Goal: Task Accomplishment & Management: Complete application form

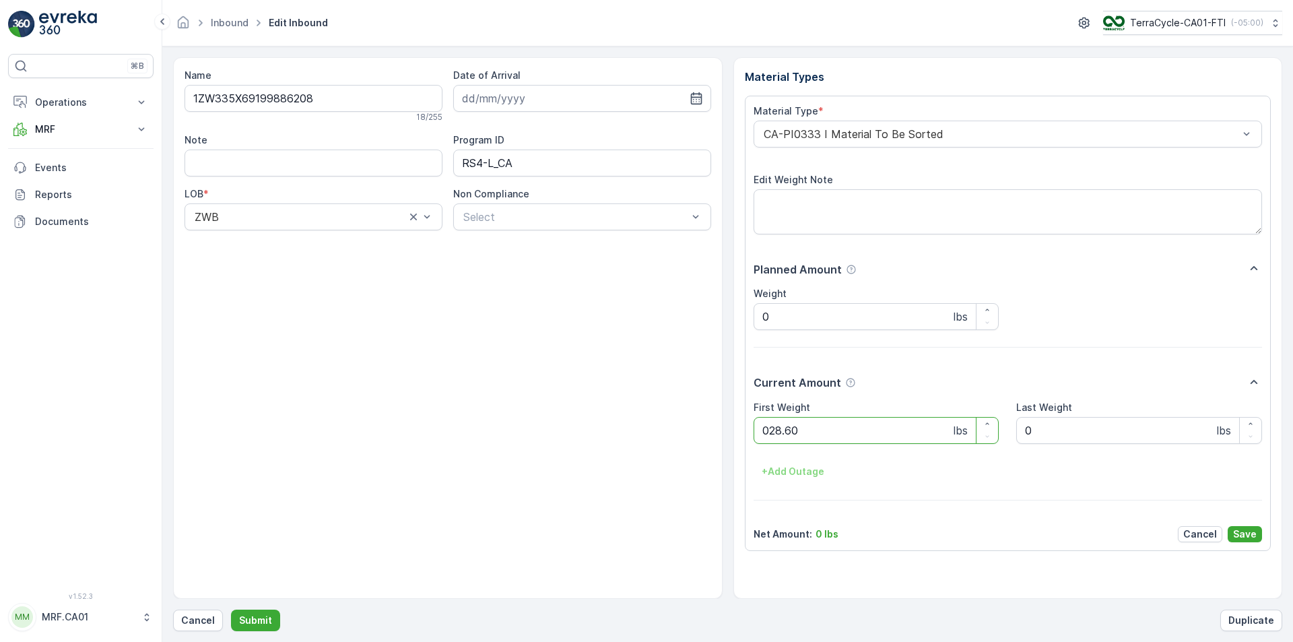
click at [231, 610] on button "Submit" at bounding box center [255, 621] width 49 height 22
type Weight "039"
click at [231, 610] on button "Submit" at bounding box center [255, 621] width 49 height 22
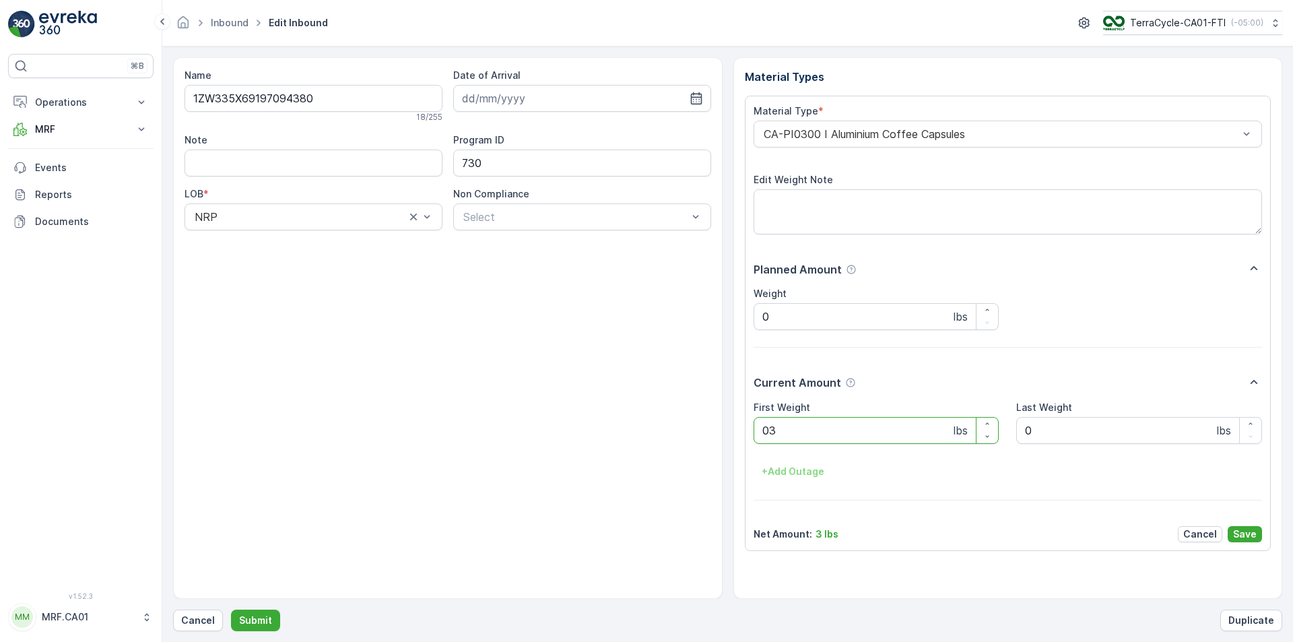
type Weight "039"
click at [231, 610] on button "Submit" at bounding box center [255, 621] width 49 height 22
type Weight "031"
click at [231, 610] on button "Submit" at bounding box center [255, 621] width 49 height 22
type Weight "025"
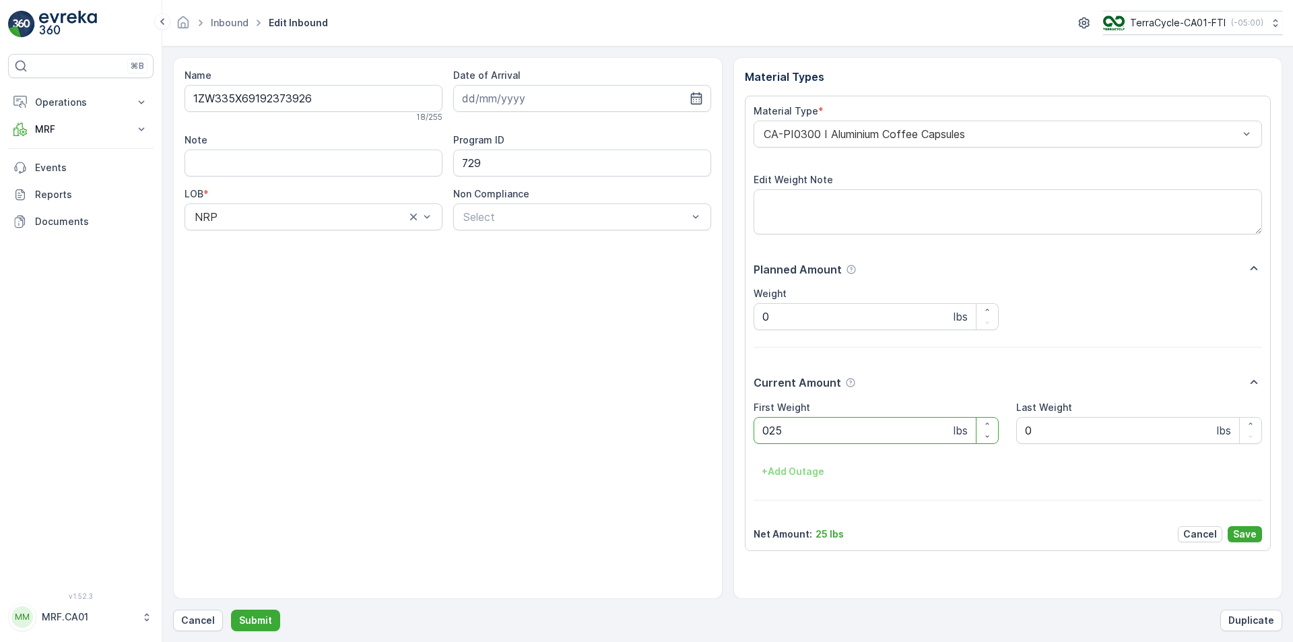
click at [231, 610] on button "Submit" at bounding box center [255, 621] width 49 height 22
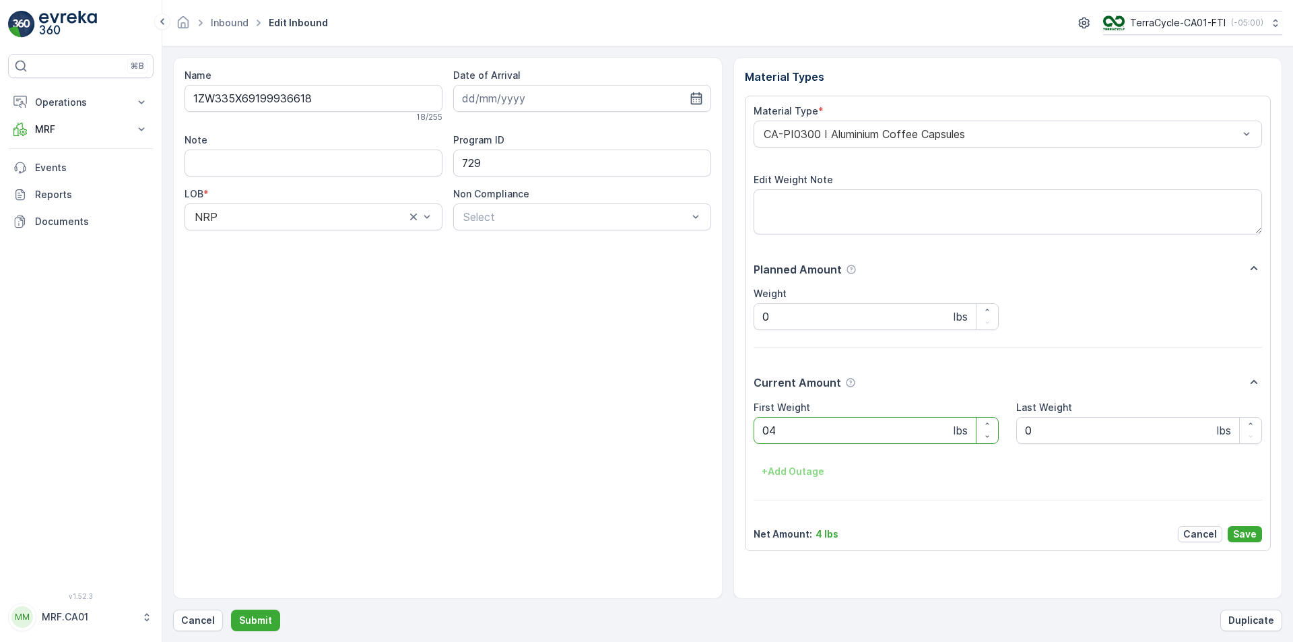
type Weight "040"
click at [231, 610] on button "Submit" at bounding box center [255, 621] width 49 height 22
type Weight "037"
click at [231, 610] on button "Submit" at bounding box center [255, 621] width 49 height 22
type Weight "036"
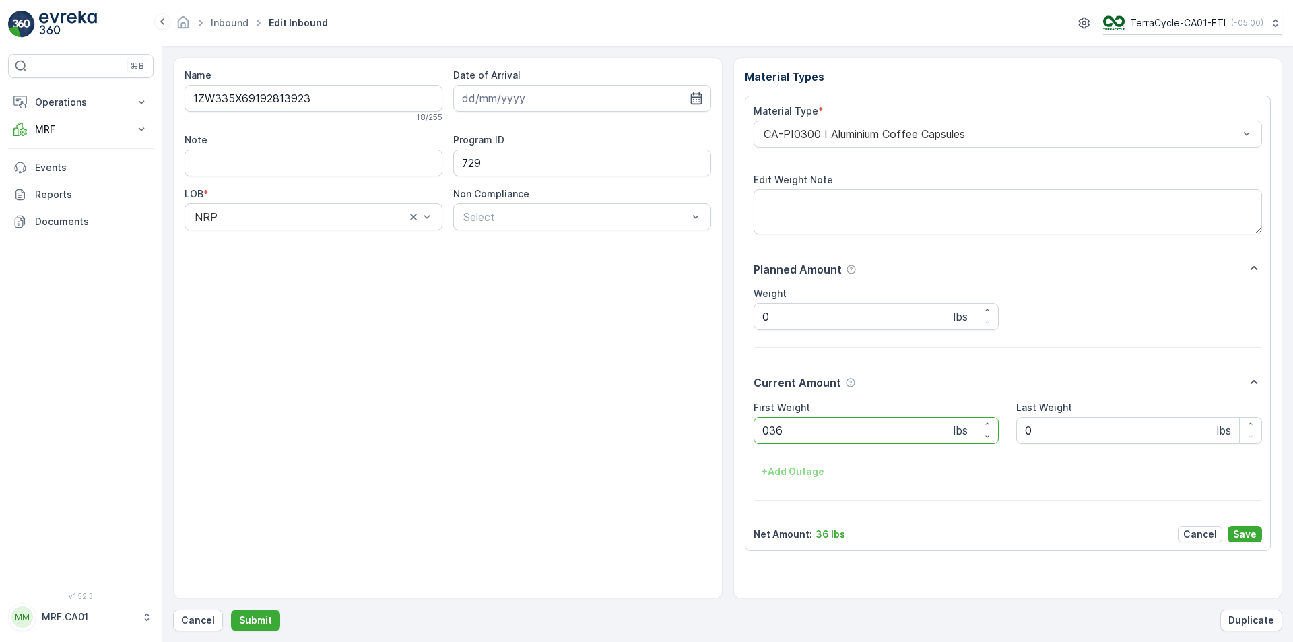
click at [231, 610] on button "Submit" at bounding box center [255, 621] width 49 height 22
type Weight "042"
click at [231, 610] on button "Submit" at bounding box center [255, 621] width 49 height 22
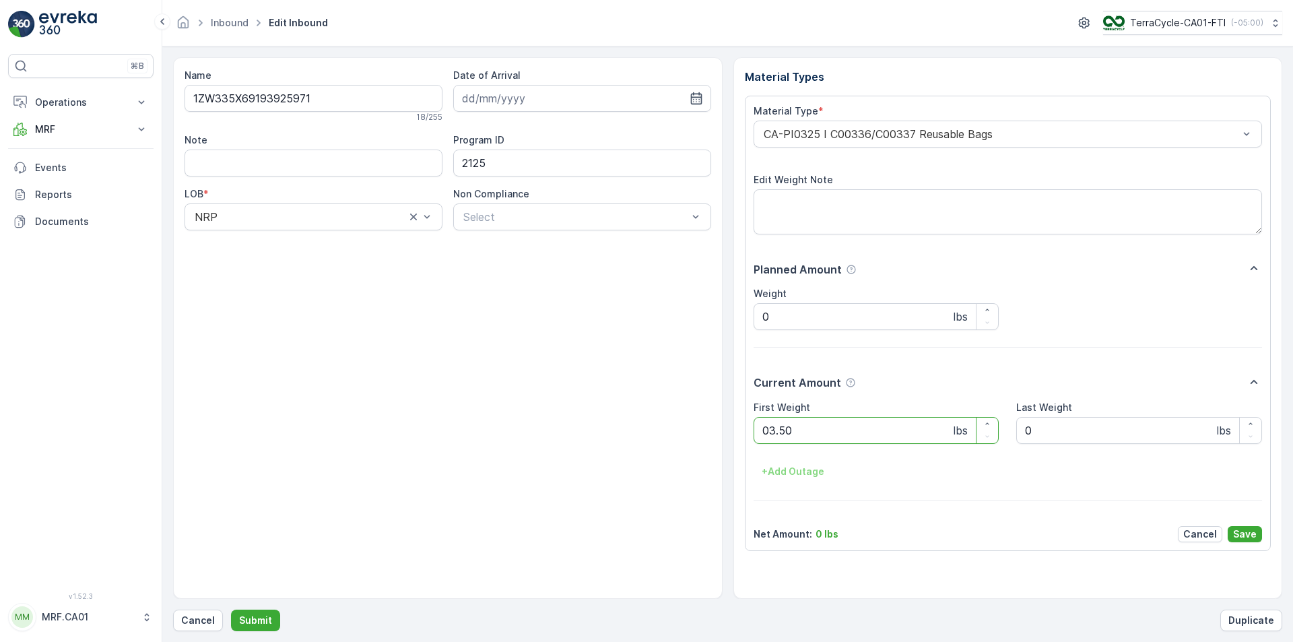
click at [231, 610] on button "Submit" at bounding box center [255, 621] width 49 height 22
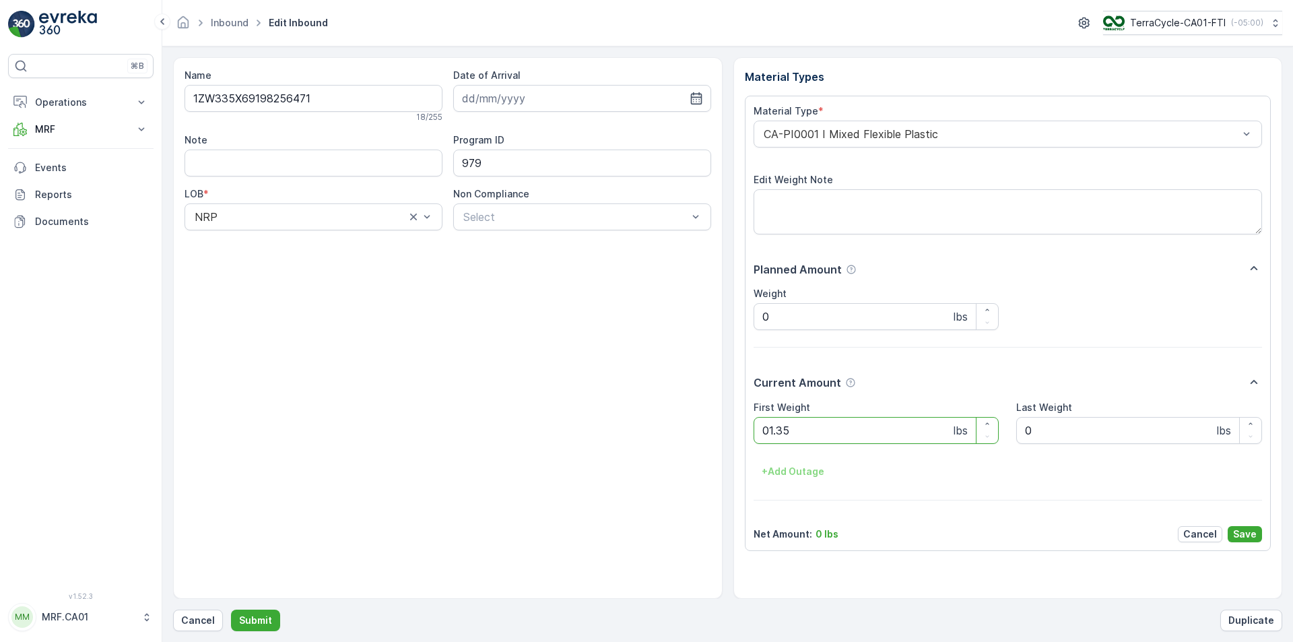
click at [231, 610] on button "Submit" at bounding box center [255, 621] width 49 height 22
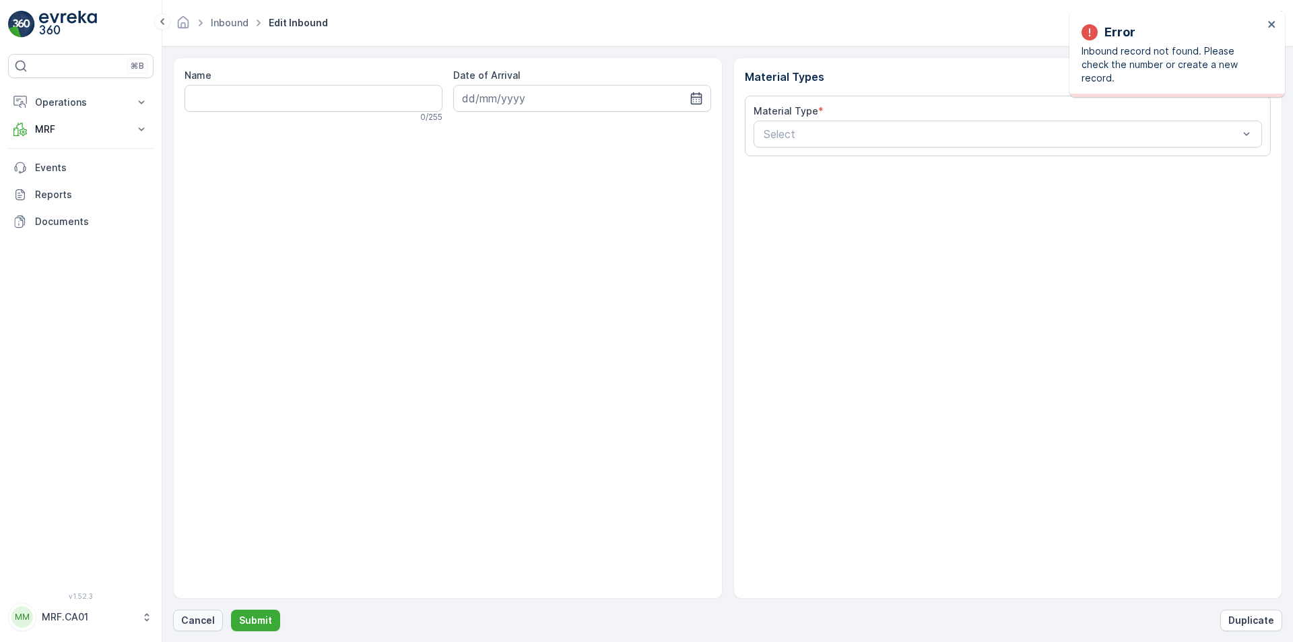
click at [199, 615] on p "Cancel" at bounding box center [198, 620] width 34 height 13
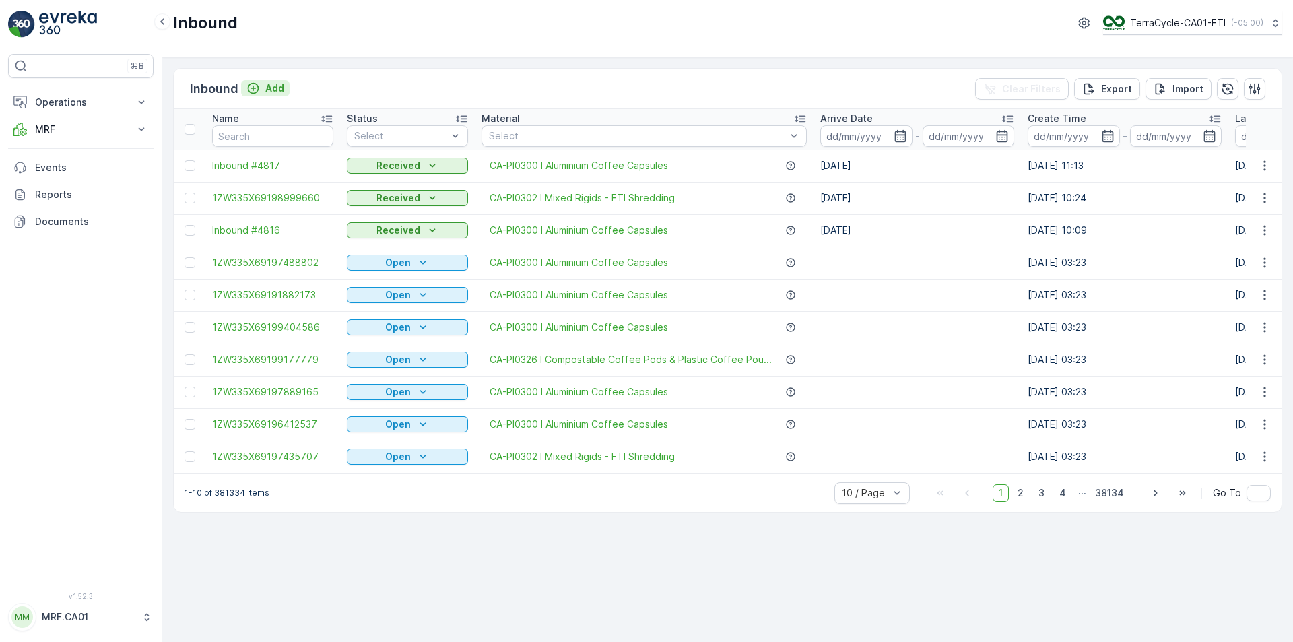
click at [272, 81] on button "Add" at bounding box center [265, 88] width 49 height 16
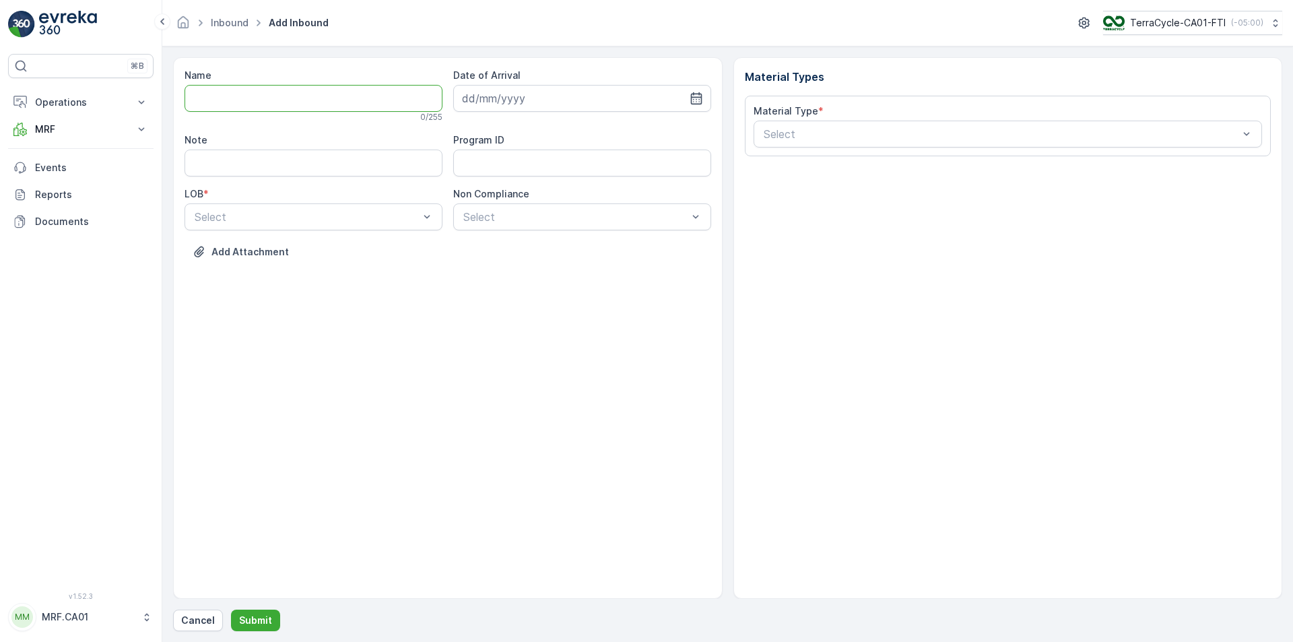
click at [275, 110] on input "Name" at bounding box center [314, 98] width 258 height 27
type input "1ZW335X69193149453"
click at [231, 610] on button "Submit" at bounding box center [255, 621] width 49 height 22
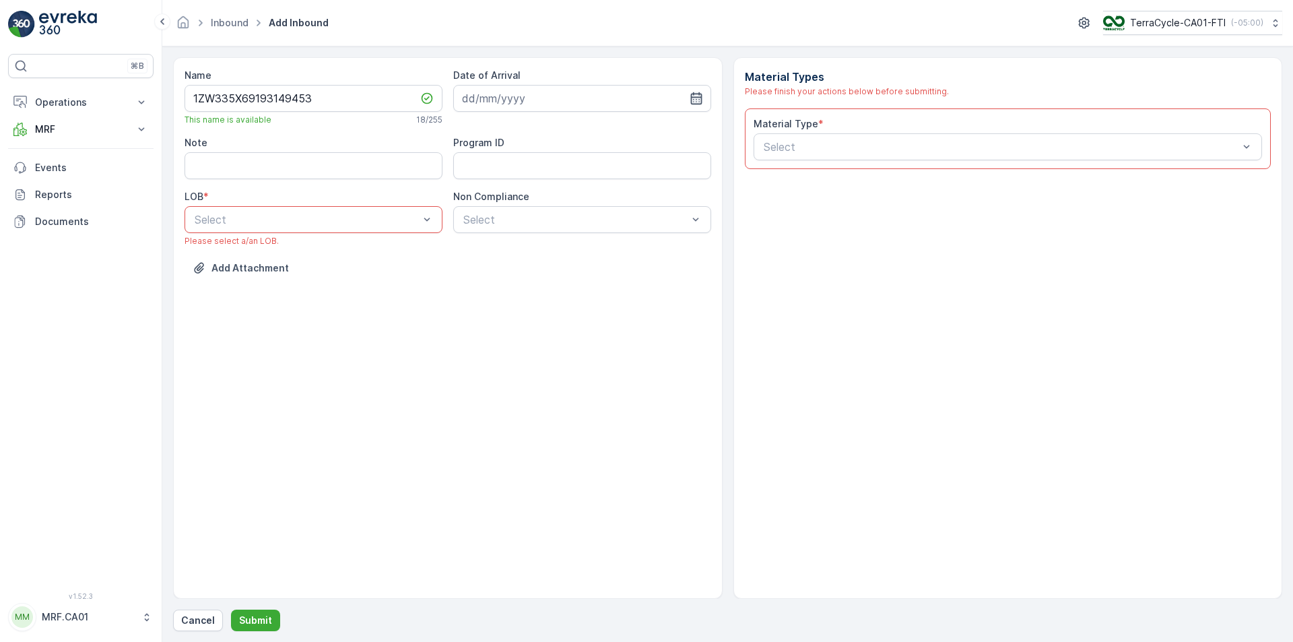
click at [694, 96] on icon "button" at bounding box center [696, 98] width 13 height 13
click at [549, 238] on div "15" at bounding box center [549, 238] width 22 height 22
type input "15.10.2025"
click at [384, 251] on div "NRP" at bounding box center [314, 253] width 242 height 12
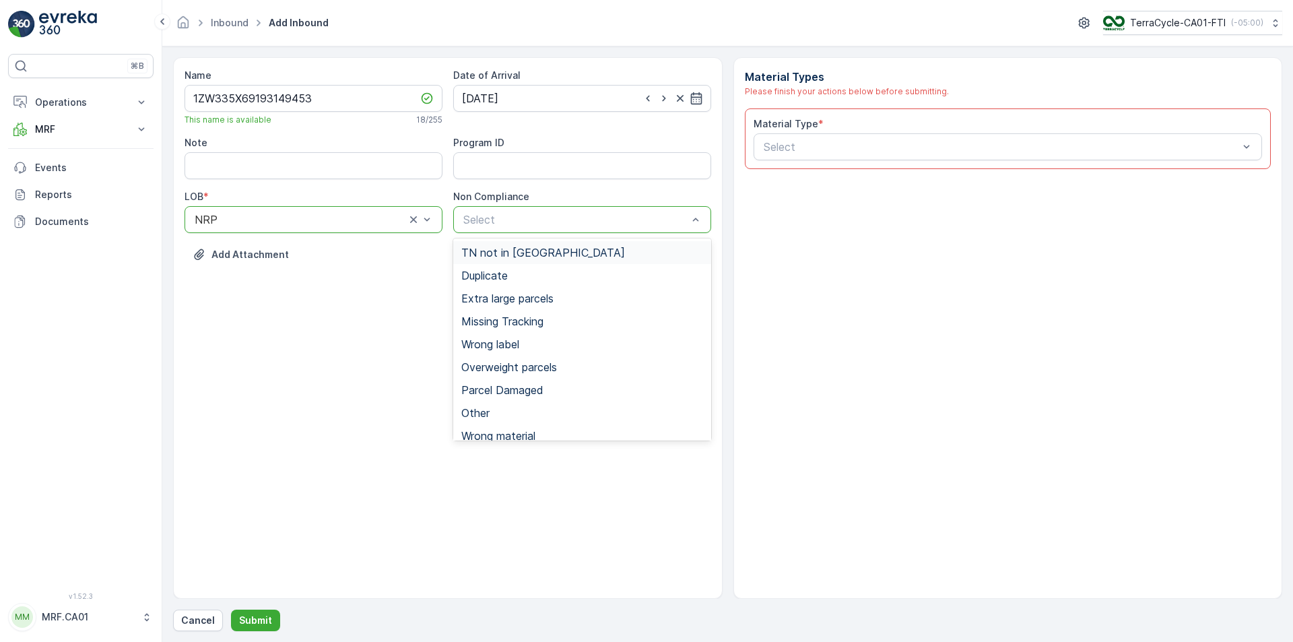
click at [478, 229] on div "Select" at bounding box center [582, 219] width 258 height 27
click at [490, 250] on span "TN not in [GEOGRAPHIC_DATA]" at bounding box center [543, 253] width 164 height 12
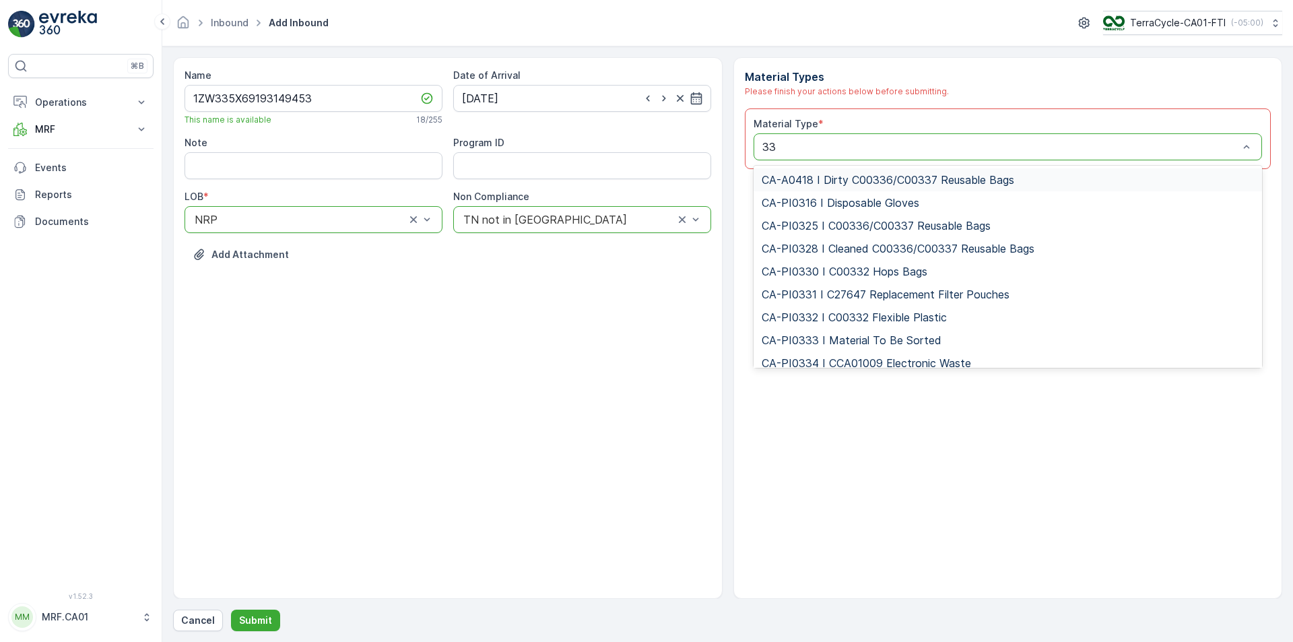
type input "333"
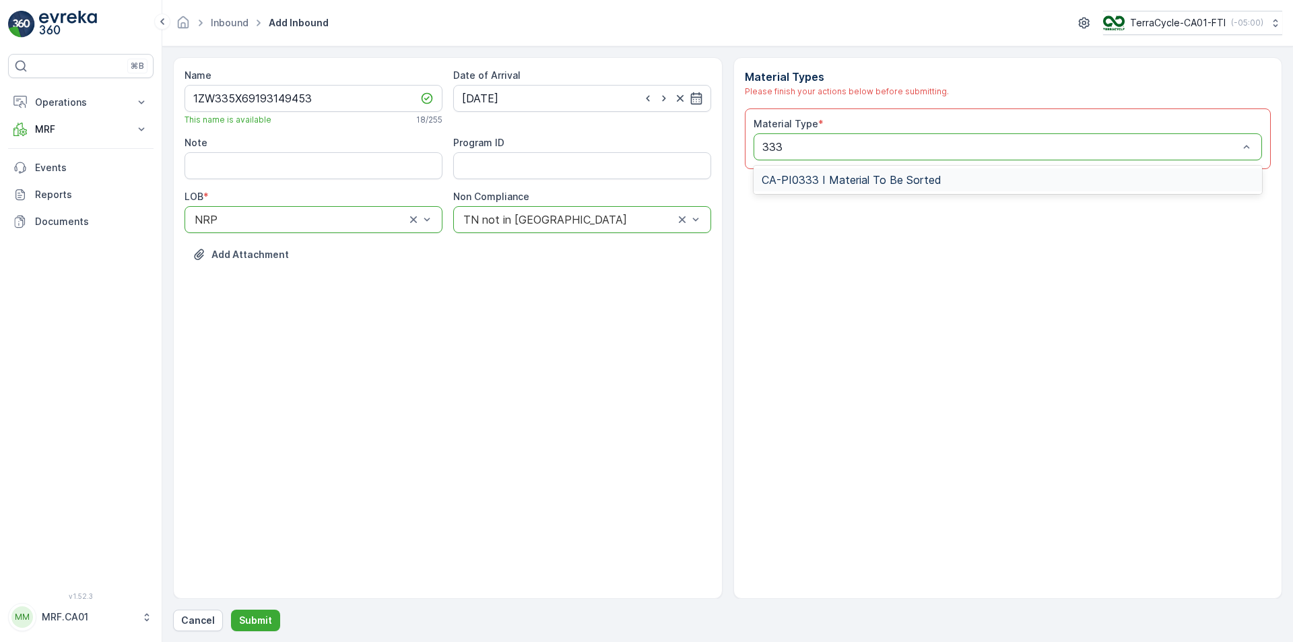
click at [807, 179] on span "CA-PI0333 I Material To Be Sorted" at bounding box center [852, 180] width 180 height 12
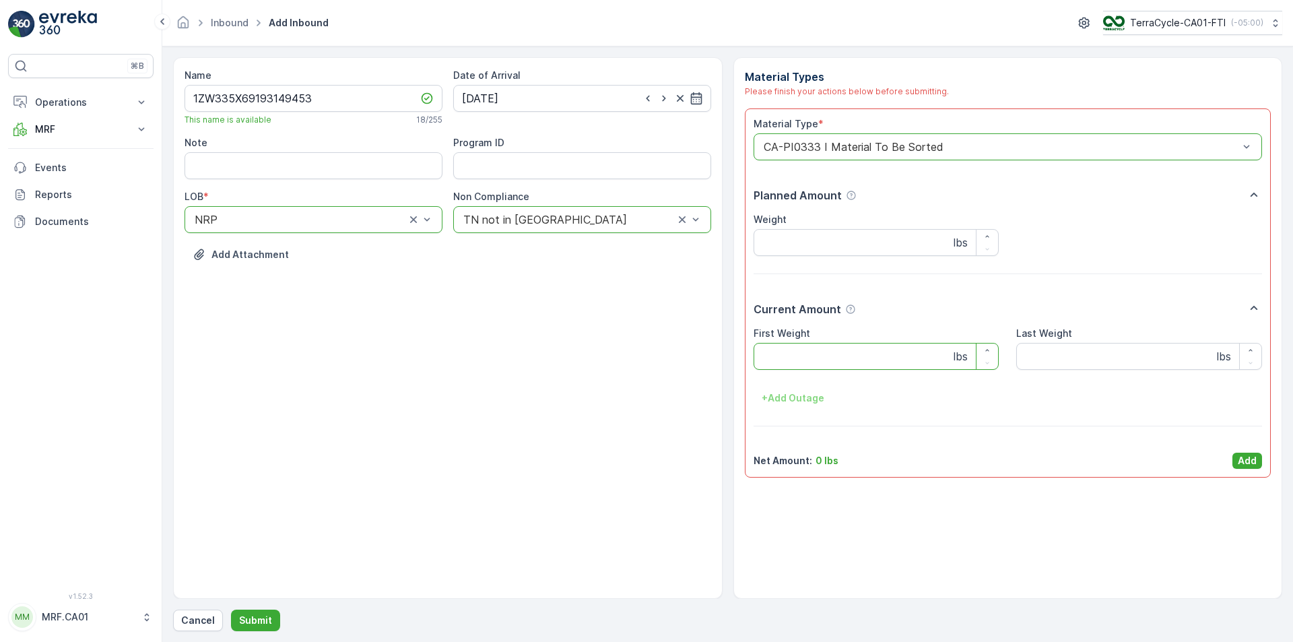
click at [821, 343] on Weight "First Weight" at bounding box center [877, 356] width 246 height 27
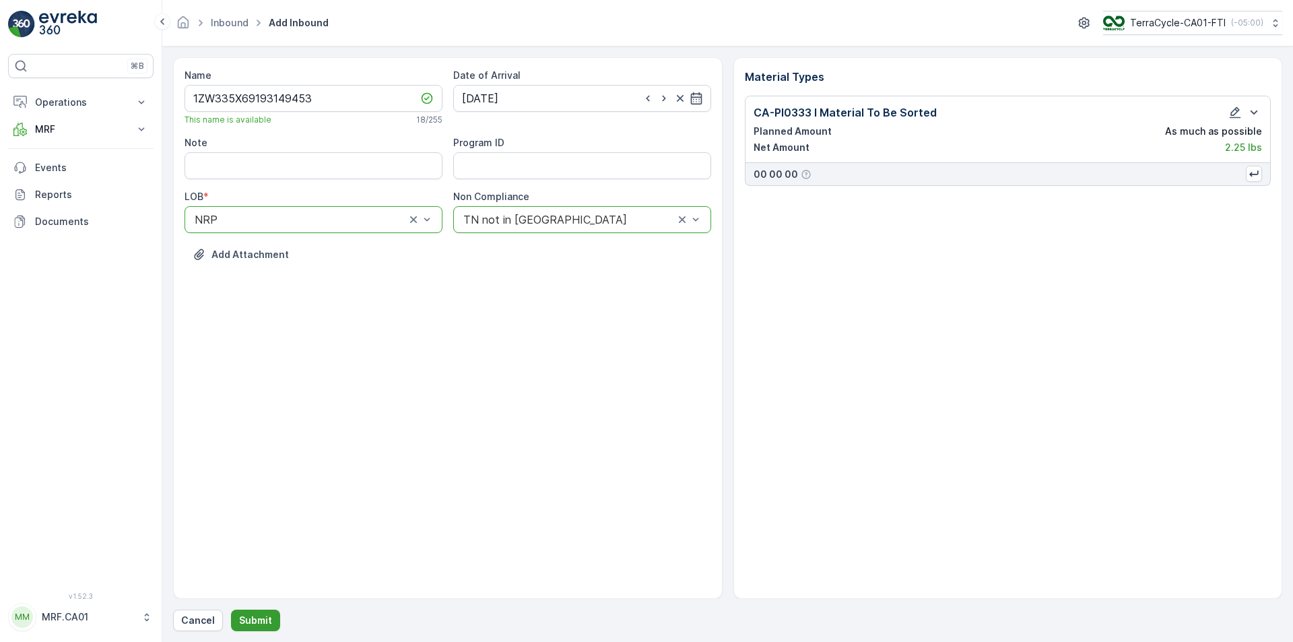
drag, startPoint x: 278, startPoint y: 629, endPoint x: 270, endPoint y: 623, distance: 9.2
click at [276, 628] on div "Cancel Submit" at bounding box center [728, 621] width 1110 height 22
click at [266, 623] on p "Submit" at bounding box center [255, 620] width 33 height 13
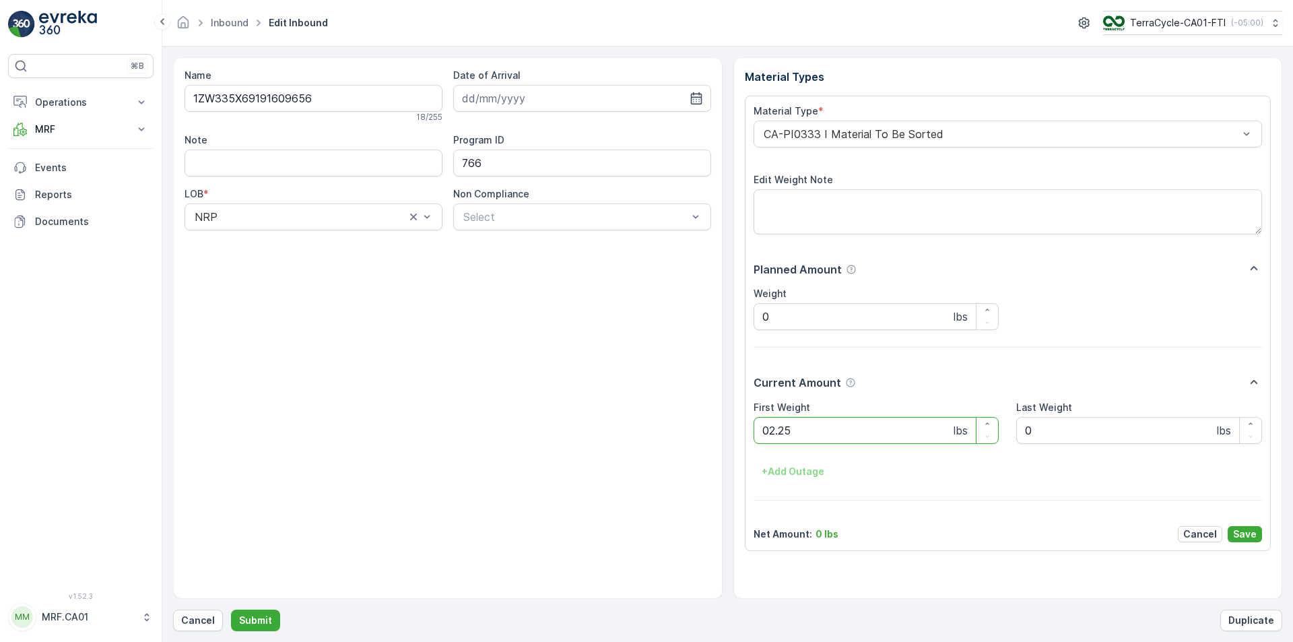
click at [231, 610] on button "Submit" at bounding box center [255, 621] width 49 height 22
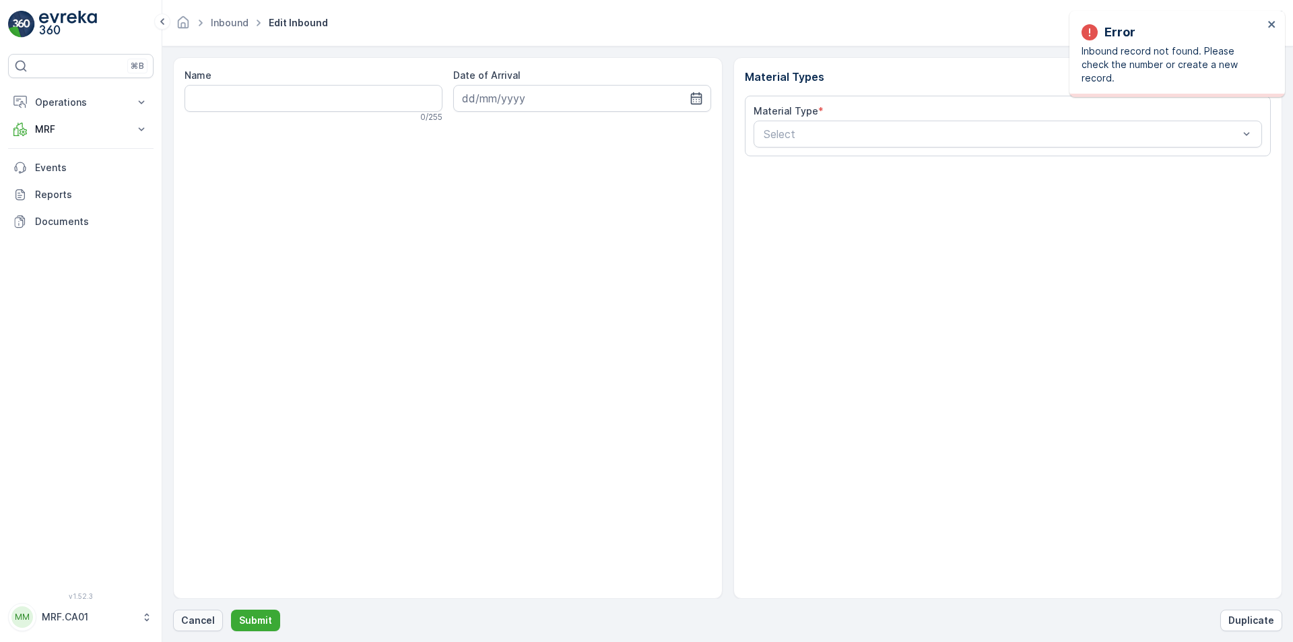
click at [189, 620] on p "Cancel" at bounding box center [198, 620] width 34 height 13
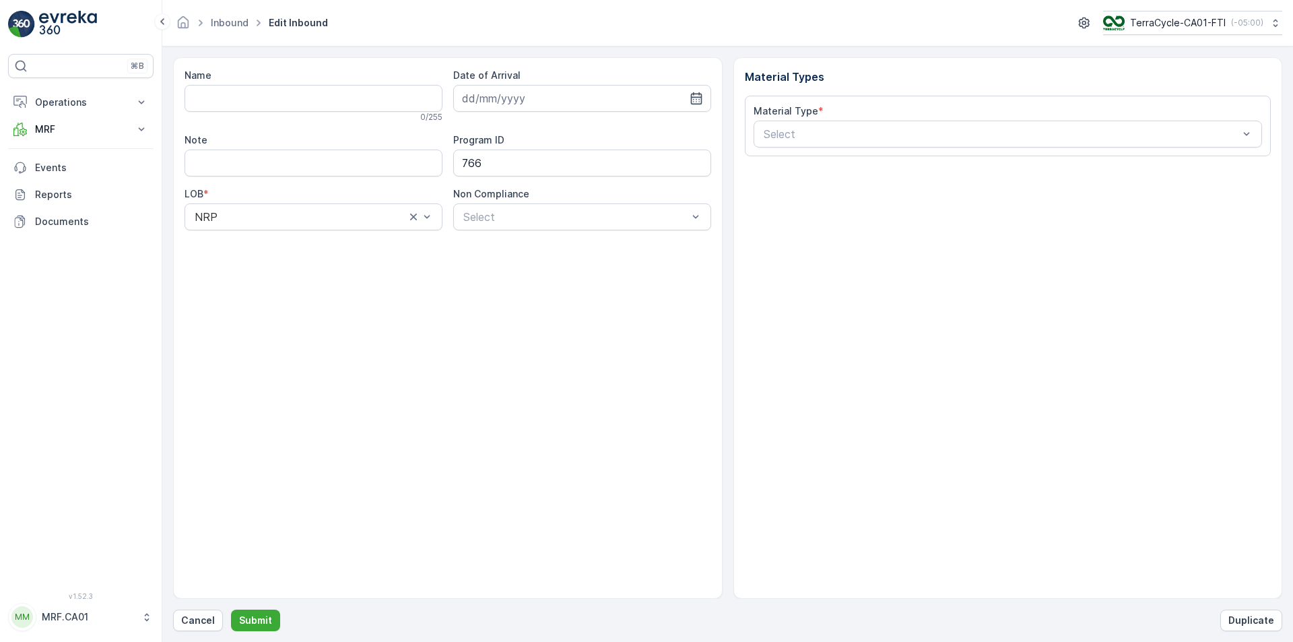
type input "1ZW335X69193463309"
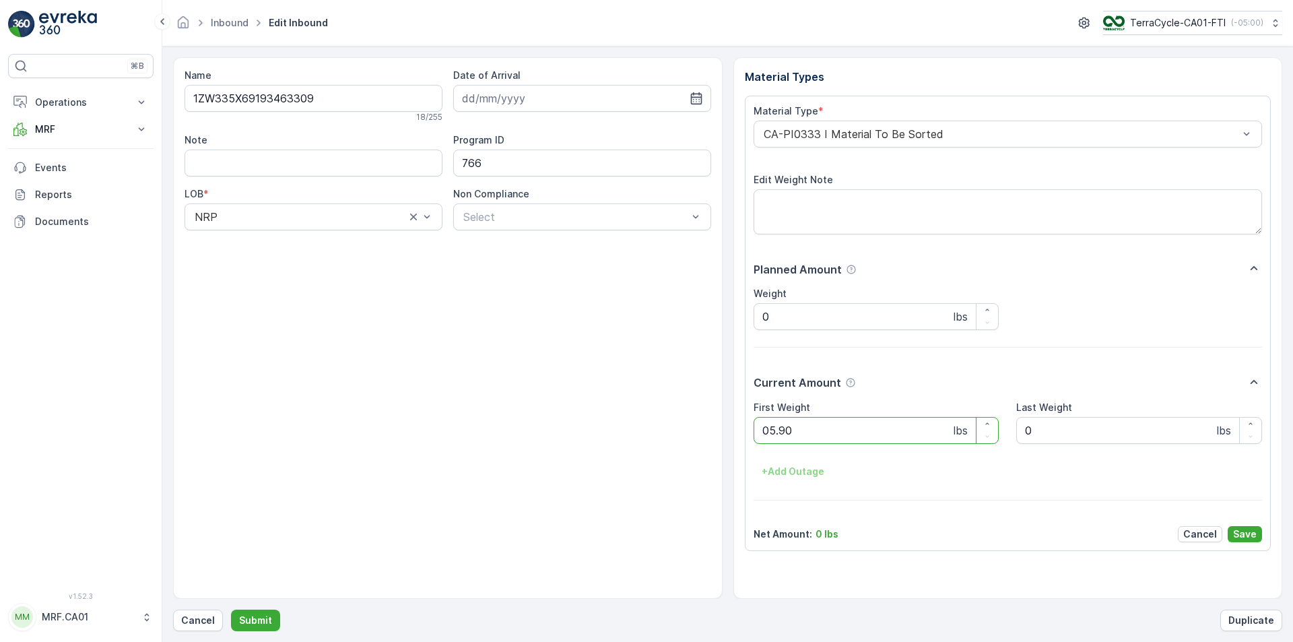
click at [231, 610] on button "Submit" at bounding box center [255, 621] width 49 height 22
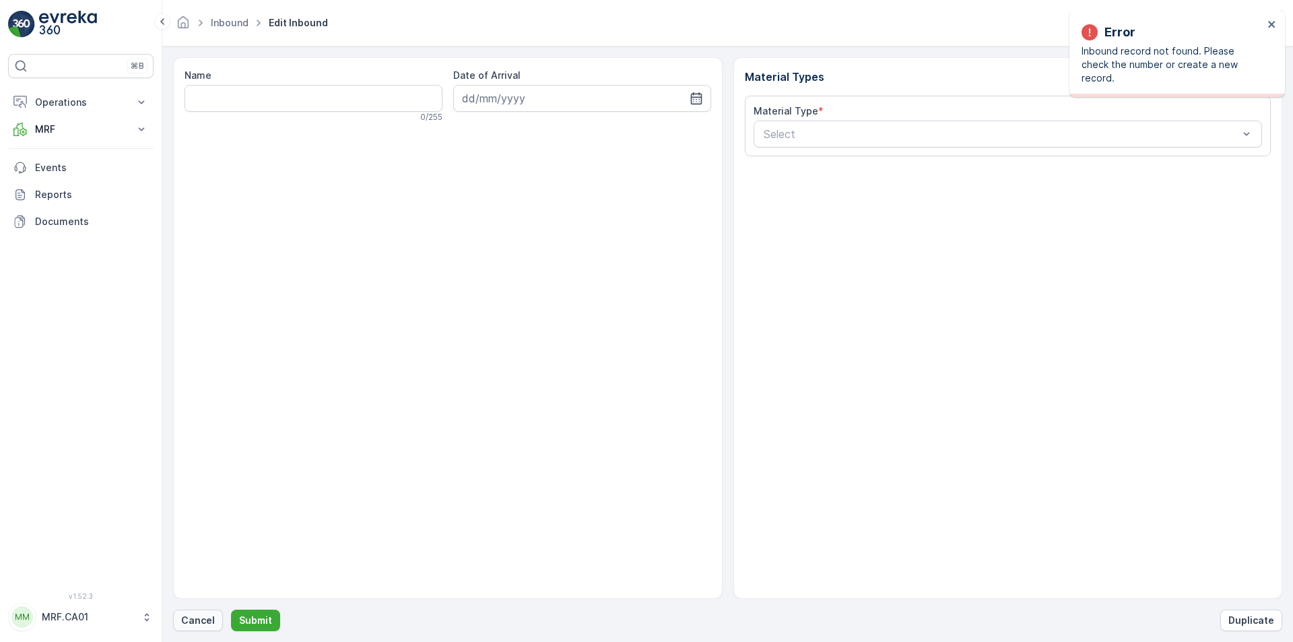
click at [204, 628] on button "Cancel" at bounding box center [198, 621] width 50 height 22
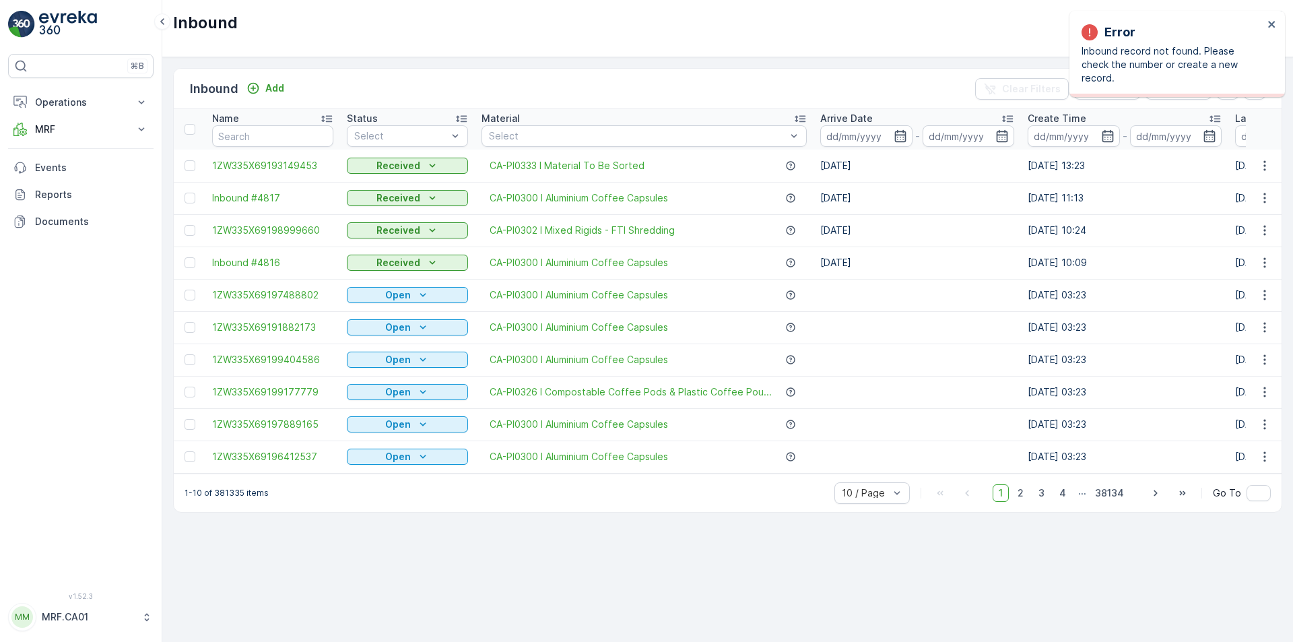
click at [259, 79] on div "Inbound Add" at bounding box center [240, 88] width 100 height 19
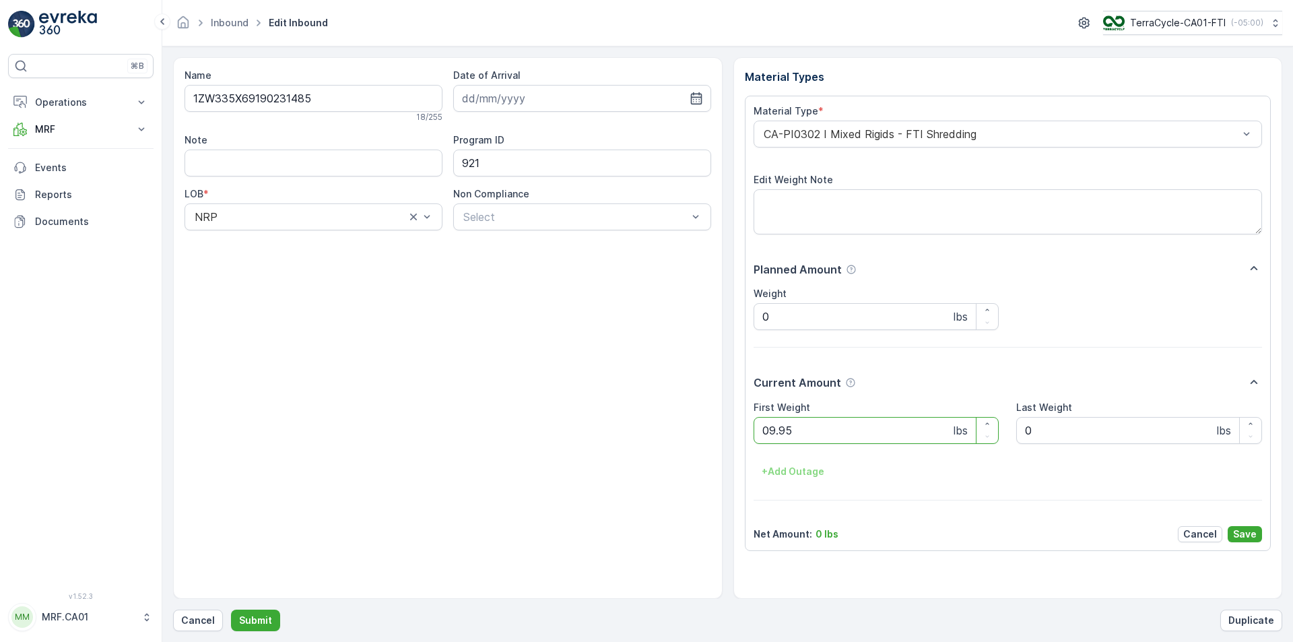
click at [231, 610] on button "Submit" at bounding box center [255, 621] width 49 height 22
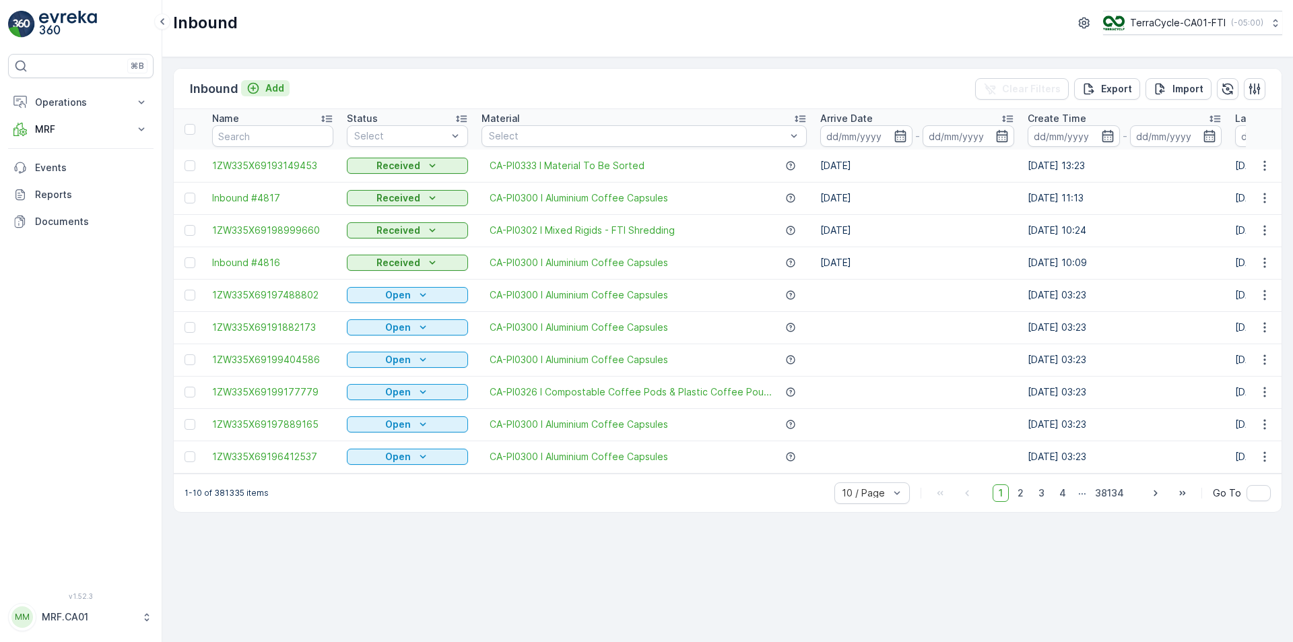
click at [259, 94] on icon "Add" at bounding box center [253, 88] width 13 height 13
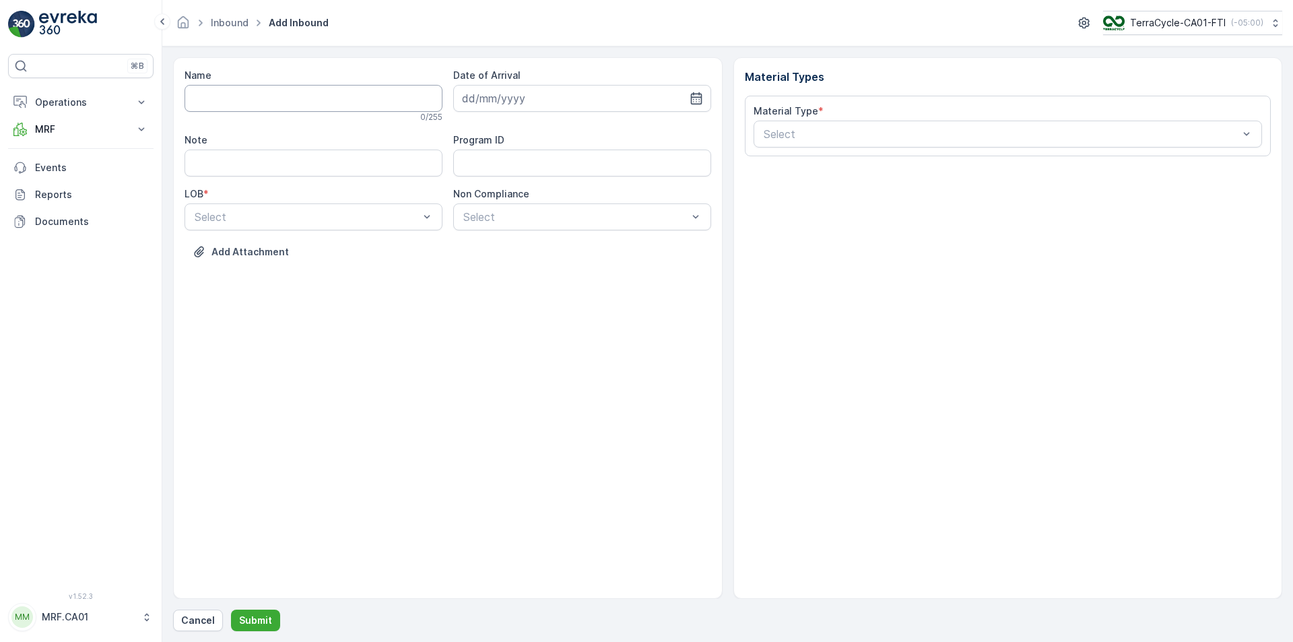
click at [315, 95] on input "Name" at bounding box center [314, 98] width 258 height 27
type input "1ZW335X69198372747"
click at [231, 610] on button "Submit" at bounding box center [255, 621] width 49 height 22
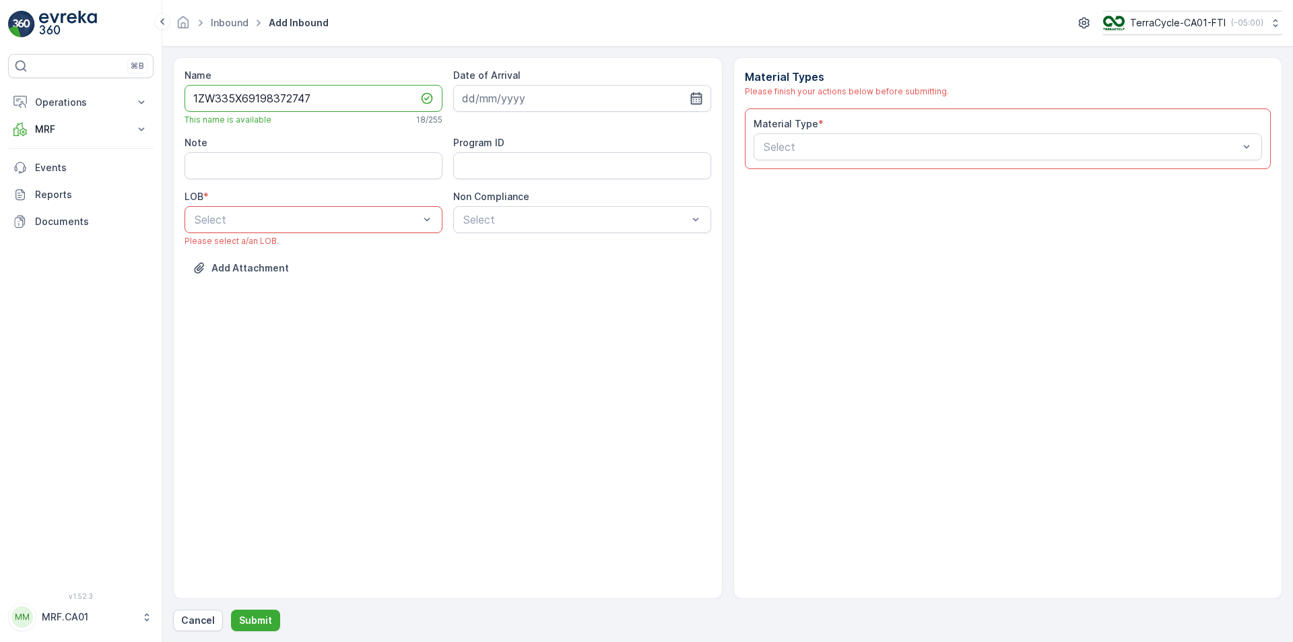
click at [696, 100] on icon "button" at bounding box center [696, 98] width 11 height 12
click at [548, 240] on div "15" at bounding box center [549, 238] width 22 height 22
type input "15.10.2025"
click at [343, 255] on div "NRP" at bounding box center [314, 253] width 242 height 12
click at [525, 205] on div "Non Compliance Select" at bounding box center [582, 211] width 258 height 43
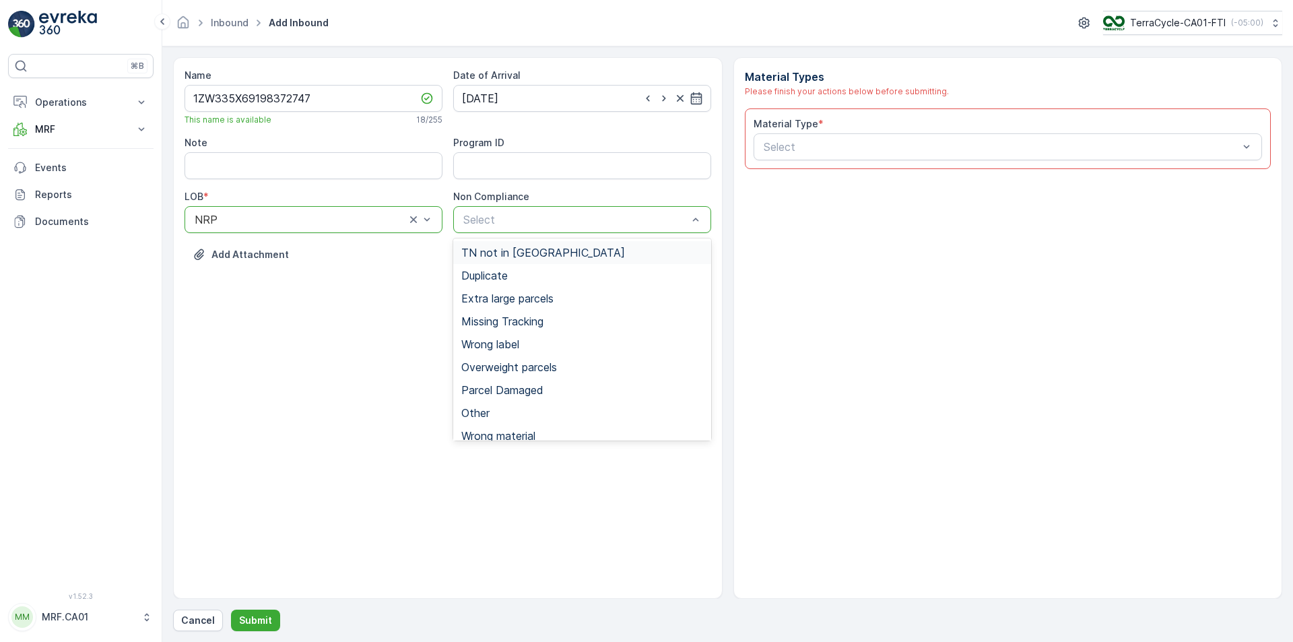
drag, startPoint x: 532, startPoint y: 253, endPoint x: 556, endPoint y: 234, distance: 31.3
click at [536, 251] on span "TN not in [GEOGRAPHIC_DATA]" at bounding box center [543, 253] width 164 height 12
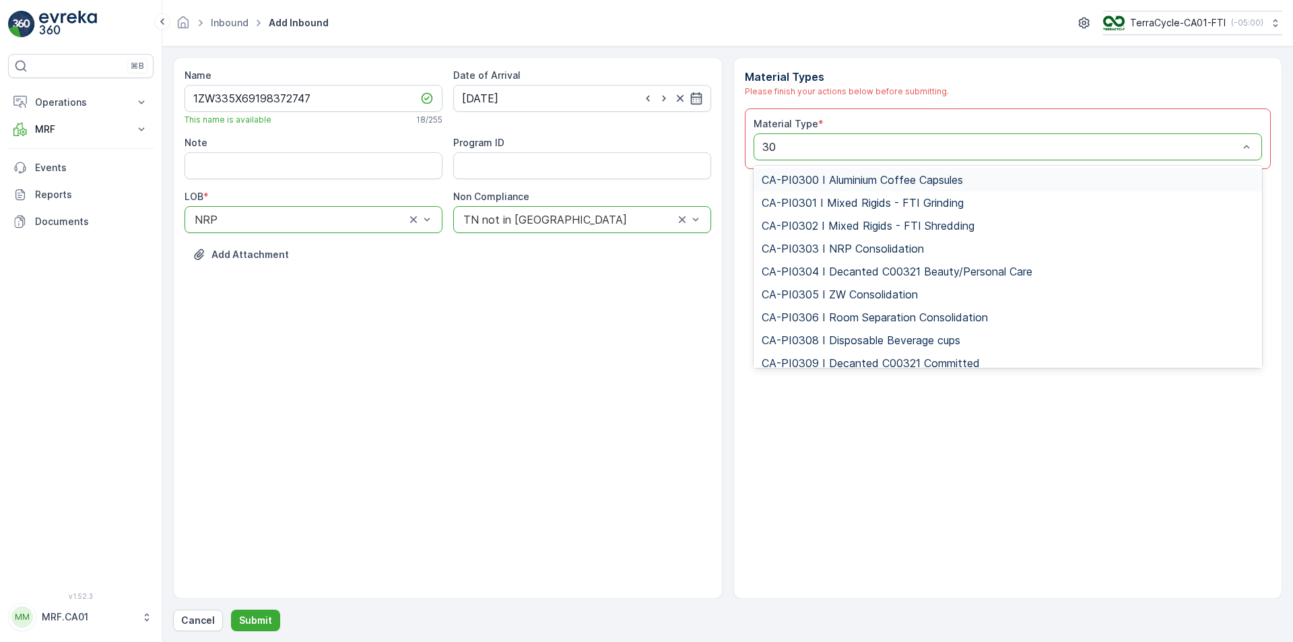
type input "302"
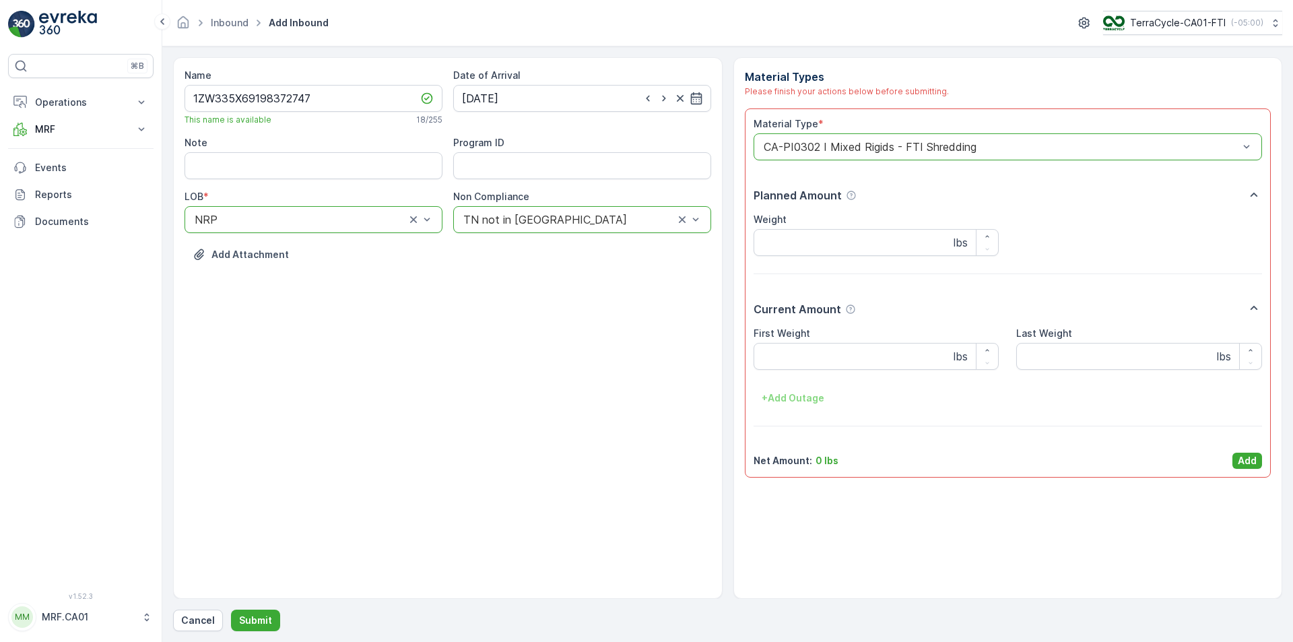
click at [842, 371] on div "First Weight lbs Last Weight lbs + Add Outage" at bounding box center [1008, 368] width 509 height 82
click at [833, 357] on Weight "First Weight" at bounding box center [877, 356] width 246 height 27
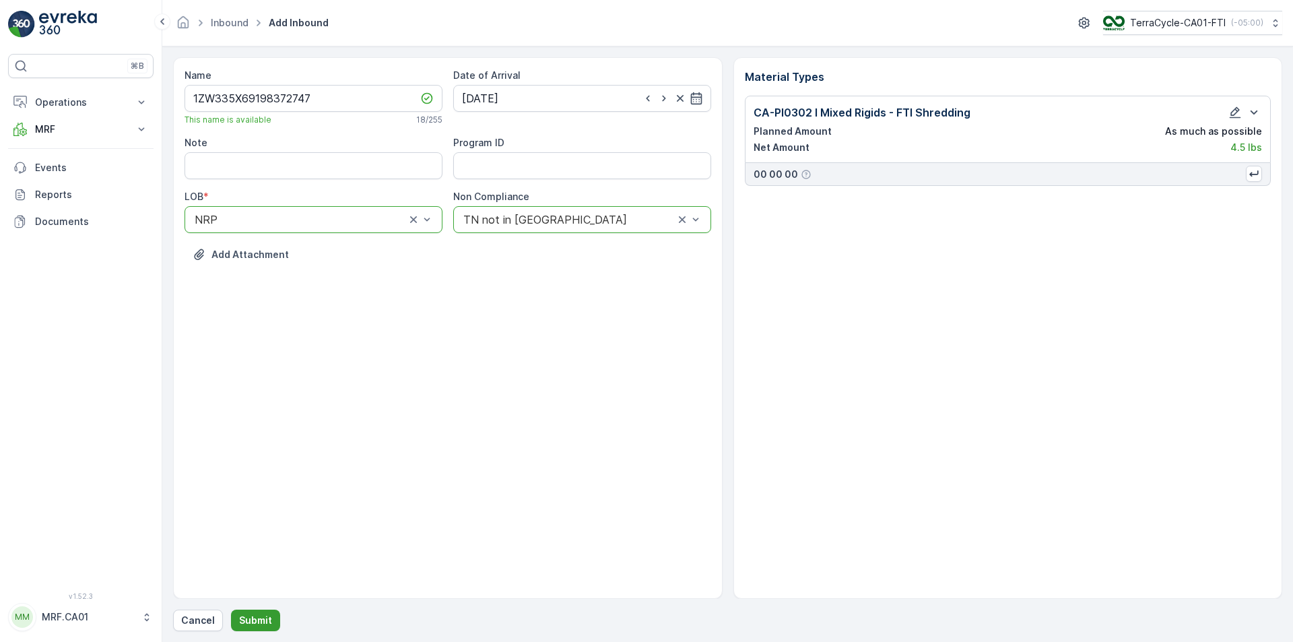
click at [263, 619] on p "Submit" at bounding box center [255, 620] width 33 height 13
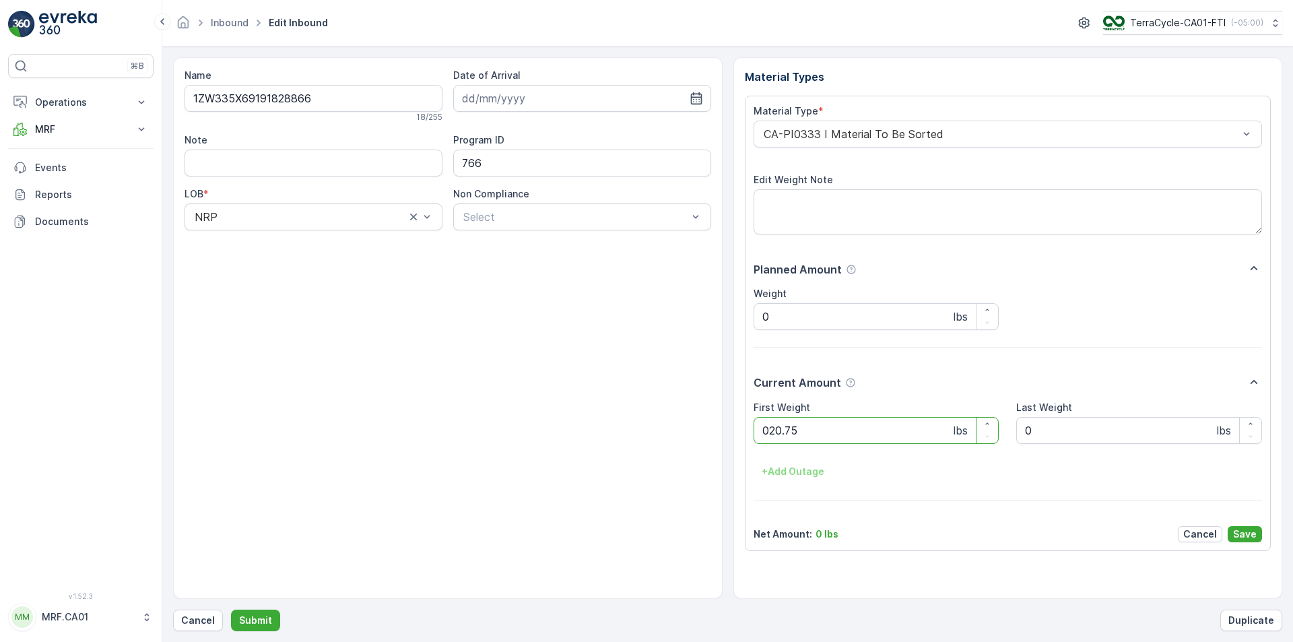
click at [231, 610] on button "Submit" at bounding box center [255, 621] width 49 height 22
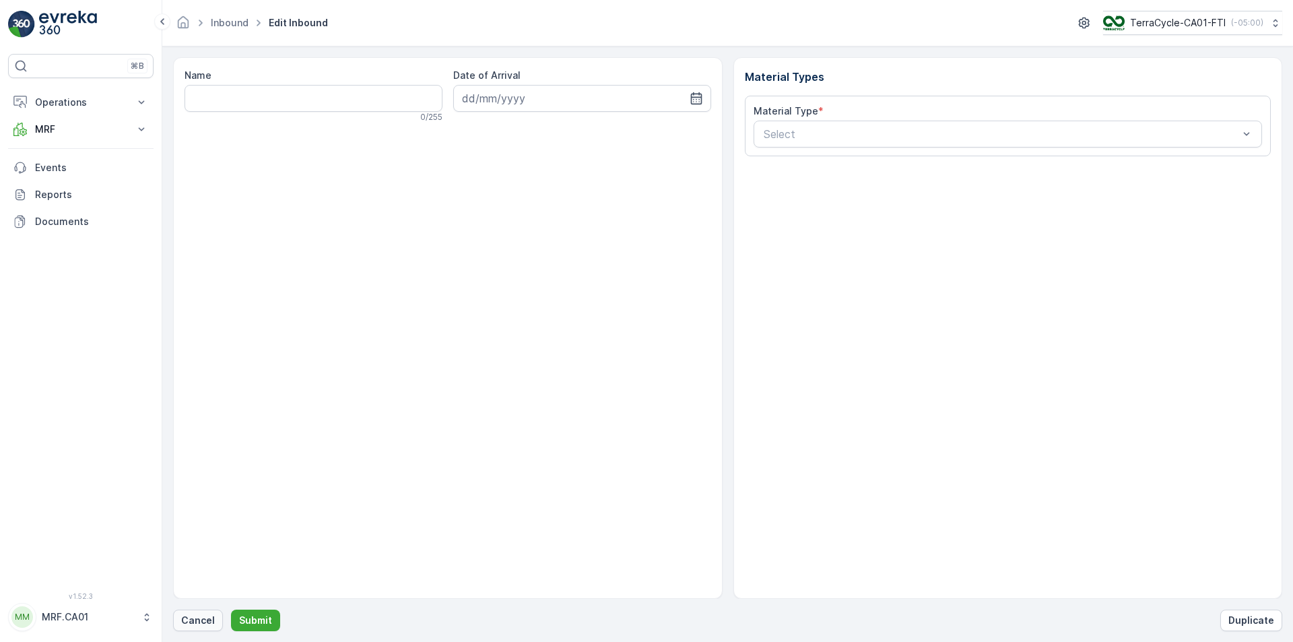
click at [202, 621] on p "Cancel" at bounding box center [198, 620] width 34 height 13
click at [191, 622] on p "Cancel" at bounding box center [198, 620] width 34 height 13
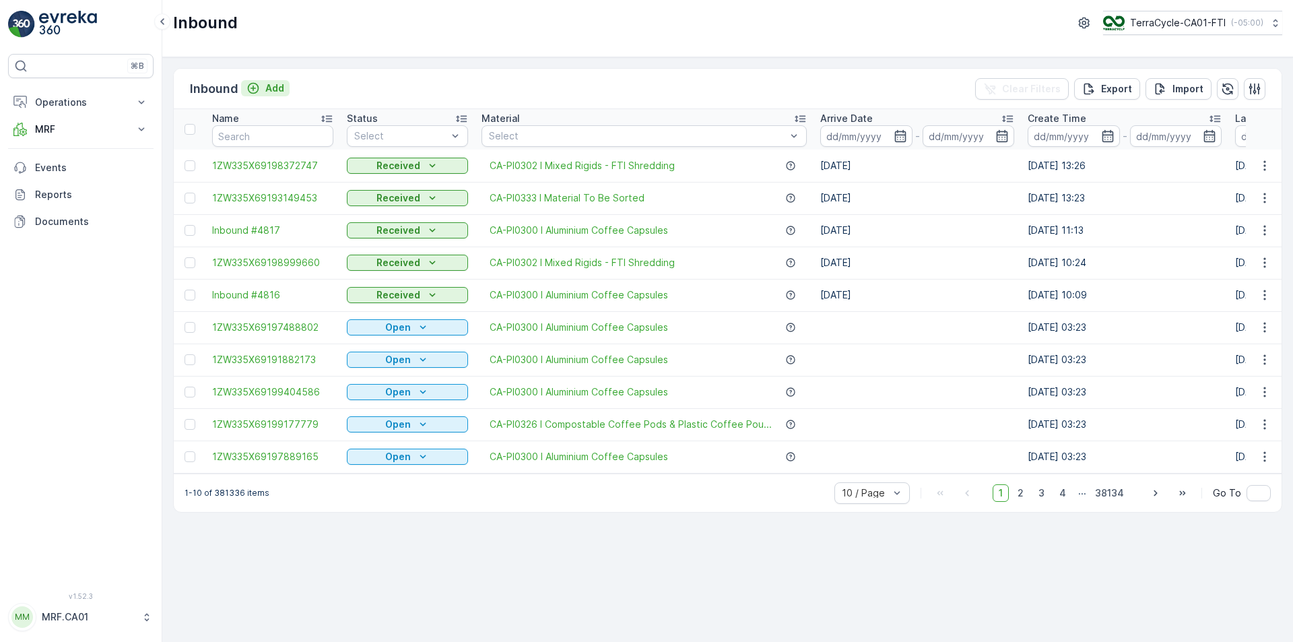
click at [270, 85] on p "Add" at bounding box center [274, 88] width 19 height 13
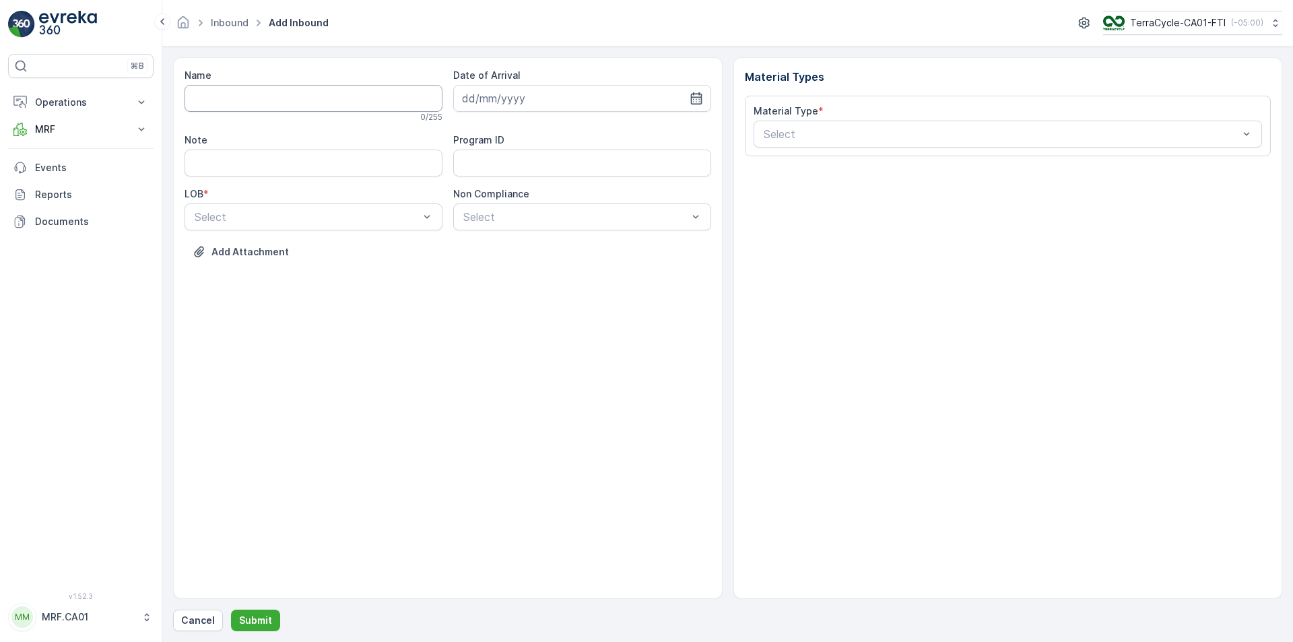
click at [373, 100] on input "Name" at bounding box center [314, 98] width 258 height 27
type input "1ZW335X69196074260"
click at [231, 610] on button "Submit" at bounding box center [255, 621] width 49 height 22
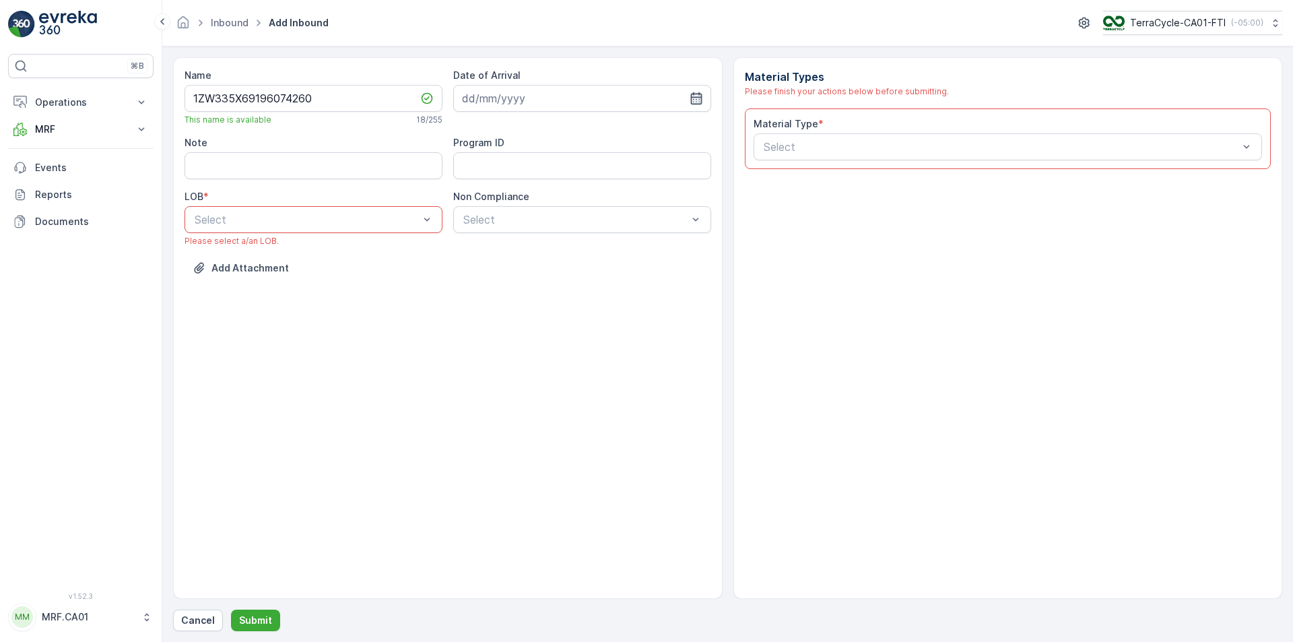
click at [701, 94] on icon "button" at bounding box center [696, 98] width 11 height 12
click at [550, 241] on div "15" at bounding box center [549, 238] width 22 height 22
type input "15.10.2025"
click at [383, 243] on div "NRP" at bounding box center [314, 252] width 258 height 23
drag, startPoint x: 551, startPoint y: 242, endPoint x: 543, endPoint y: 228, distance: 16.3
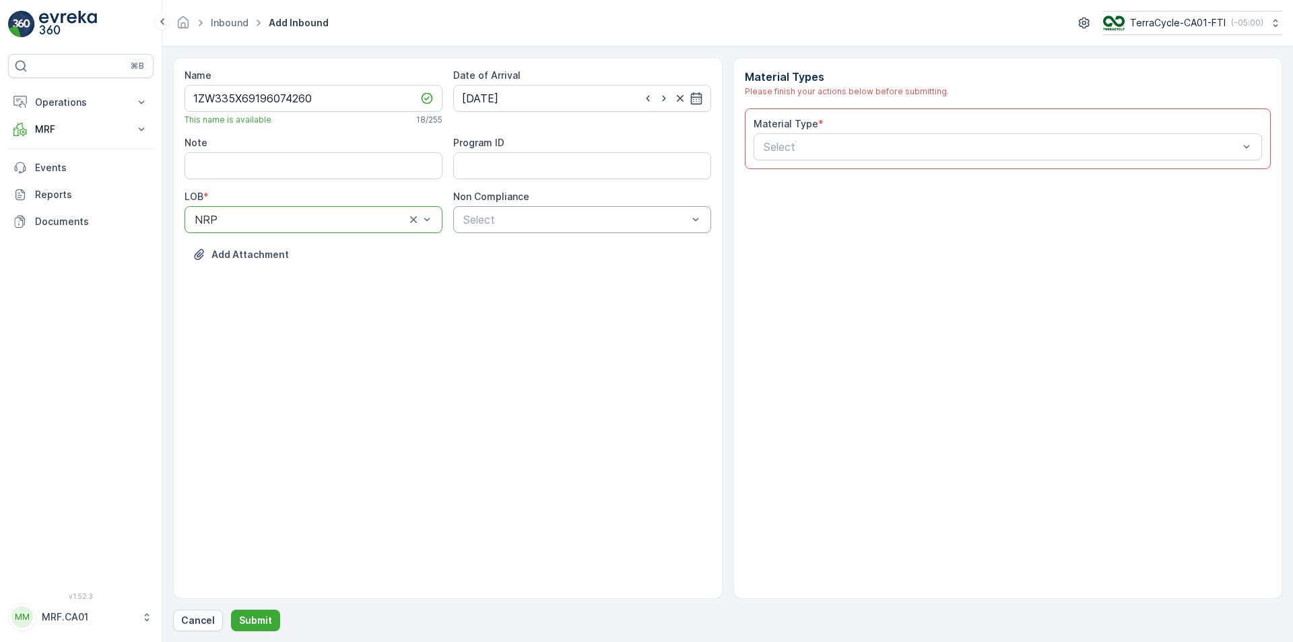
click at [548, 240] on div "Name 1ZW335X69196074260 This name is available 18 / 255 Date of Arrival 15.10.2…" at bounding box center [448, 175] width 527 height 213
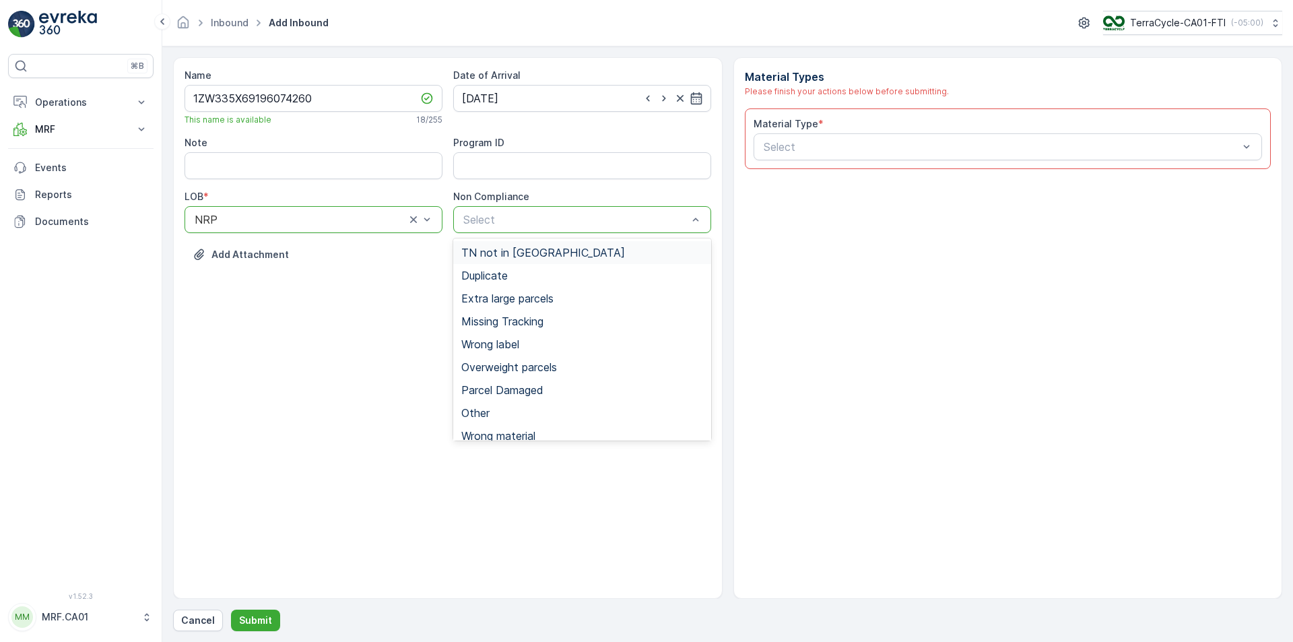
click at [543, 228] on div "Select" at bounding box center [582, 219] width 258 height 27
click at [535, 254] on span "TN not in [GEOGRAPHIC_DATA]" at bounding box center [543, 253] width 164 height 12
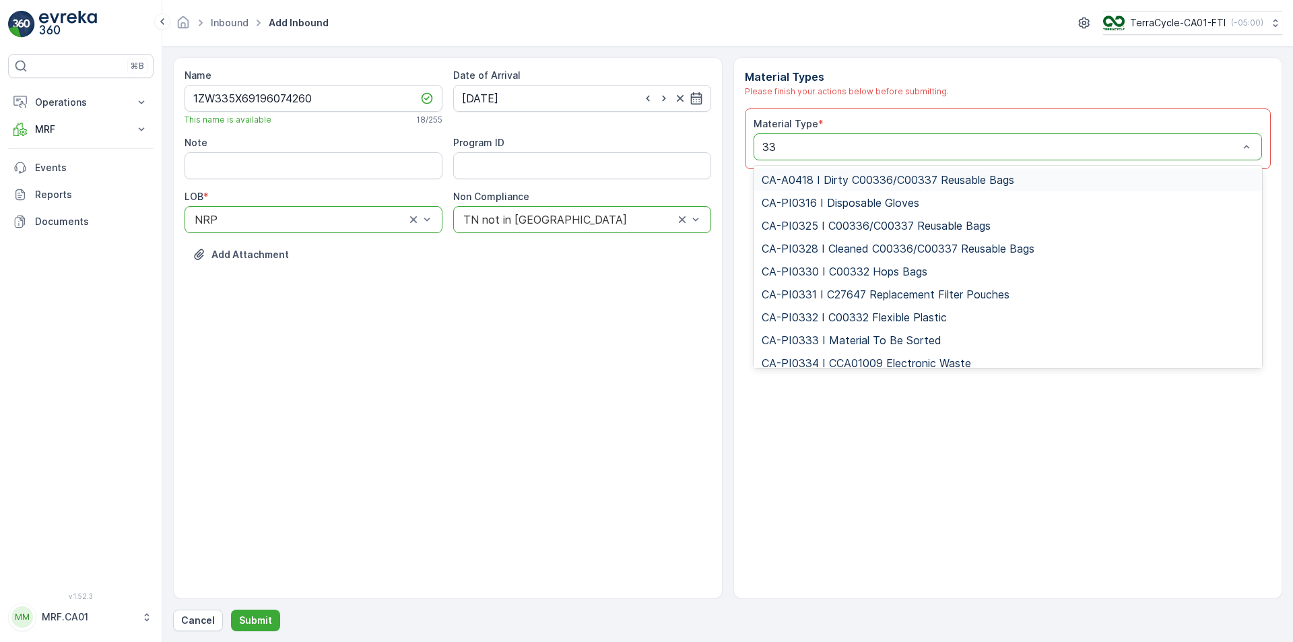
type input "333"
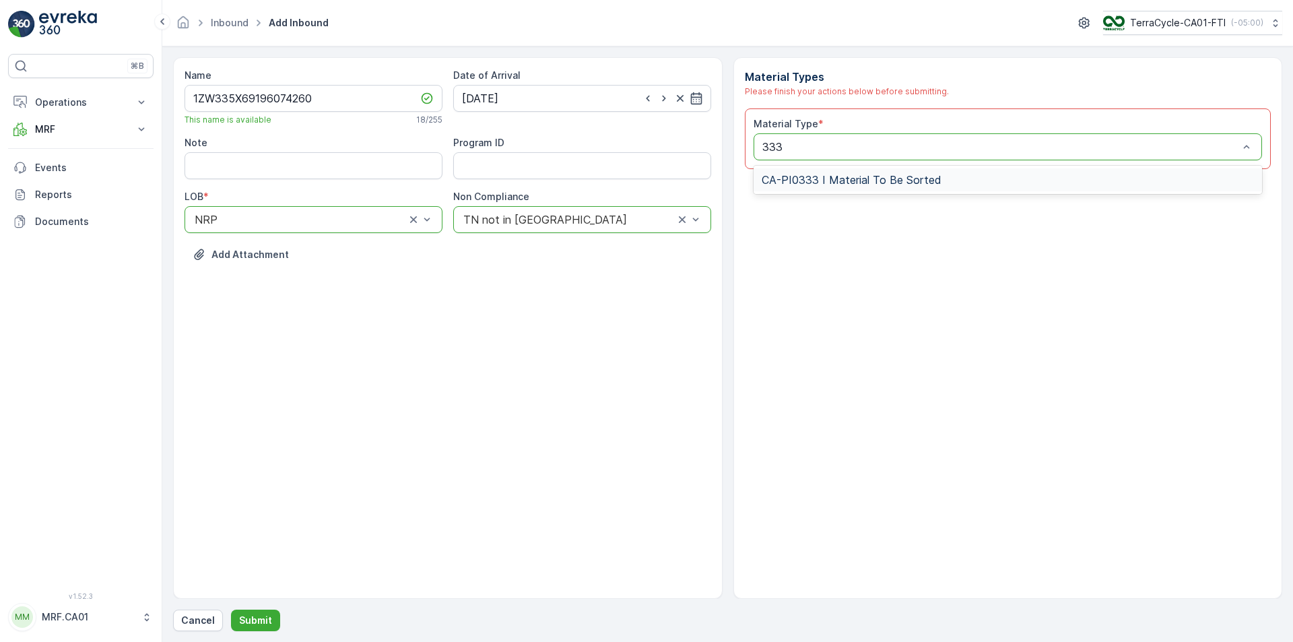
click at [874, 174] on span "CA-PI0333 I Material To Be Sorted" at bounding box center [852, 180] width 180 height 12
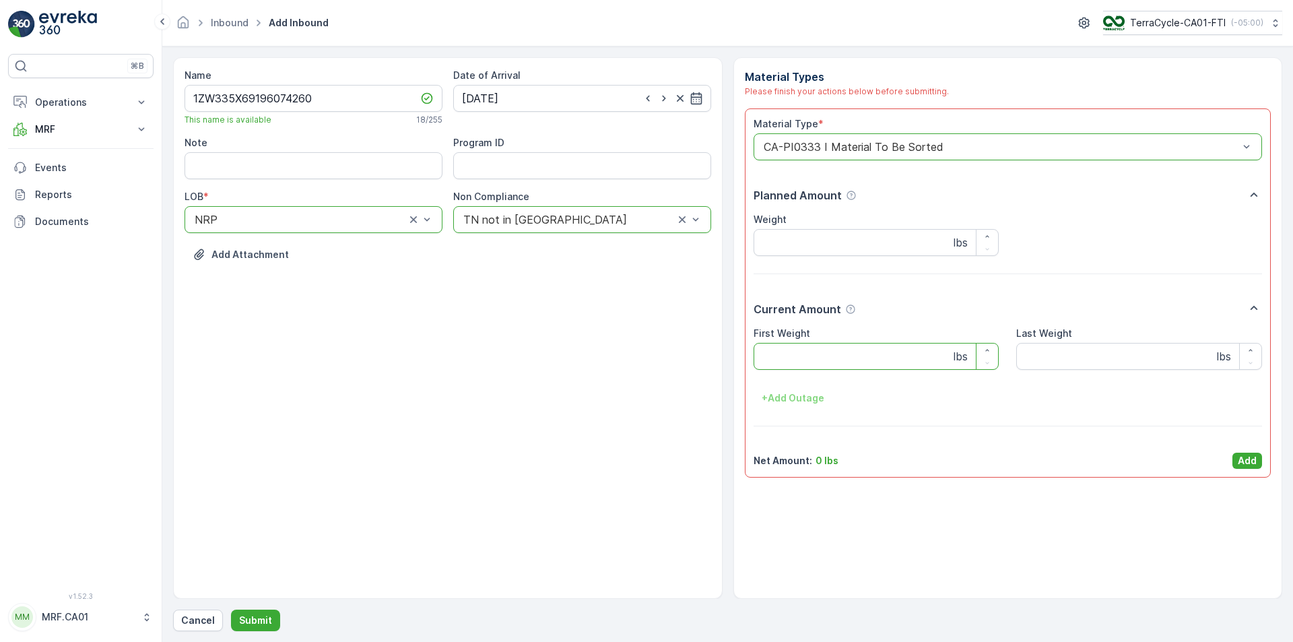
drag, startPoint x: 864, startPoint y: 360, endPoint x: 854, endPoint y: 357, distance: 10.7
click at [864, 360] on Weight "First Weight" at bounding box center [877, 356] width 246 height 27
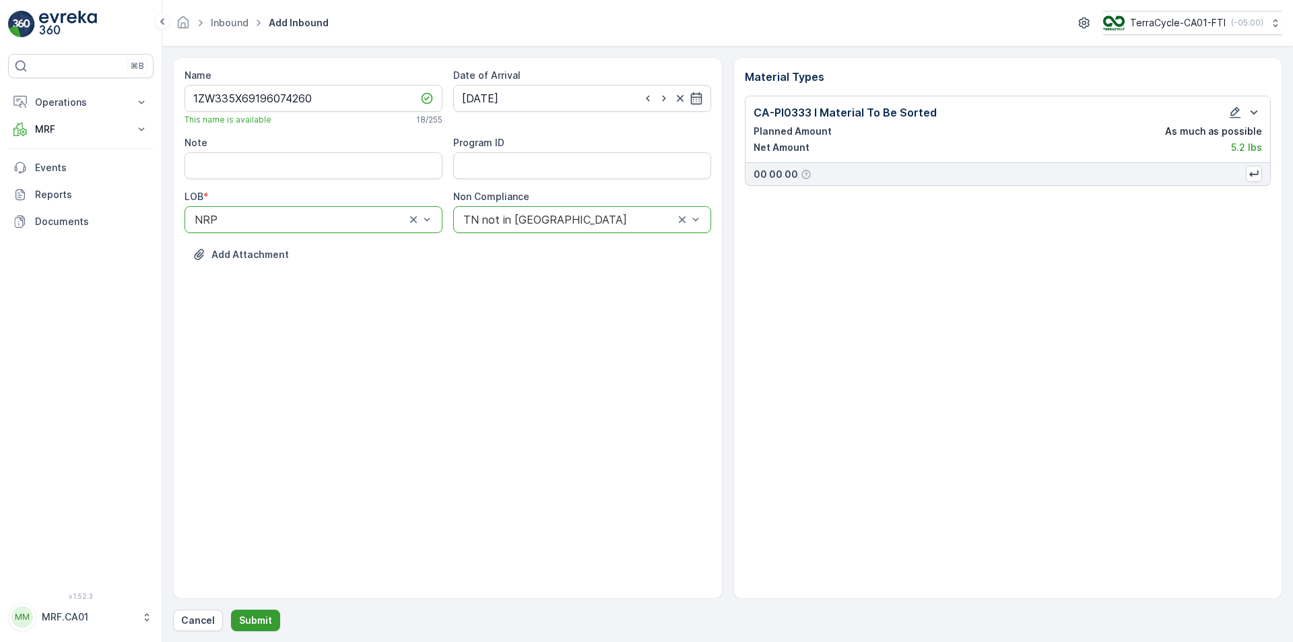
click at [265, 616] on p "Submit" at bounding box center [255, 620] width 33 height 13
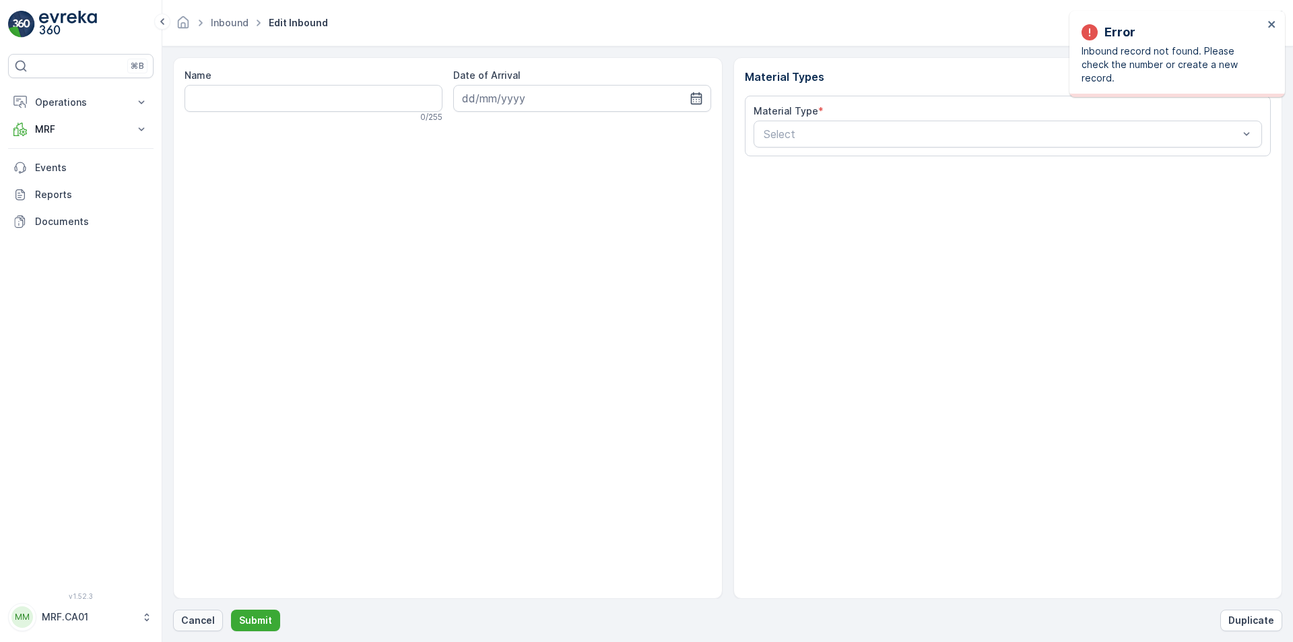
click at [207, 627] on p "Cancel" at bounding box center [198, 620] width 34 height 13
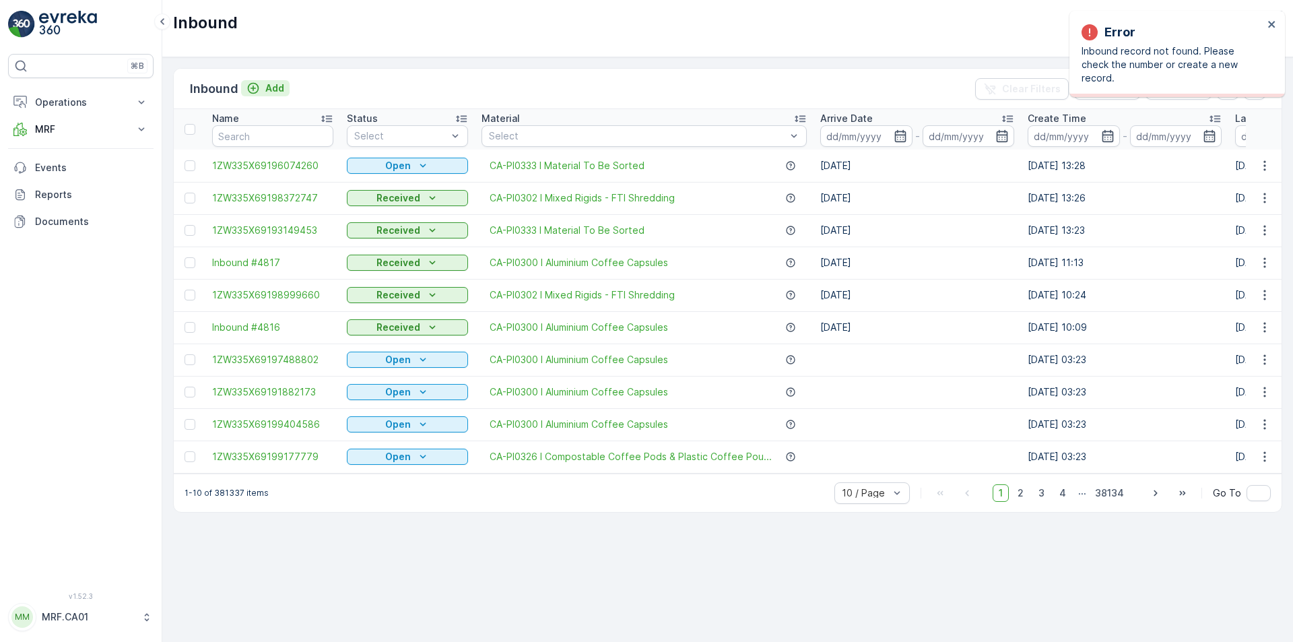
click at [279, 85] on p "Add" at bounding box center [274, 88] width 19 height 13
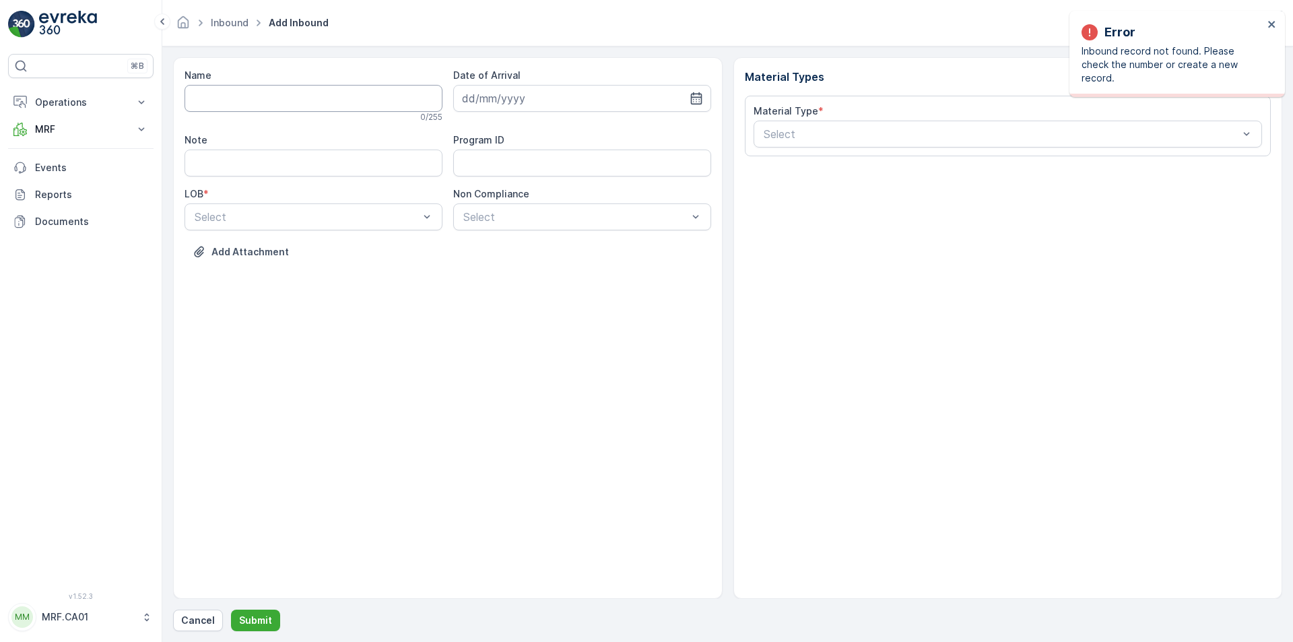
click at [296, 87] on input "Name" at bounding box center [314, 98] width 258 height 27
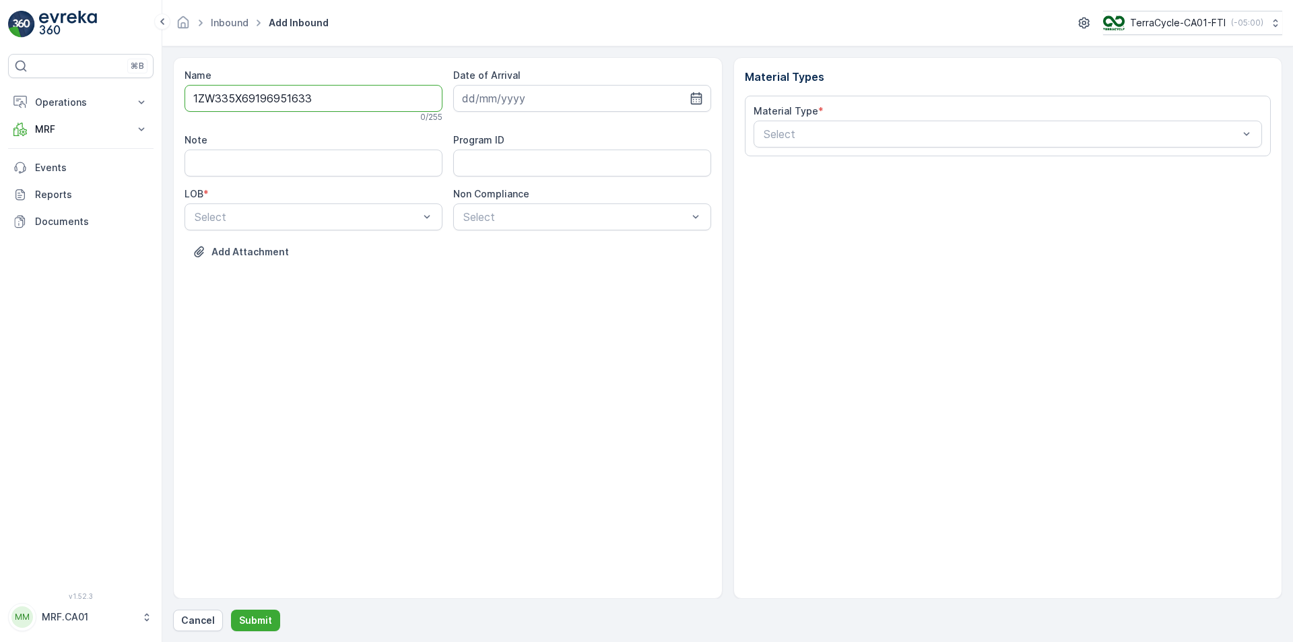
type input "1ZW335X69196951633"
click at [231, 610] on button "Submit" at bounding box center [255, 621] width 49 height 22
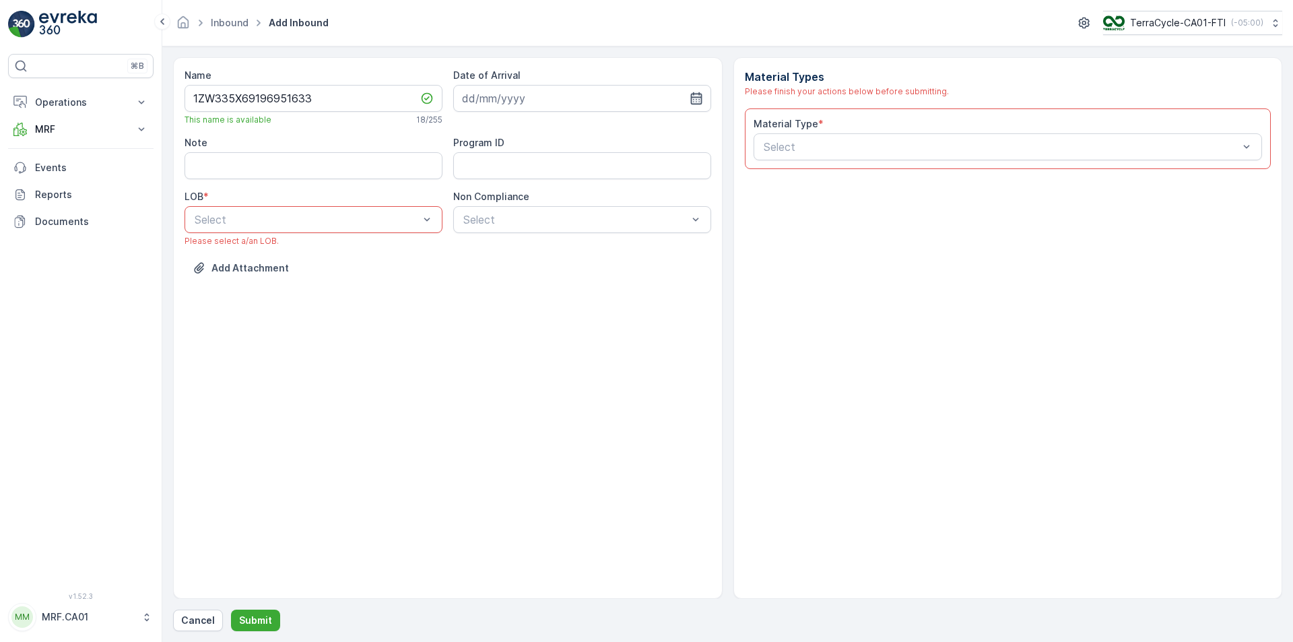
click at [703, 92] on icon "button" at bounding box center [696, 98] width 13 height 13
click at [549, 241] on div "15" at bounding box center [549, 238] width 22 height 22
type input "15.10.2025"
click at [352, 210] on div "Select" at bounding box center [314, 219] width 258 height 27
click at [352, 247] on div "NRP" at bounding box center [314, 253] width 242 height 12
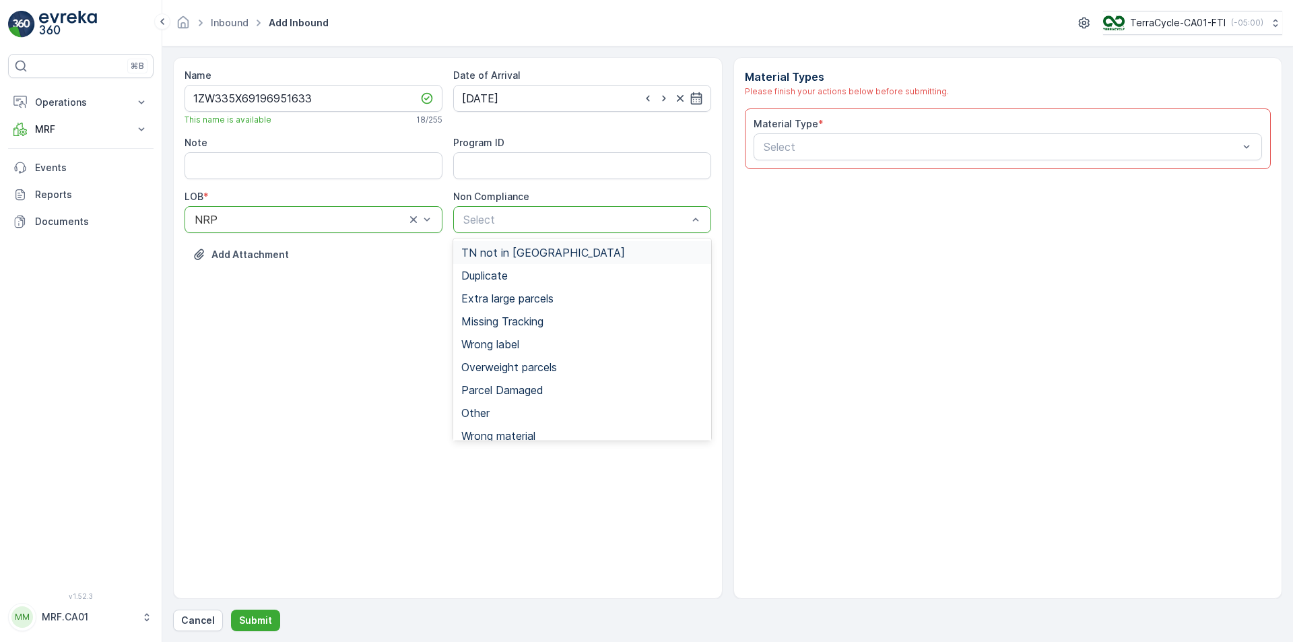
click at [554, 251] on div "TN not in [GEOGRAPHIC_DATA]" at bounding box center [582, 253] width 242 height 12
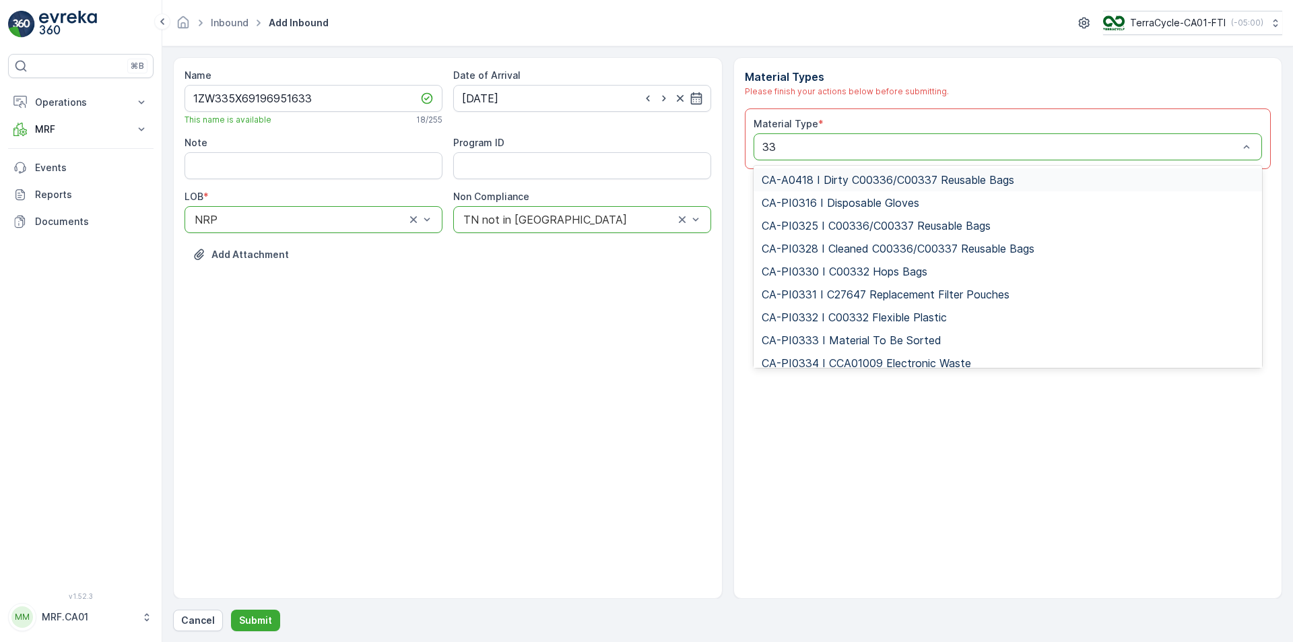
type input "333"
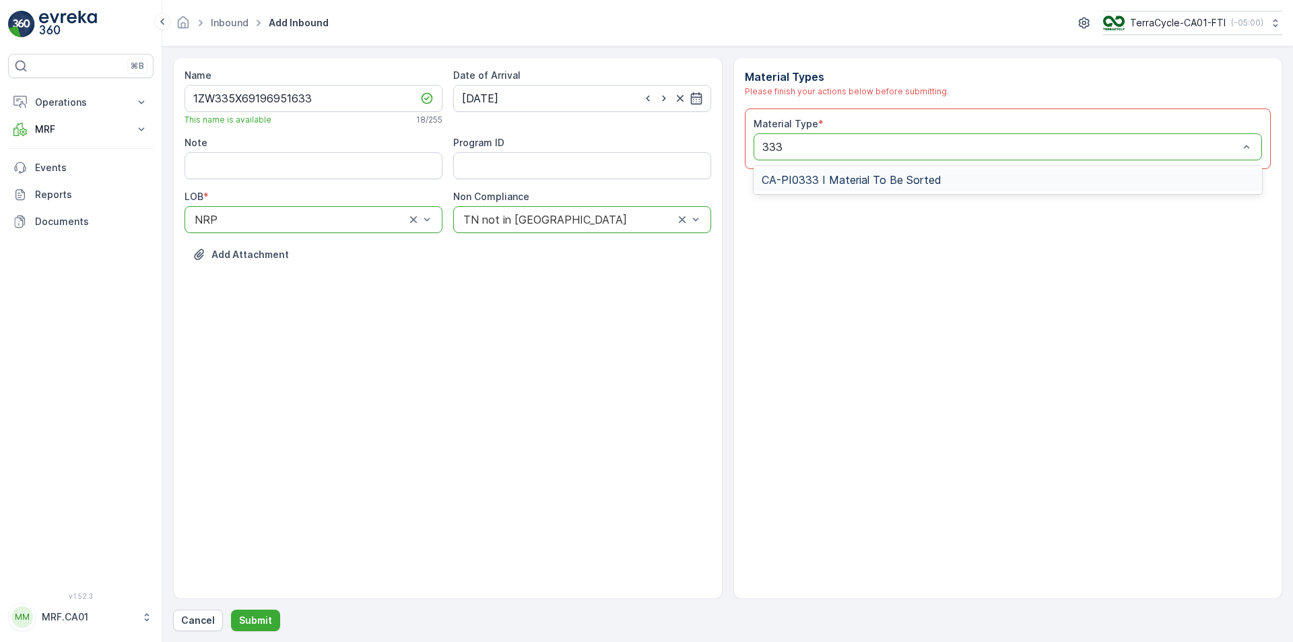
click at [798, 178] on span "CA-PI0333 I Material To Be Sorted" at bounding box center [852, 180] width 180 height 12
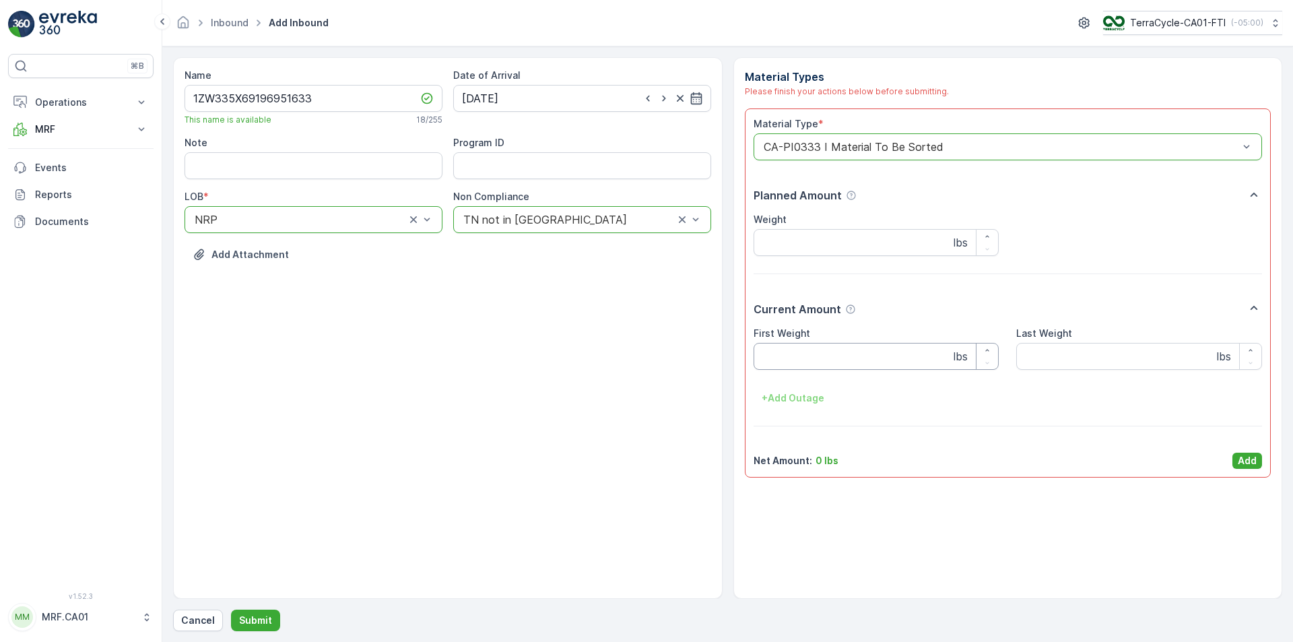
click at [825, 358] on Weight "First Weight" at bounding box center [877, 356] width 246 height 27
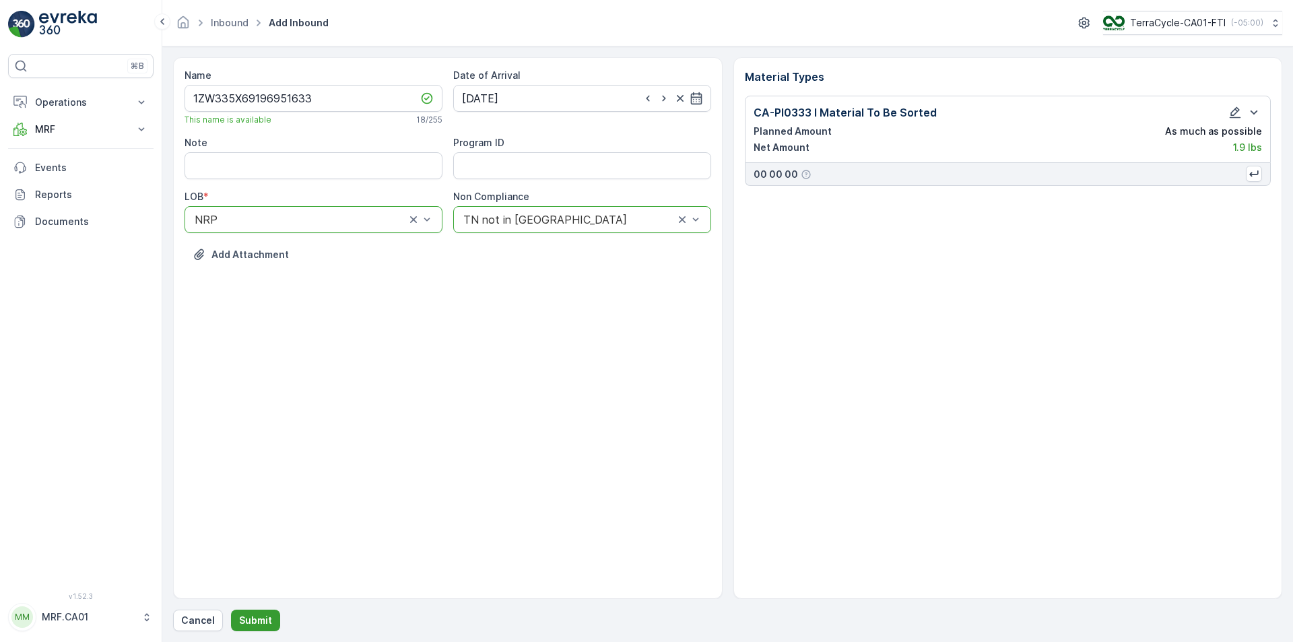
click at [241, 624] on p "Submit" at bounding box center [255, 620] width 33 height 13
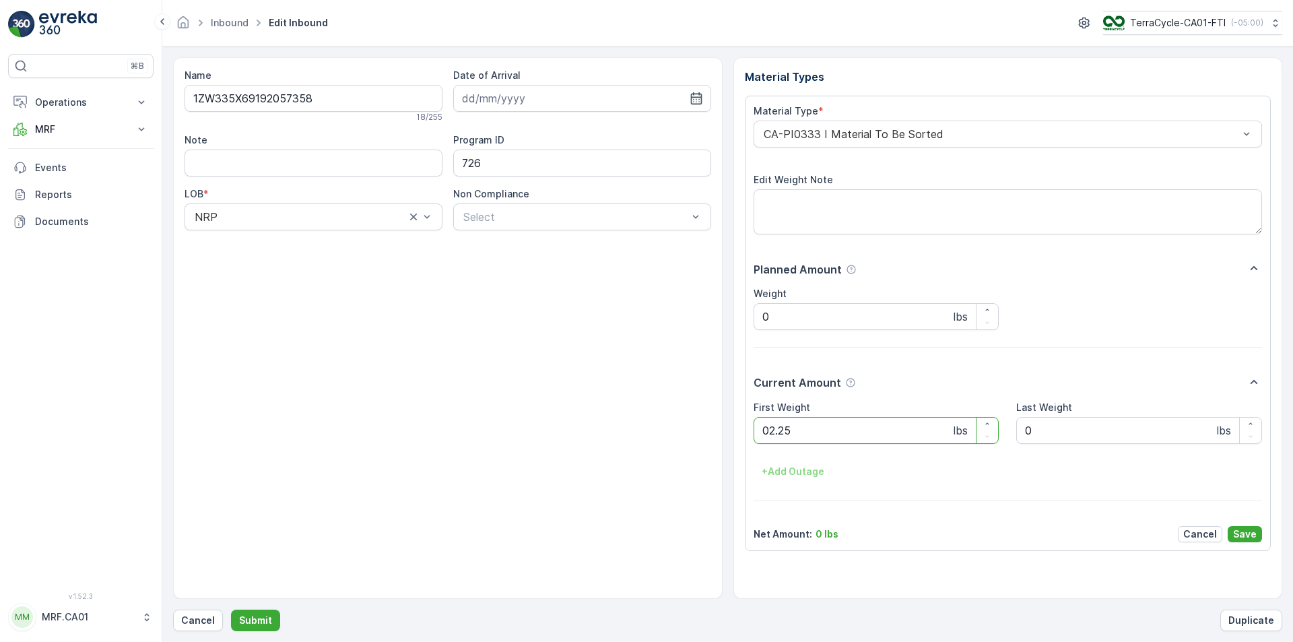
click at [231, 610] on button "Submit" at bounding box center [255, 621] width 49 height 22
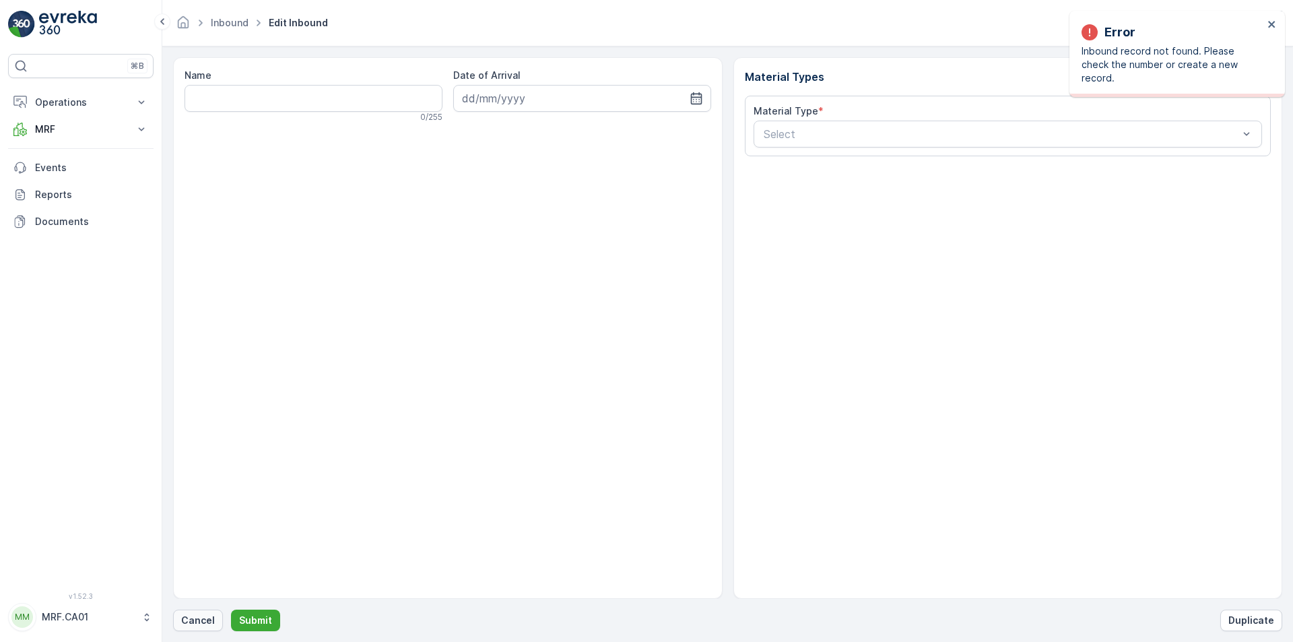
click at [185, 617] on p "Cancel" at bounding box center [198, 620] width 34 height 13
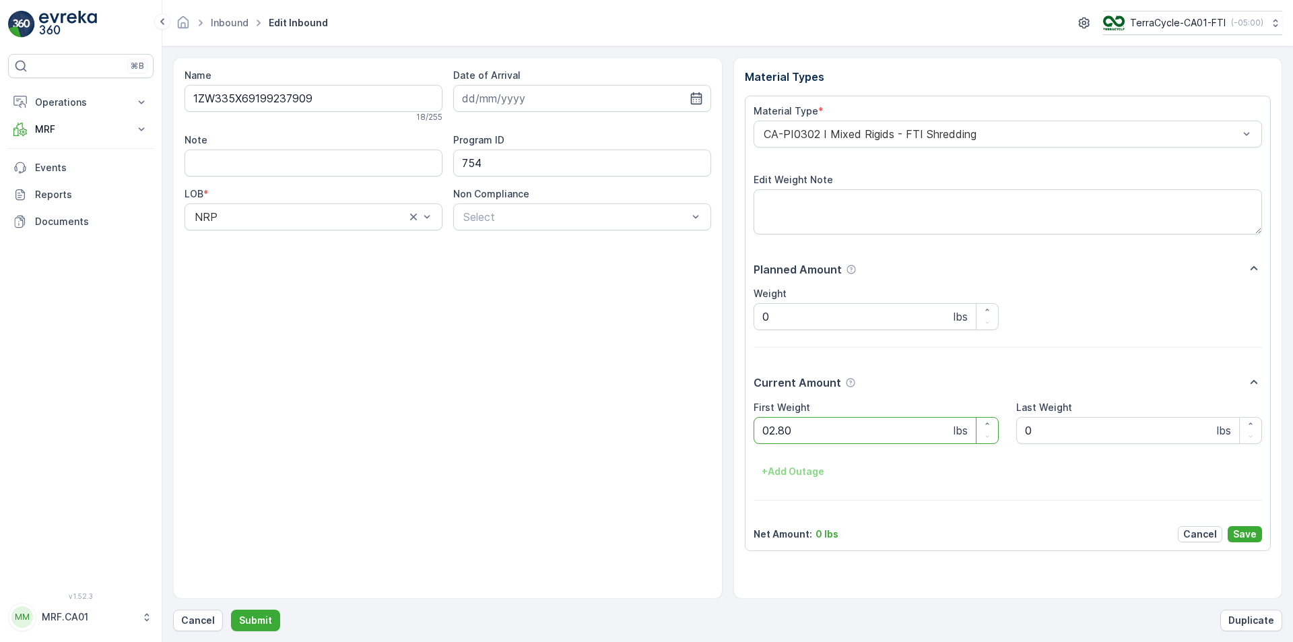
click at [231, 610] on button "Submit" at bounding box center [255, 621] width 49 height 22
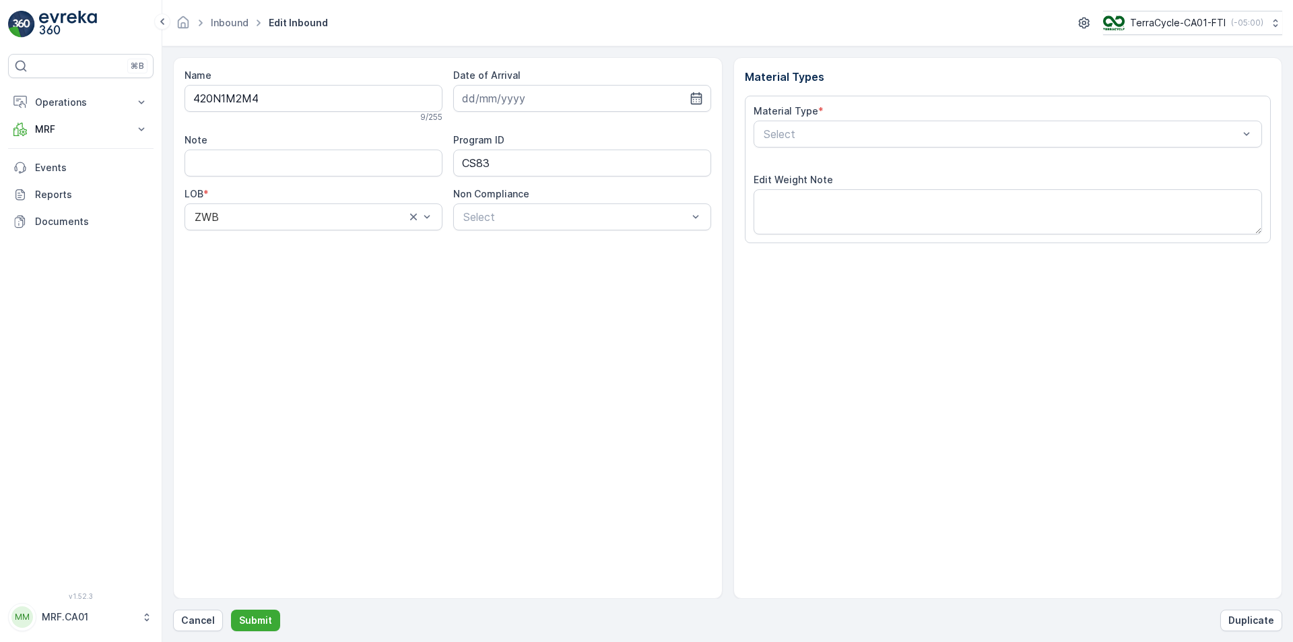
type input "20.10.2022"
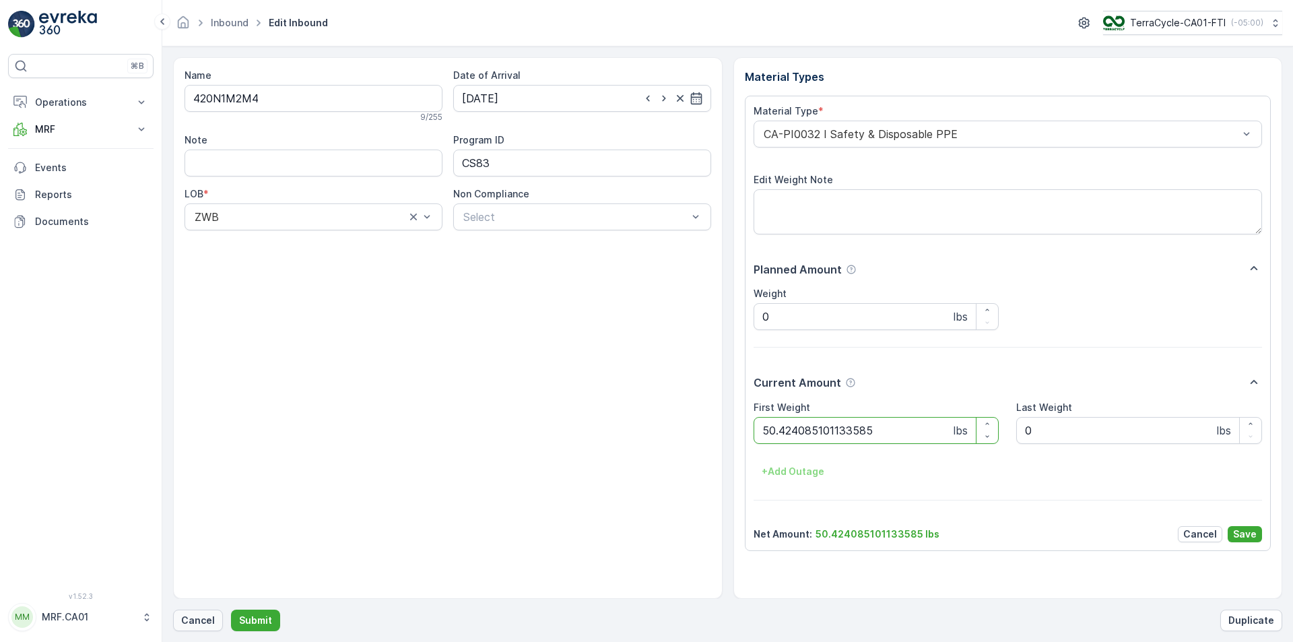
click at [195, 623] on button "Cancel" at bounding box center [198, 621] width 50 height 22
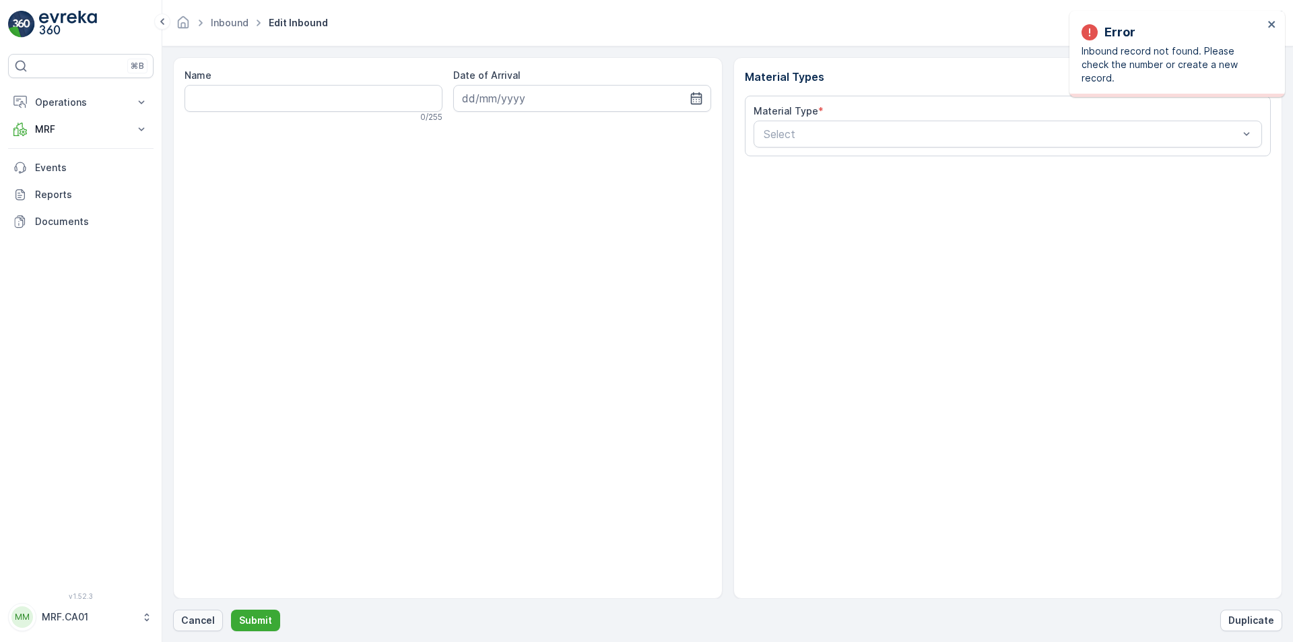
click at [203, 624] on p "Cancel" at bounding box center [198, 620] width 34 height 13
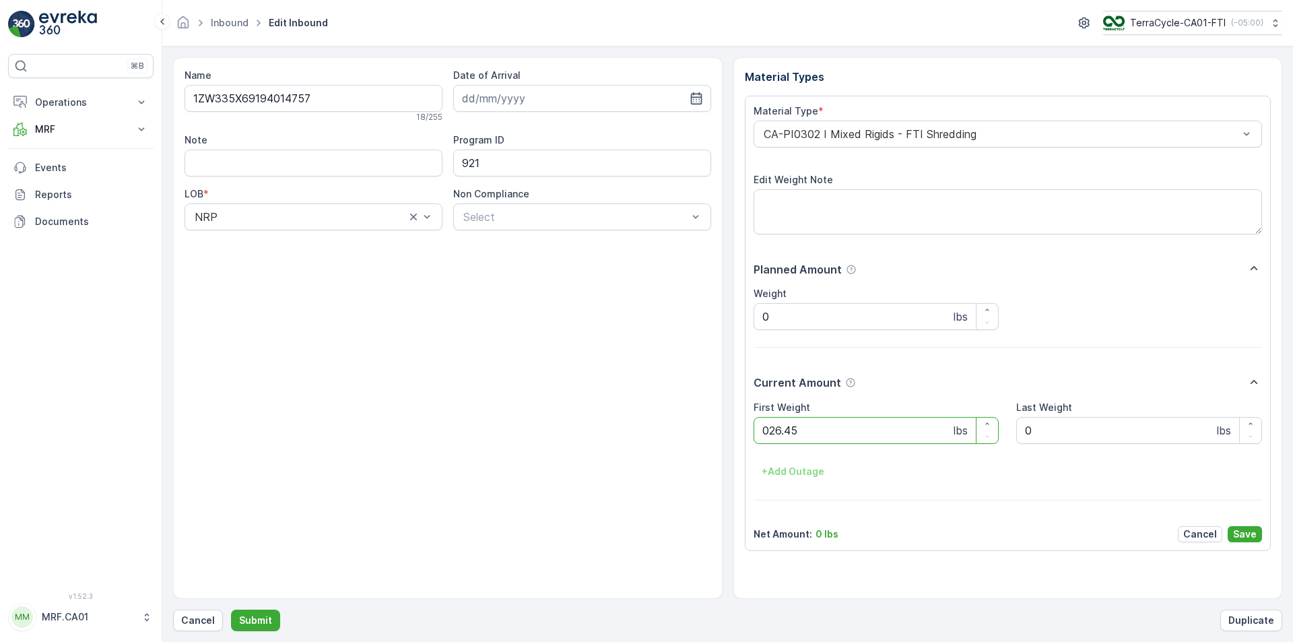
click at [231, 610] on button "Submit" at bounding box center [255, 621] width 49 height 22
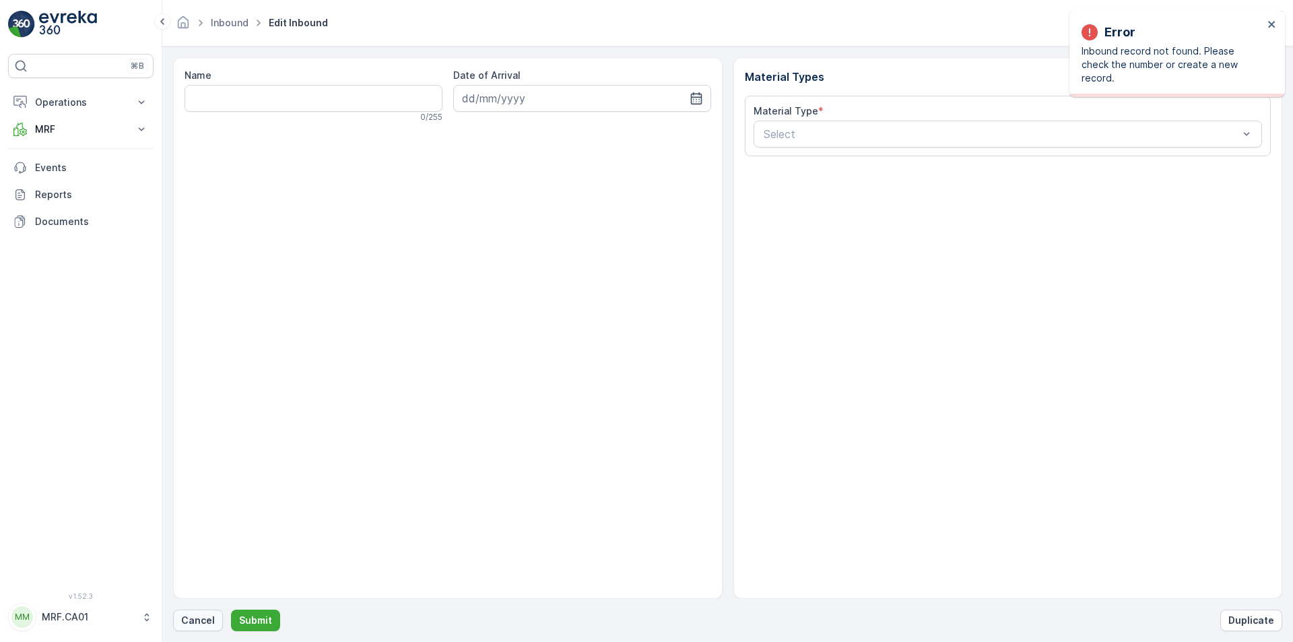
click at [207, 627] on button "Cancel" at bounding box center [198, 621] width 50 height 22
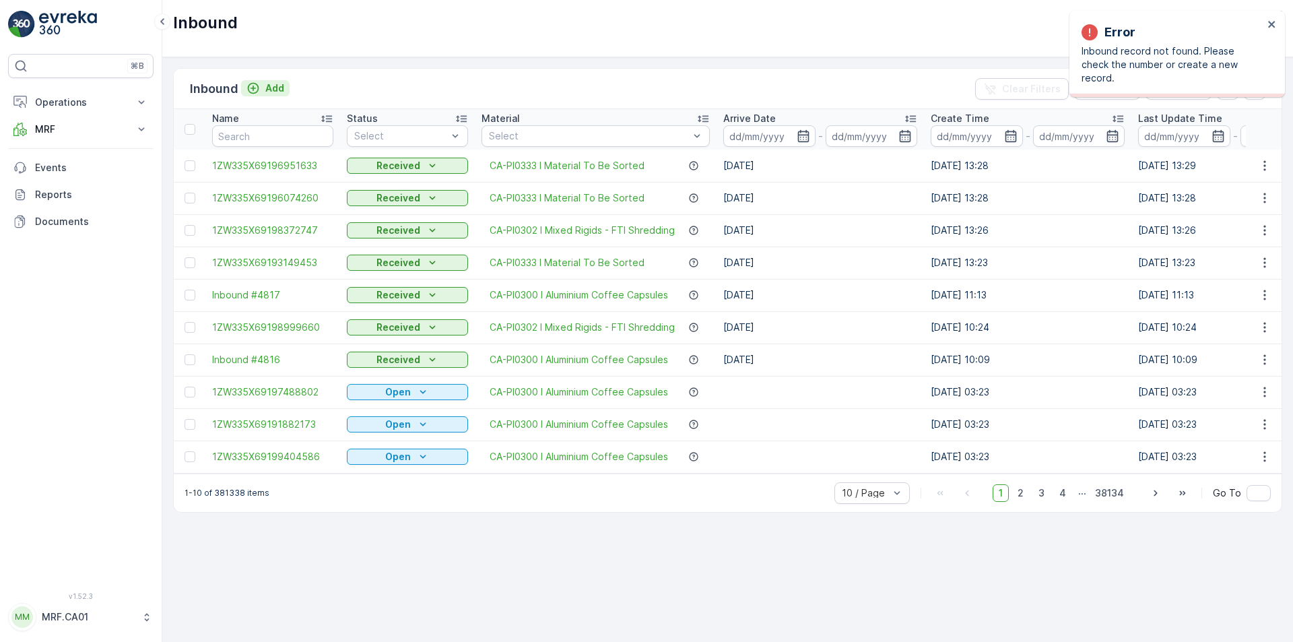
click at [278, 83] on p "Add" at bounding box center [274, 88] width 19 height 13
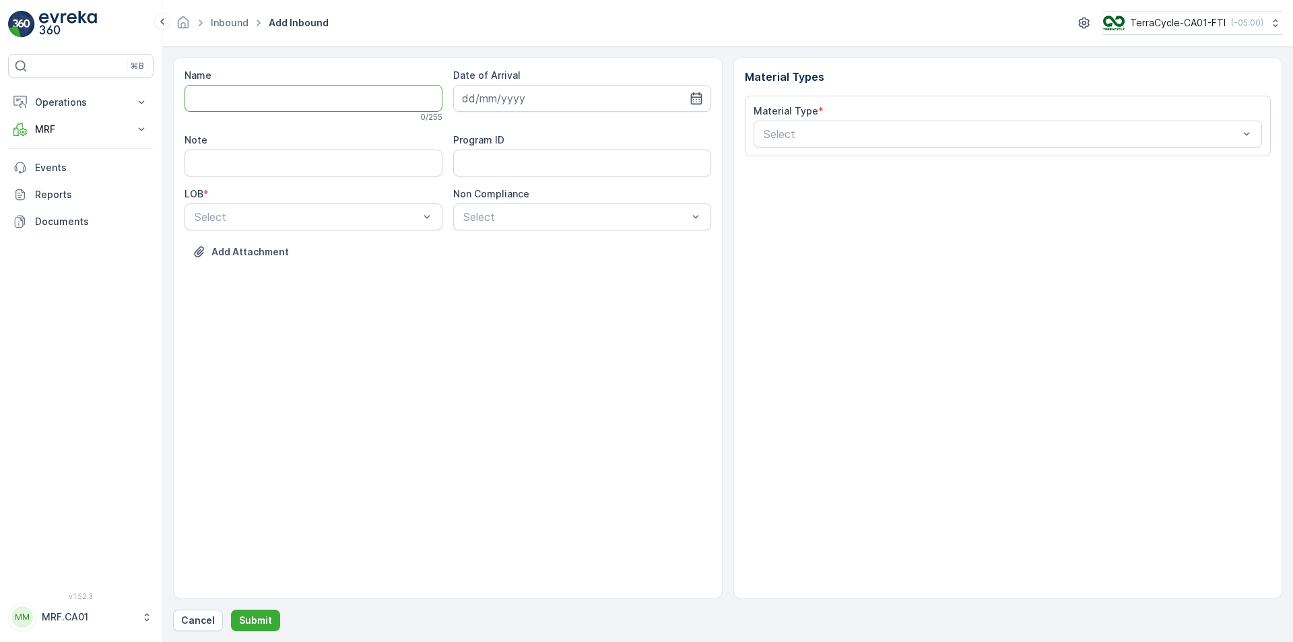
drag, startPoint x: 280, startPoint y: 88, endPoint x: 345, endPoint y: 106, distance: 67.4
click at [285, 87] on input "Name" at bounding box center [314, 98] width 258 height 27
type input "1ZW335X69197844695"
click at [231, 610] on button "Submit" at bounding box center [255, 621] width 49 height 22
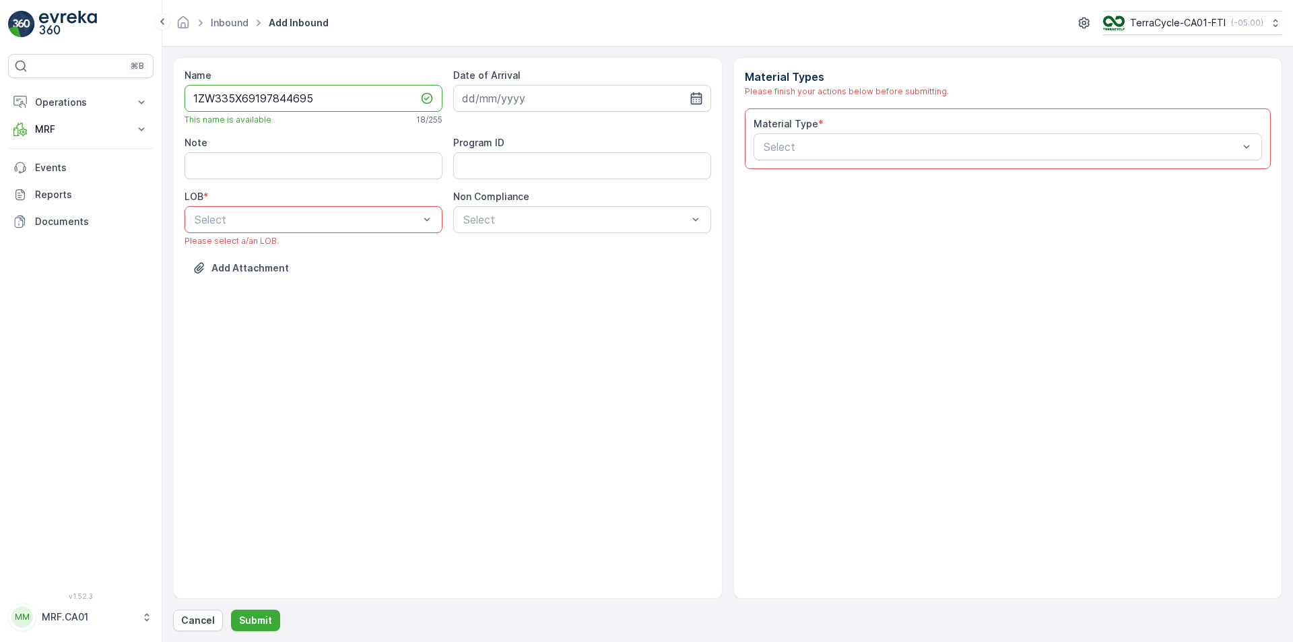
click at [702, 95] on icon "button" at bounding box center [696, 98] width 13 height 13
click at [549, 234] on div "15" at bounding box center [549, 238] width 22 height 22
type input "15.10.2025"
click at [371, 255] on div "NRP" at bounding box center [314, 253] width 242 height 12
click at [501, 229] on div "Select" at bounding box center [582, 219] width 258 height 27
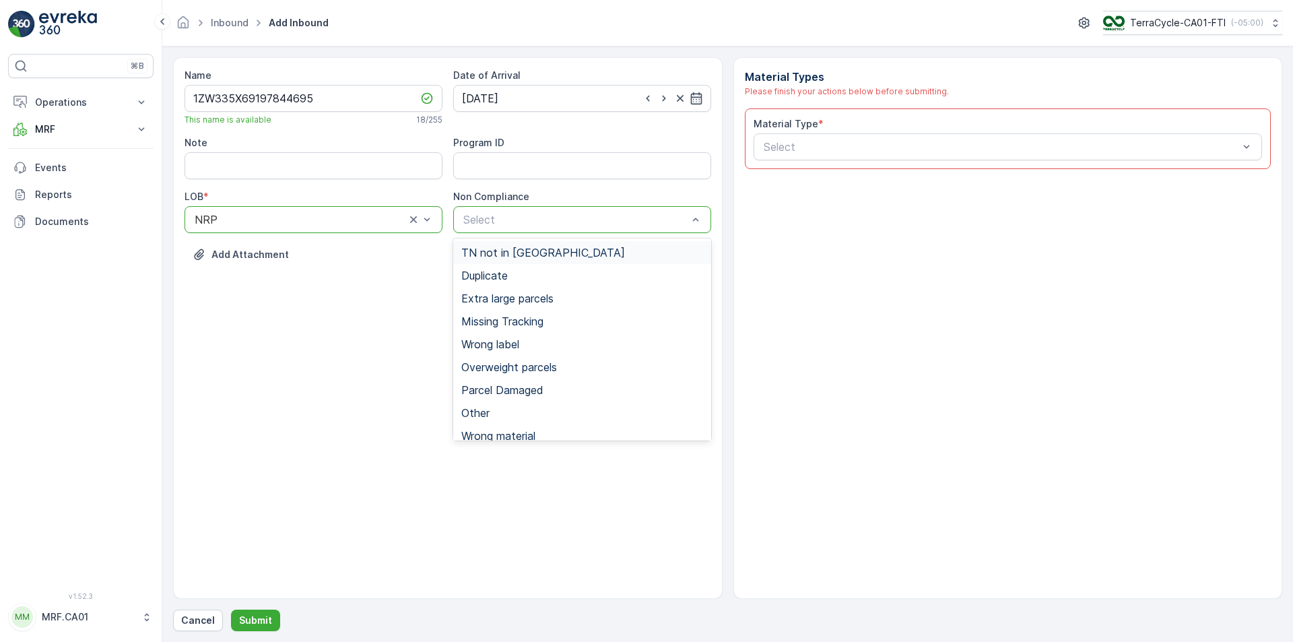
drag, startPoint x: 502, startPoint y: 251, endPoint x: 979, endPoint y: 170, distance: 483.8
click at [502, 248] on span "TN not in [GEOGRAPHIC_DATA]" at bounding box center [543, 253] width 164 height 12
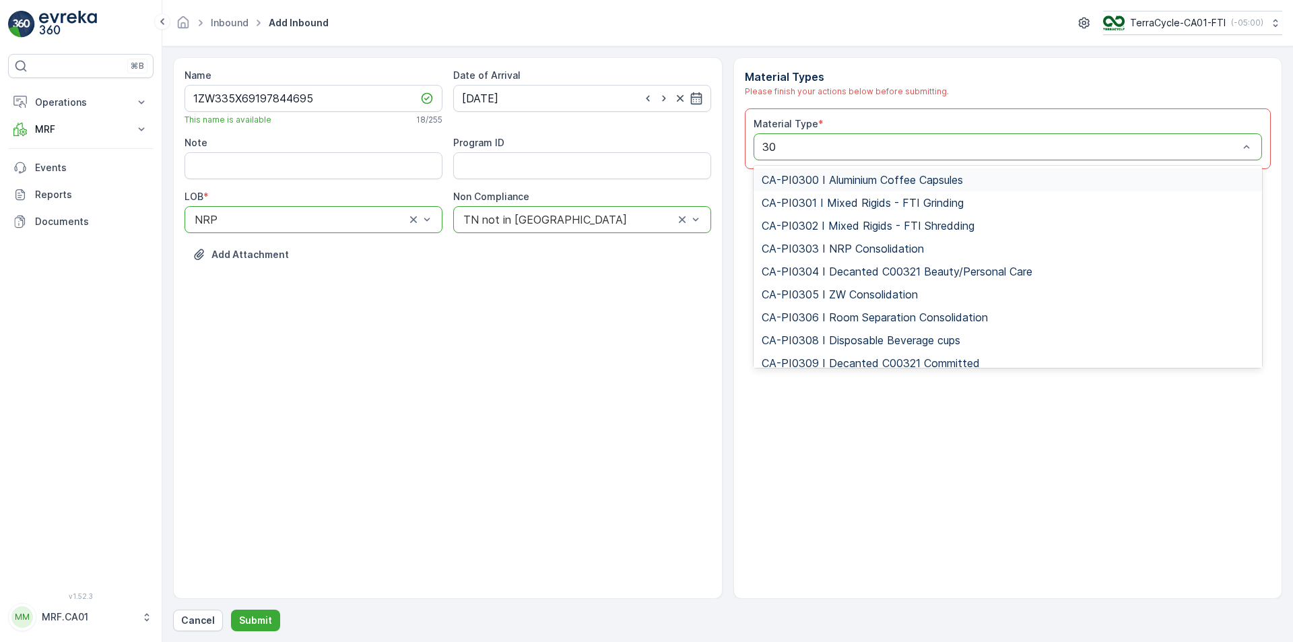
type input "302"
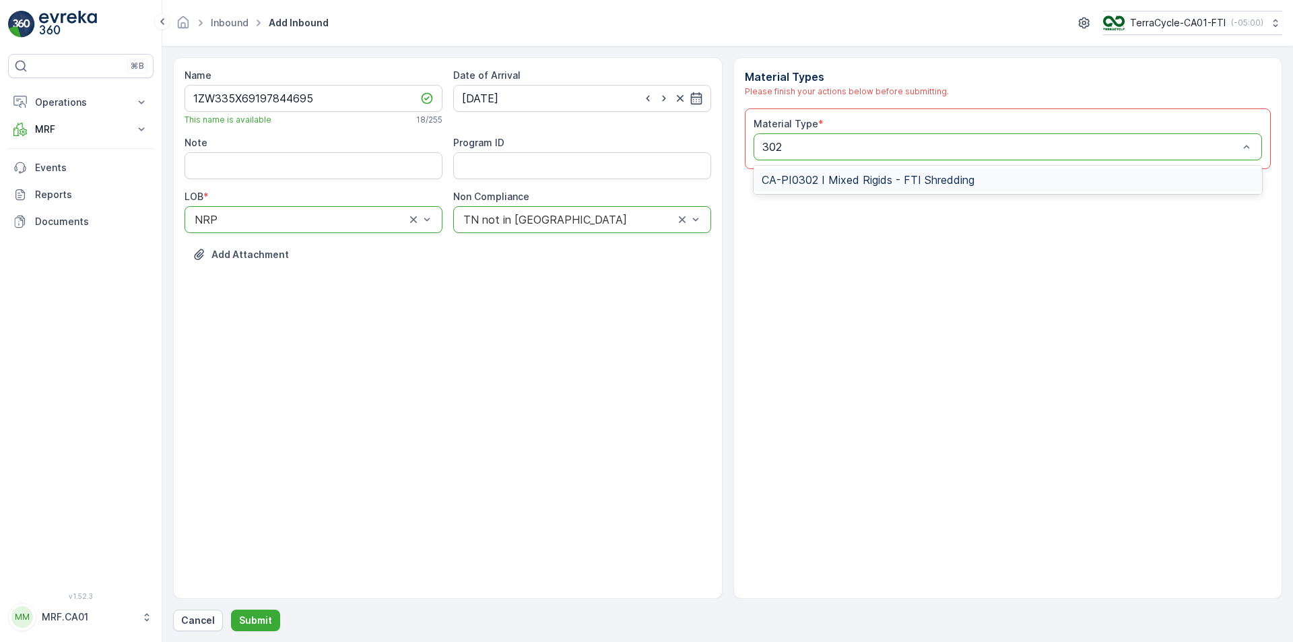
click at [970, 177] on span "CA-PI0302 I Mixed Rigids - FTI Shredding" at bounding box center [868, 180] width 213 height 12
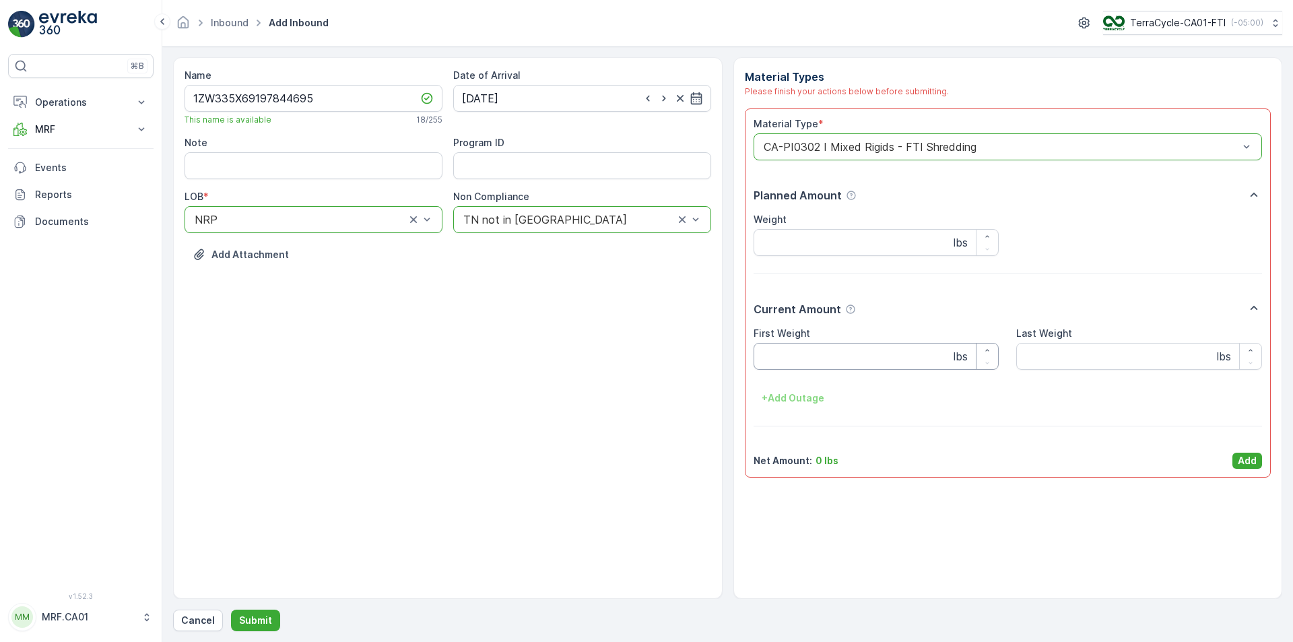
click at [866, 347] on Weight "First Weight" at bounding box center [877, 356] width 246 height 27
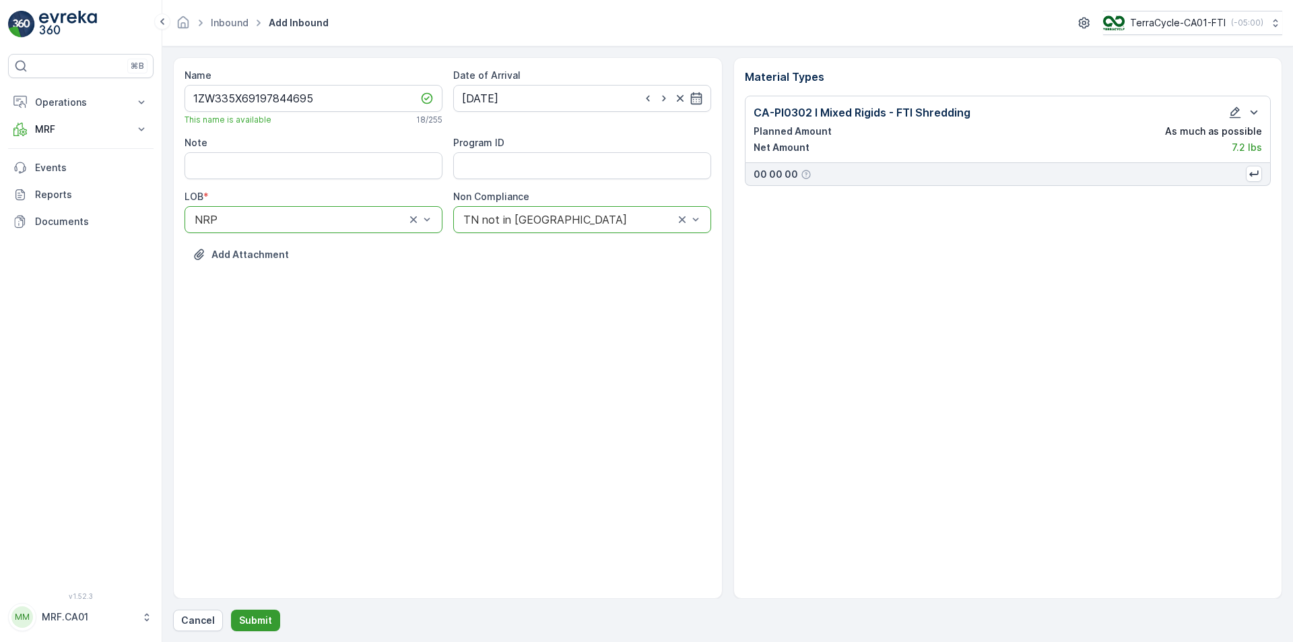
click at [261, 619] on p "Submit" at bounding box center [255, 620] width 33 height 13
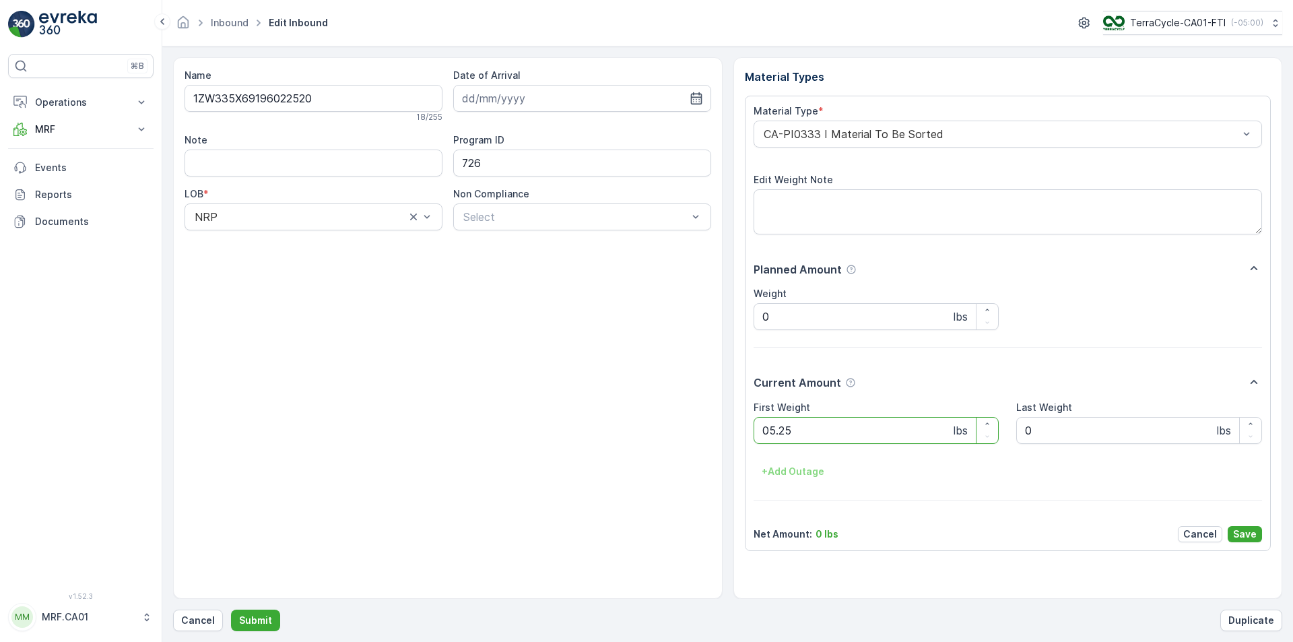
click at [231, 610] on button "Submit" at bounding box center [255, 621] width 49 height 22
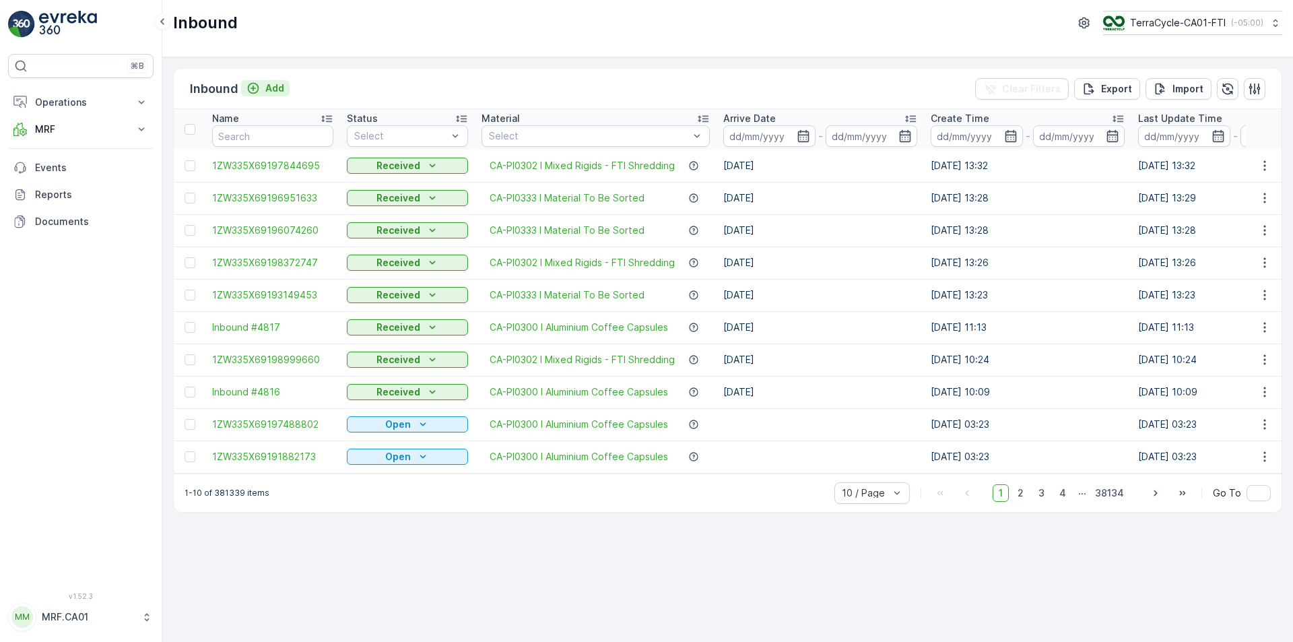
click at [278, 84] on p "Add" at bounding box center [274, 88] width 19 height 13
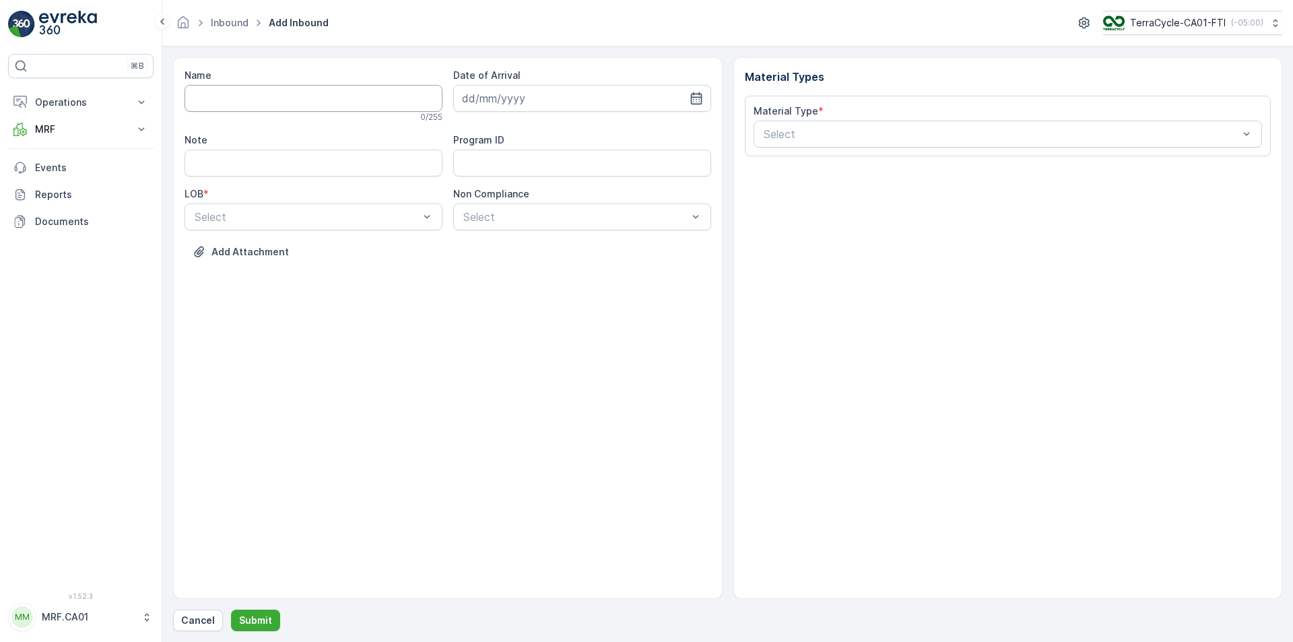
click at [291, 107] on input "Name" at bounding box center [314, 98] width 258 height 27
type input "1ZW335X69191085267"
click at [231, 610] on button "Submit" at bounding box center [255, 621] width 49 height 22
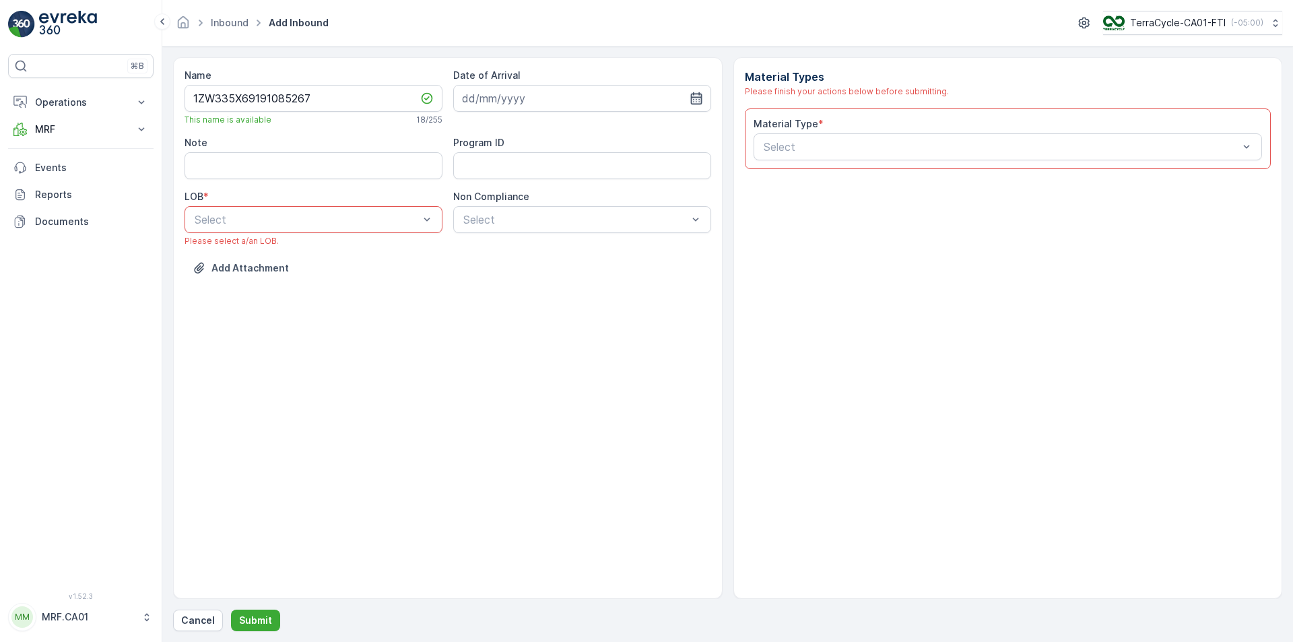
click at [699, 92] on icon "button" at bounding box center [696, 98] width 13 height 13
click at [548, 236] on div "15" at bounding box center [549, 238] width 22 height 22
type input "15.10.2025"
click at [430, 228] on div at bounding box center [426, 220] width 13 height 26
click at [392, 253] on div "NRP" at bounding box center [314, 253] width 242 height 12
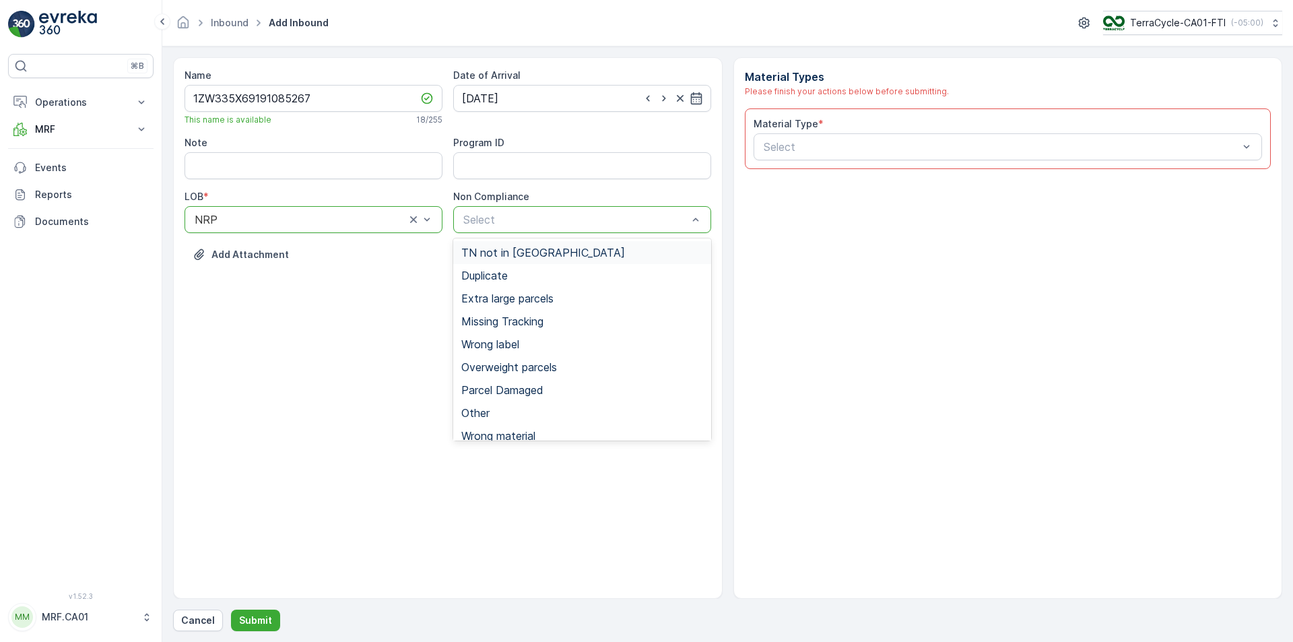
click at [527, 255] on span "TN not in [GEOGRAPHIC_DATA]" at bounding box center [543, 253] width 164 height 12
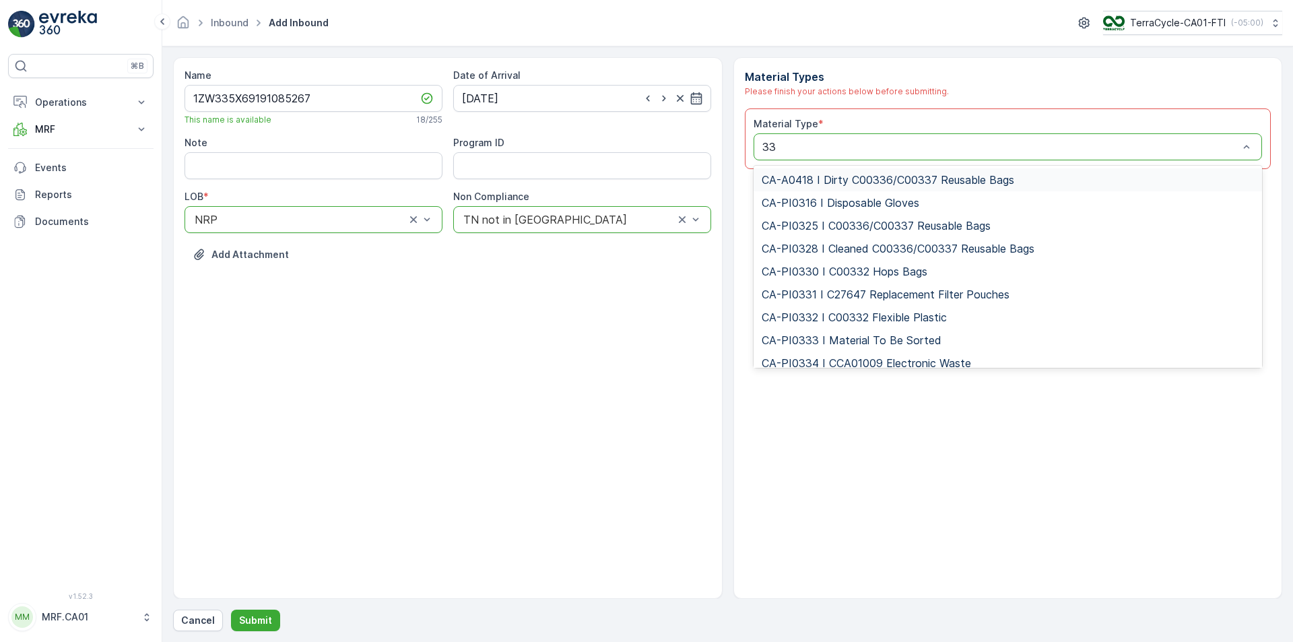
type input "333"
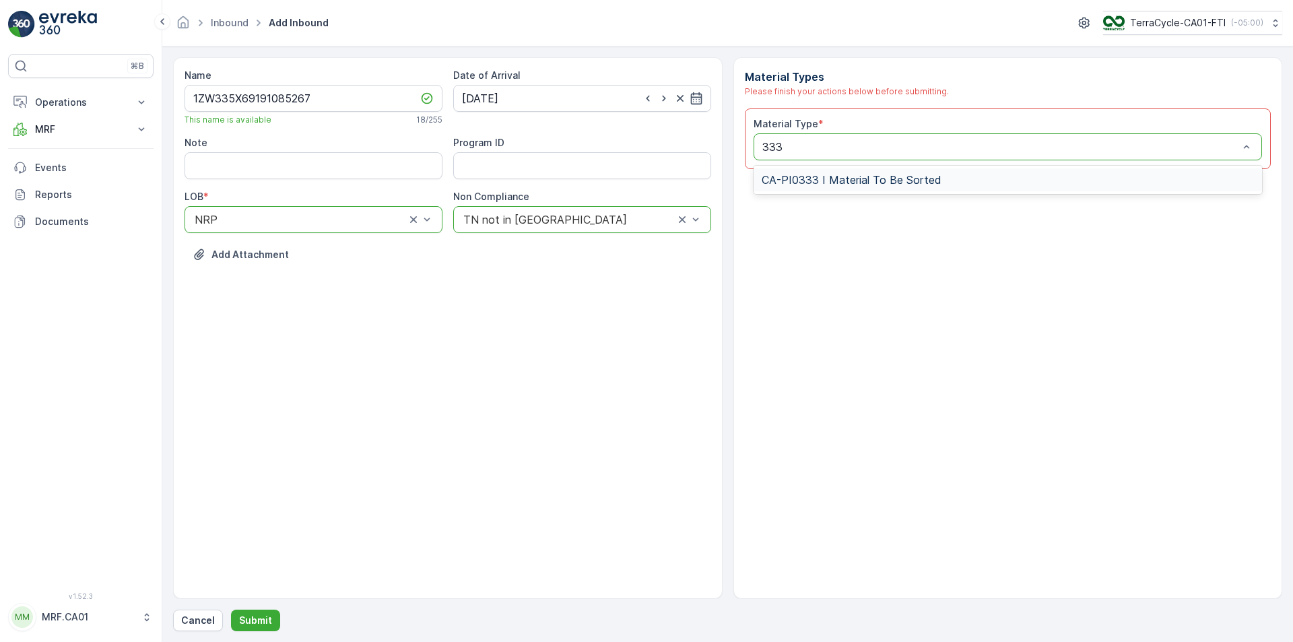
click at [835, 174] on span "CA-PI0333 I Material To Be Sorted" at bounding box center [852, 180] width 180 height 12
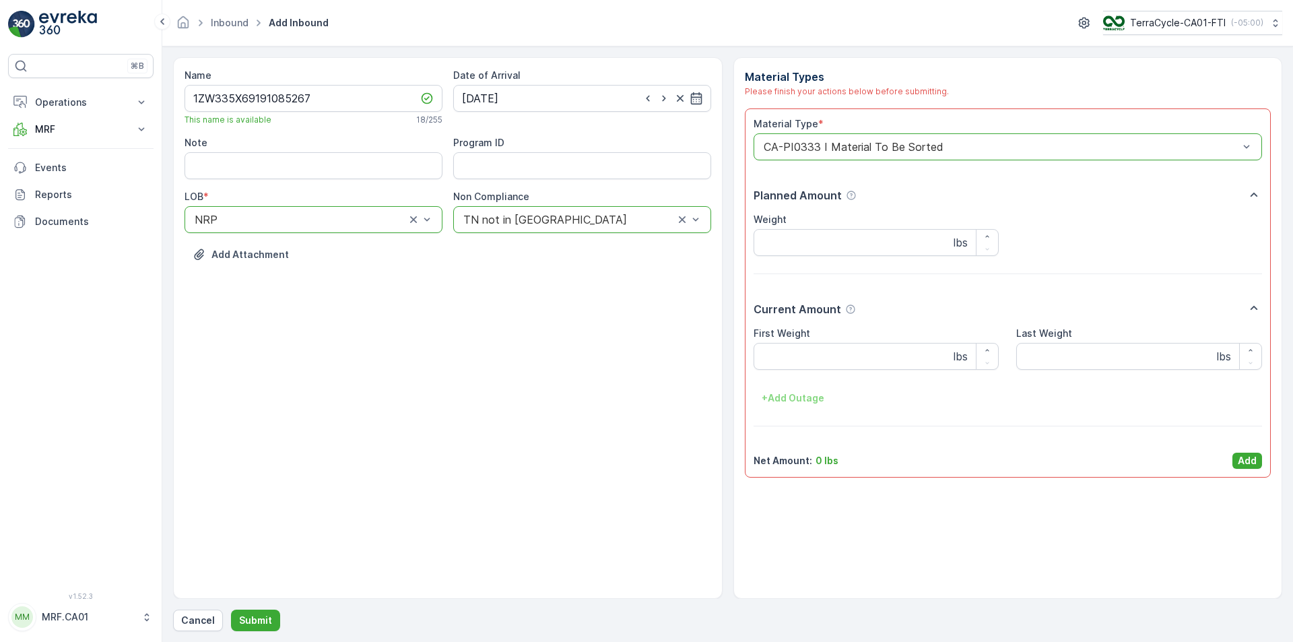
click at [816, 341] on div "First Weight lbs" at bounding box center [877, 348] width 246 height 43
click at [823, 346] on Weight "First Weight" at bounding box center [877, 356] width 246 height 27
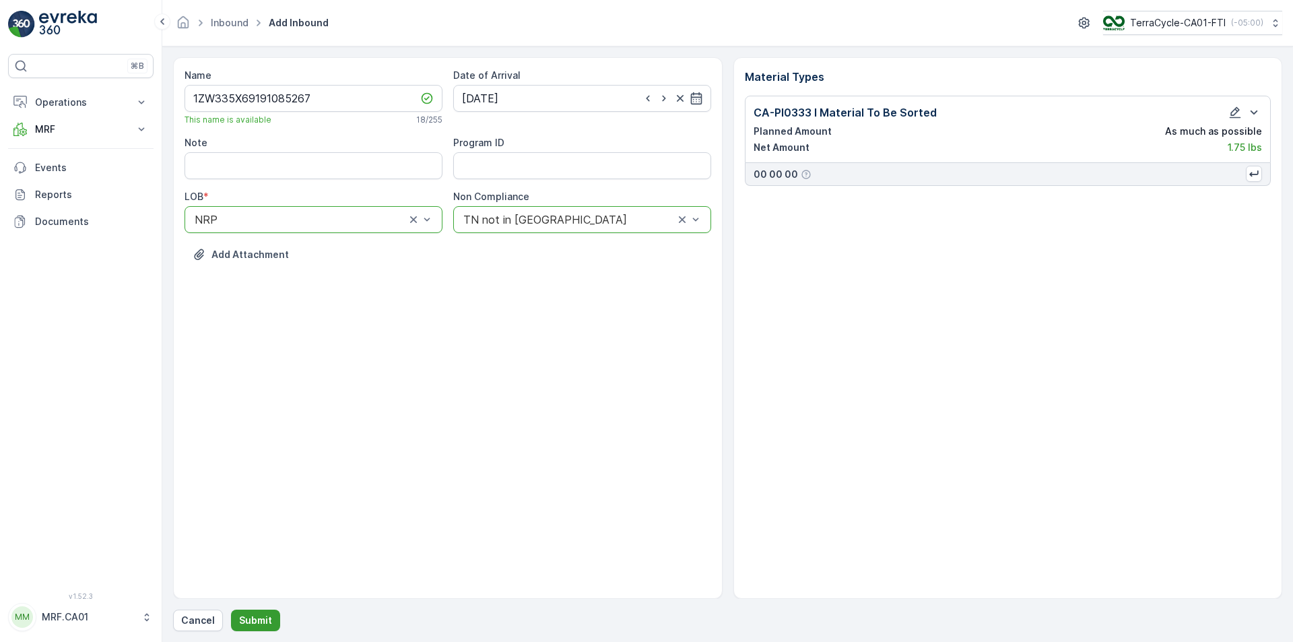
click at [245, 629] on button "Submit" at bounding box center [255, 621] width 49 height 22
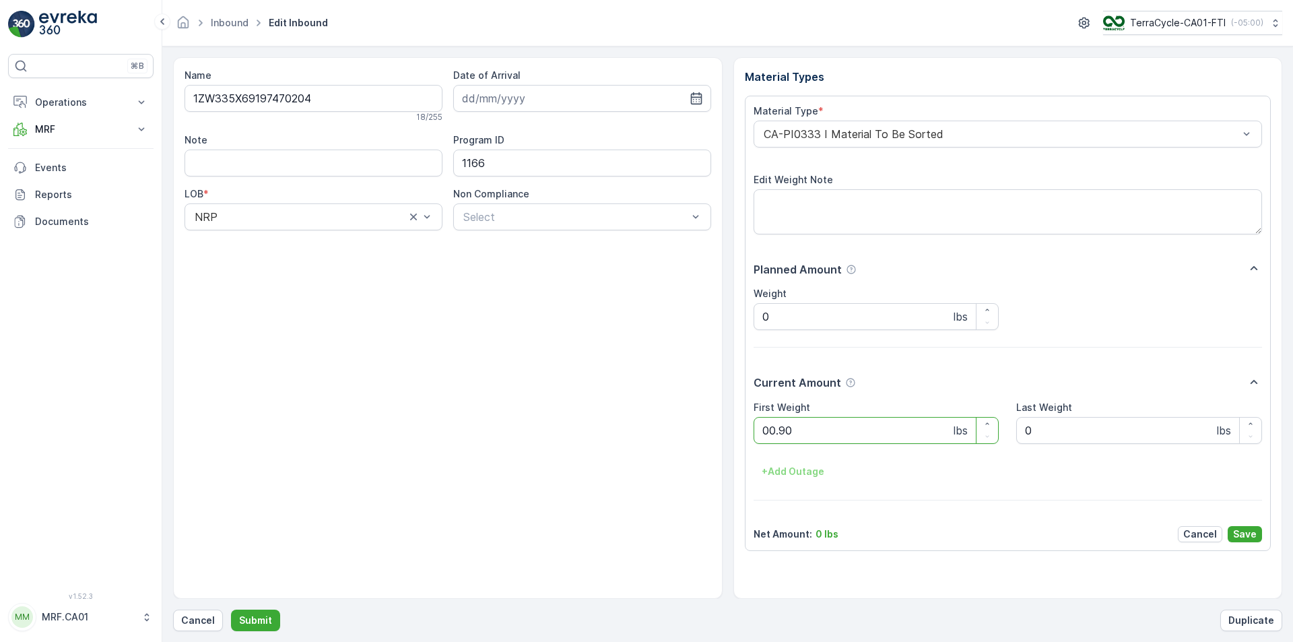
click at [231, 610] on button "Submit" at bounding box center [255, 621] width 49 height 22
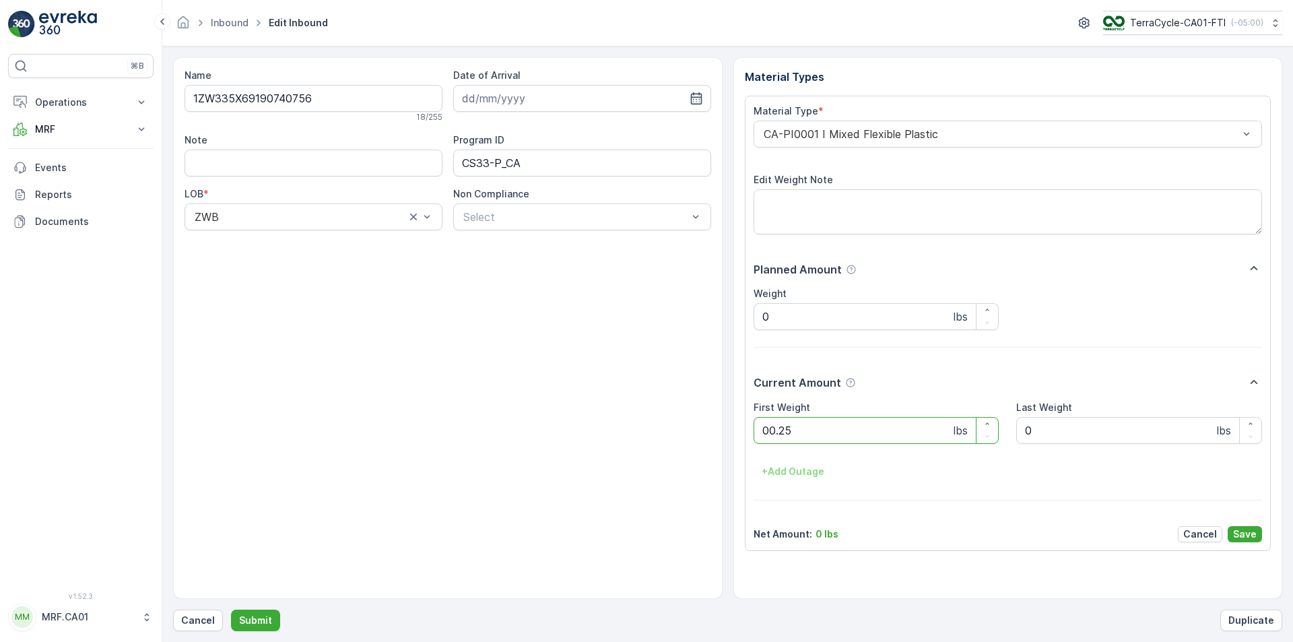
click at [231, 610] on button "Submit" at bounding box center [255, 621] width 49 height 22
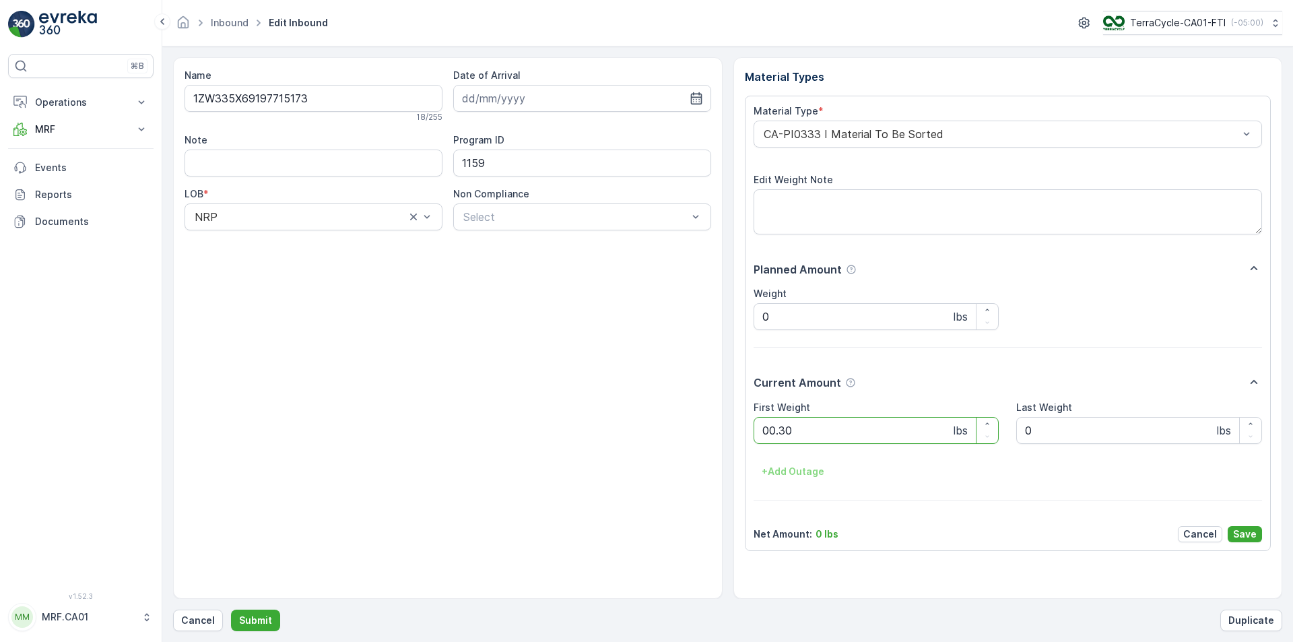
click at [231, 610] on button "Submit" at bounding box center [255, 621] width 49 height 22
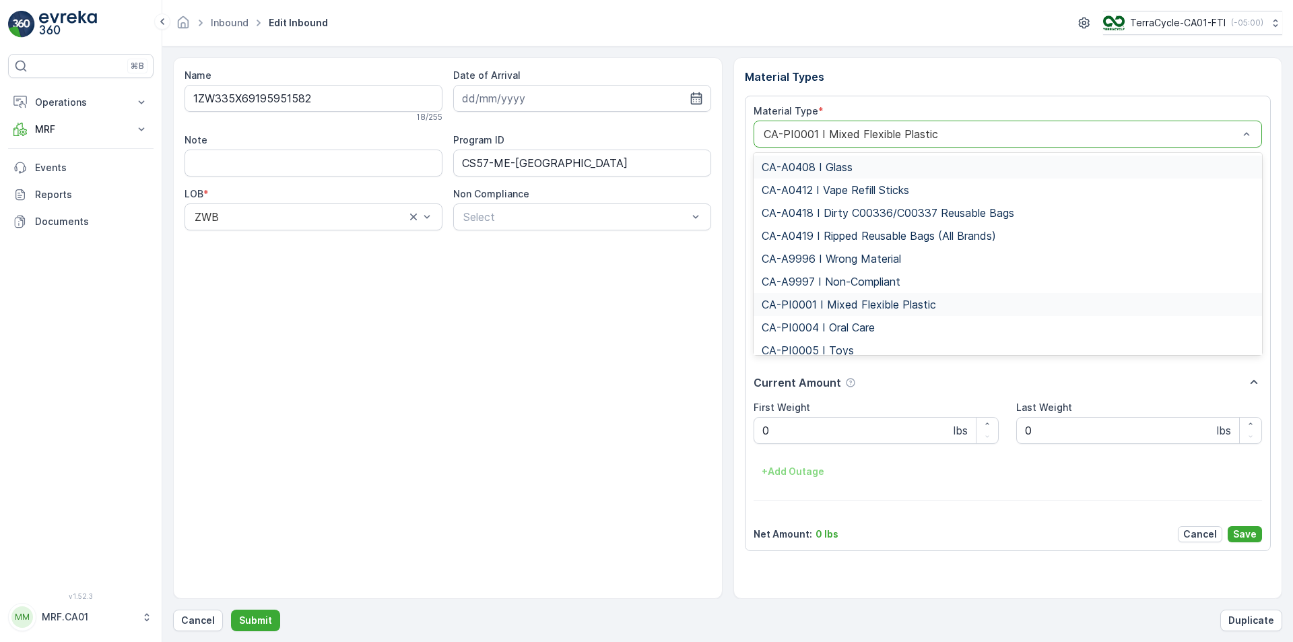
click at [883, 124] on div "CA-PI0001 I Mixed Flexible Plastic" at bounding box center [1008, 134] width 509 height 27
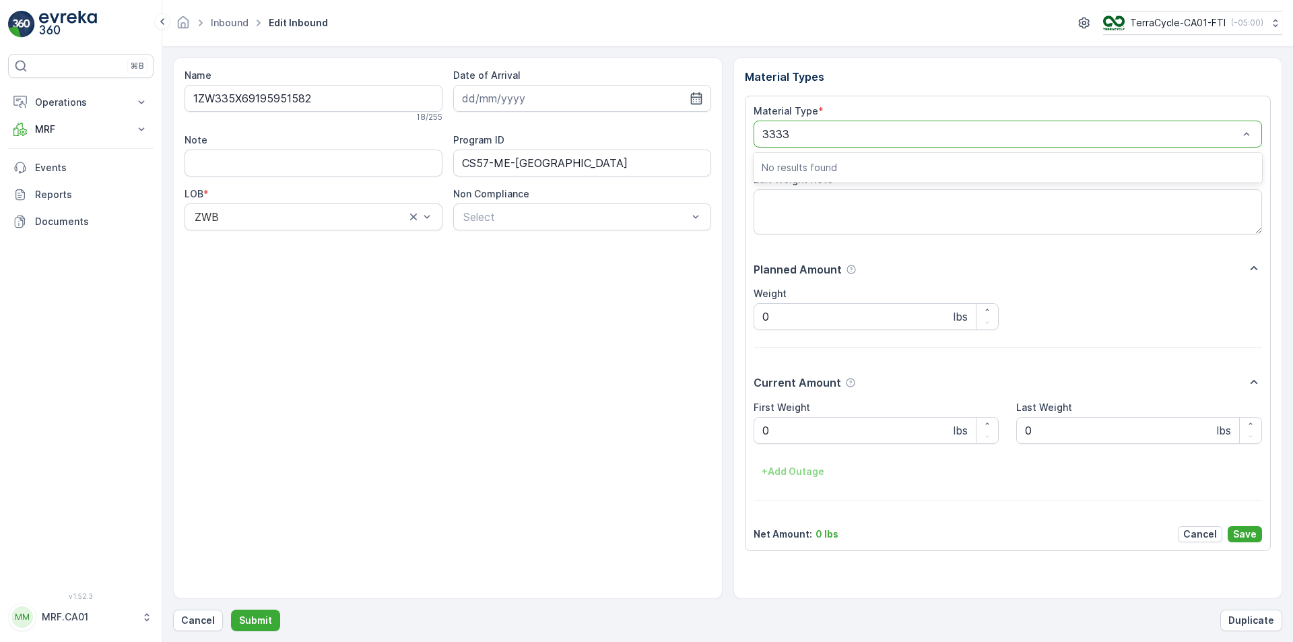
type input "333"
click at [231, 610] on button "Submit" at bounding box center [255, 621] width 49 height 22
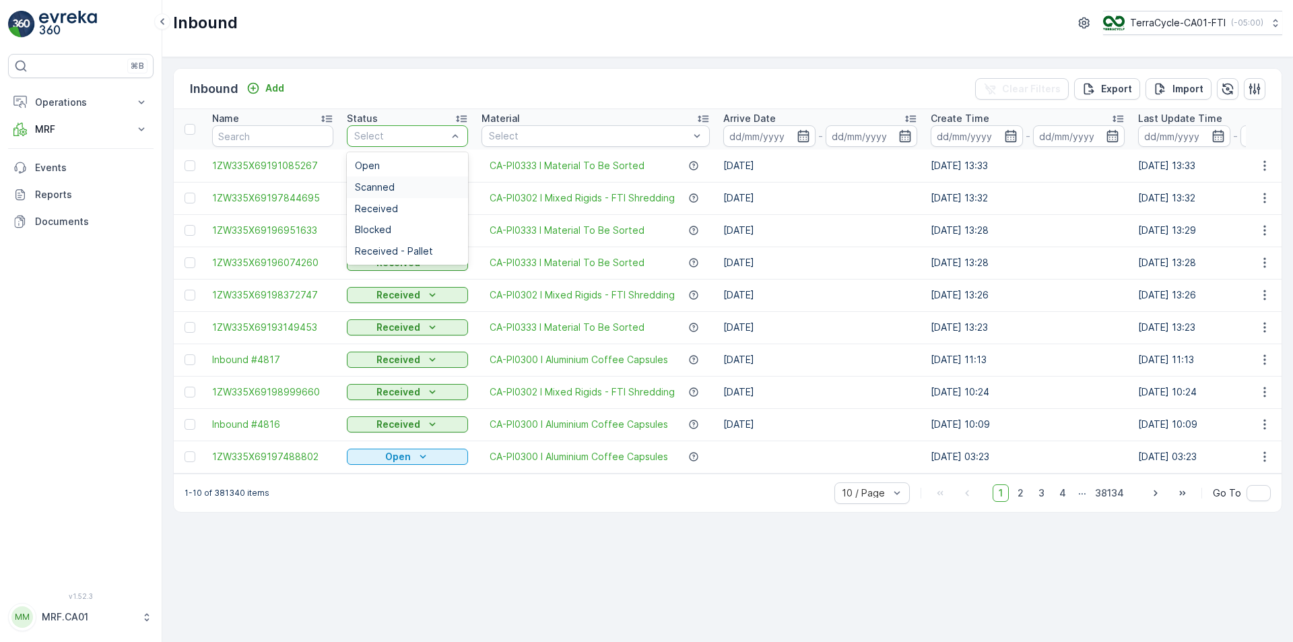
click at [416, 185] on div "Scanned" at bounding box center [407, 187] width 105 height 11
